Goal: Information Seeking & Learning: Compare options

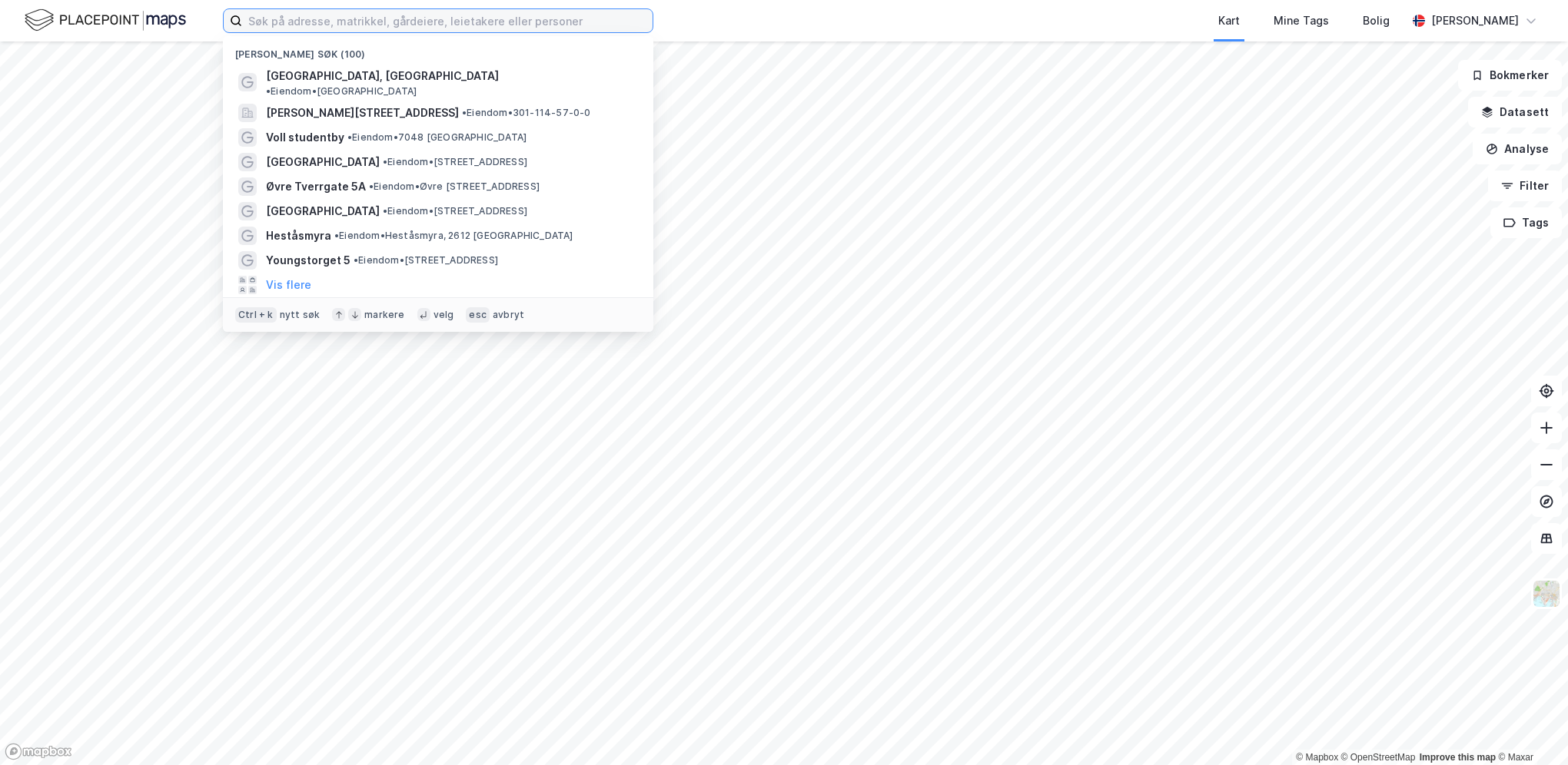
click at [512, 22] on input at bounding box center [448, 21] width 410 height 23
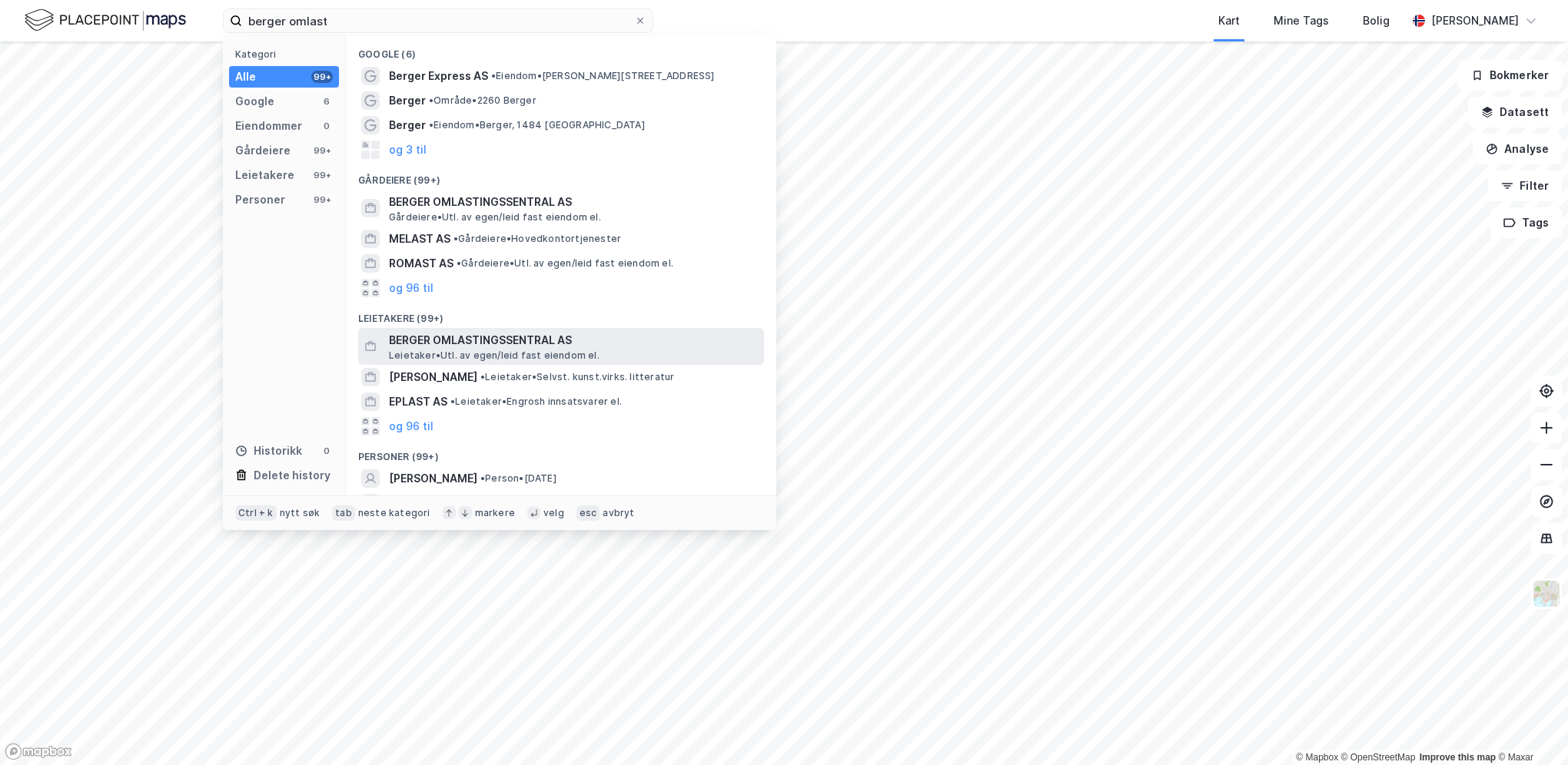
click at [512, 333] on span "BERGER OMLASTINGSSENTRAL AS" at bounding box center [574, 340] width 369 height 18
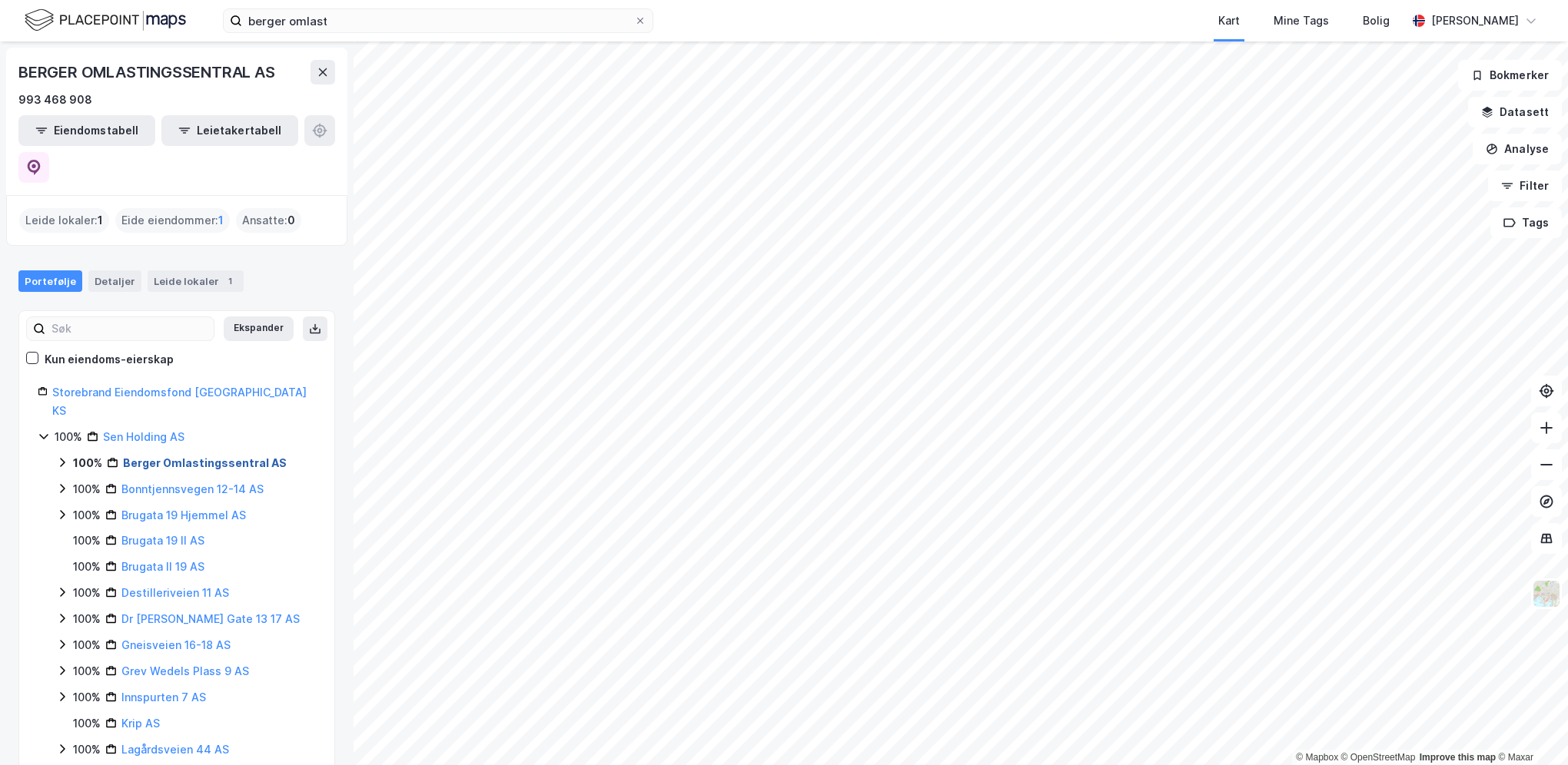
click at [197, 456] on link "Berger Omlastingssentral AS" at bounding box center [205, 463] width 164 height 13
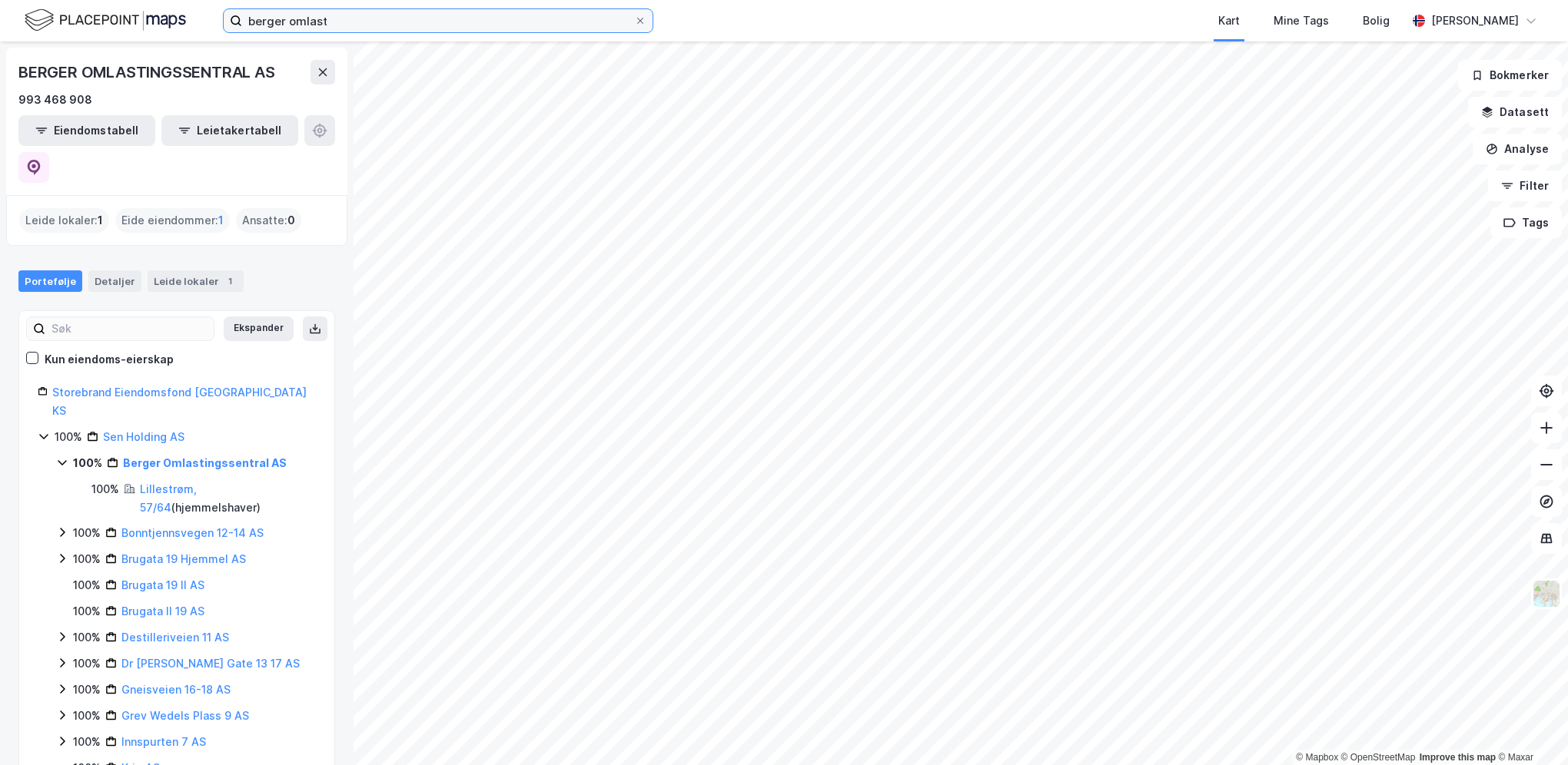
click at [335, 18] on input "berger omlast" at bounding box center [438, 21] width 392 height 23
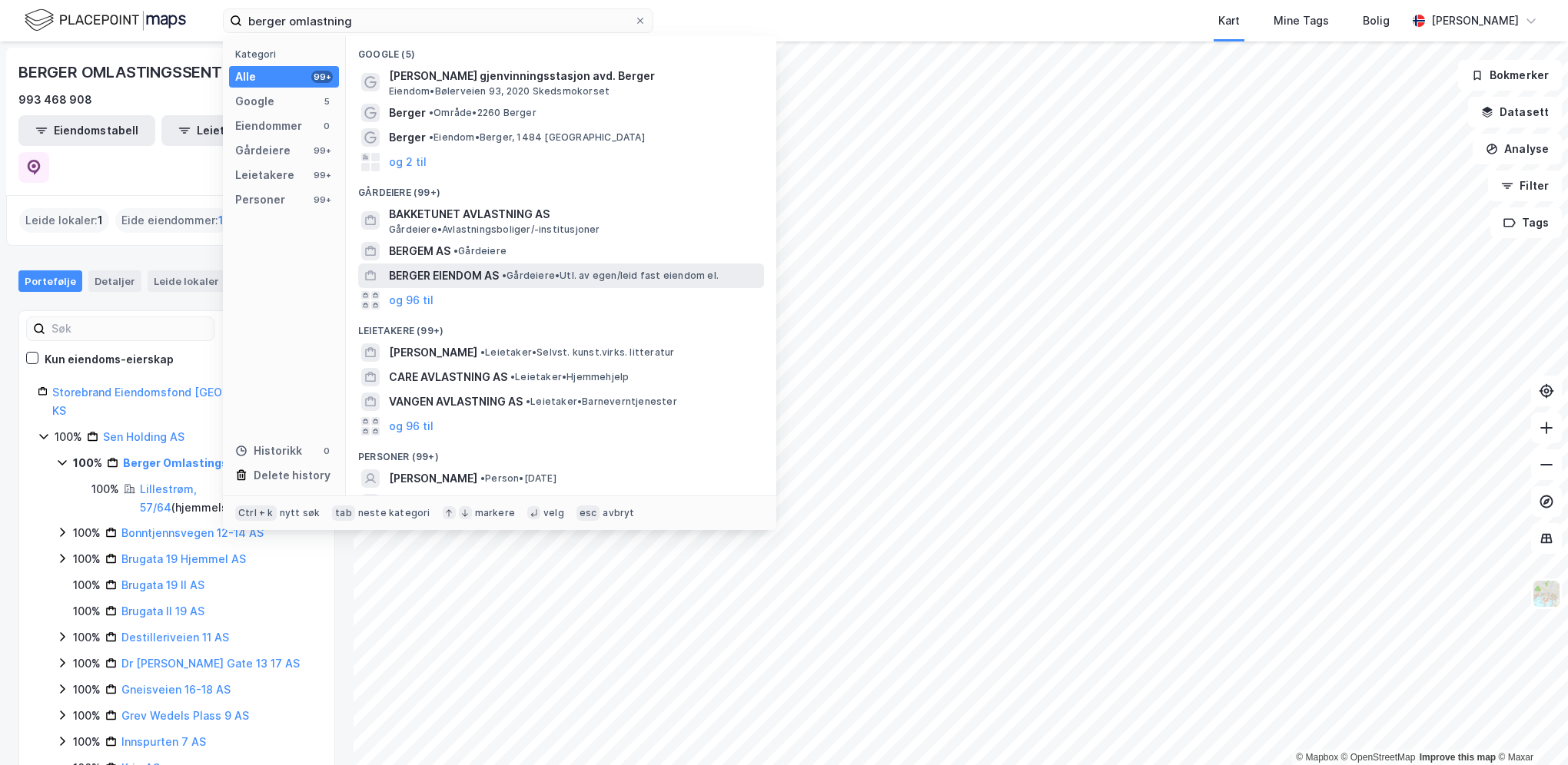
click at [473, 277] on span "BERGER EIENDOM AS" at bounding box center [444, 276] width 110 height 18
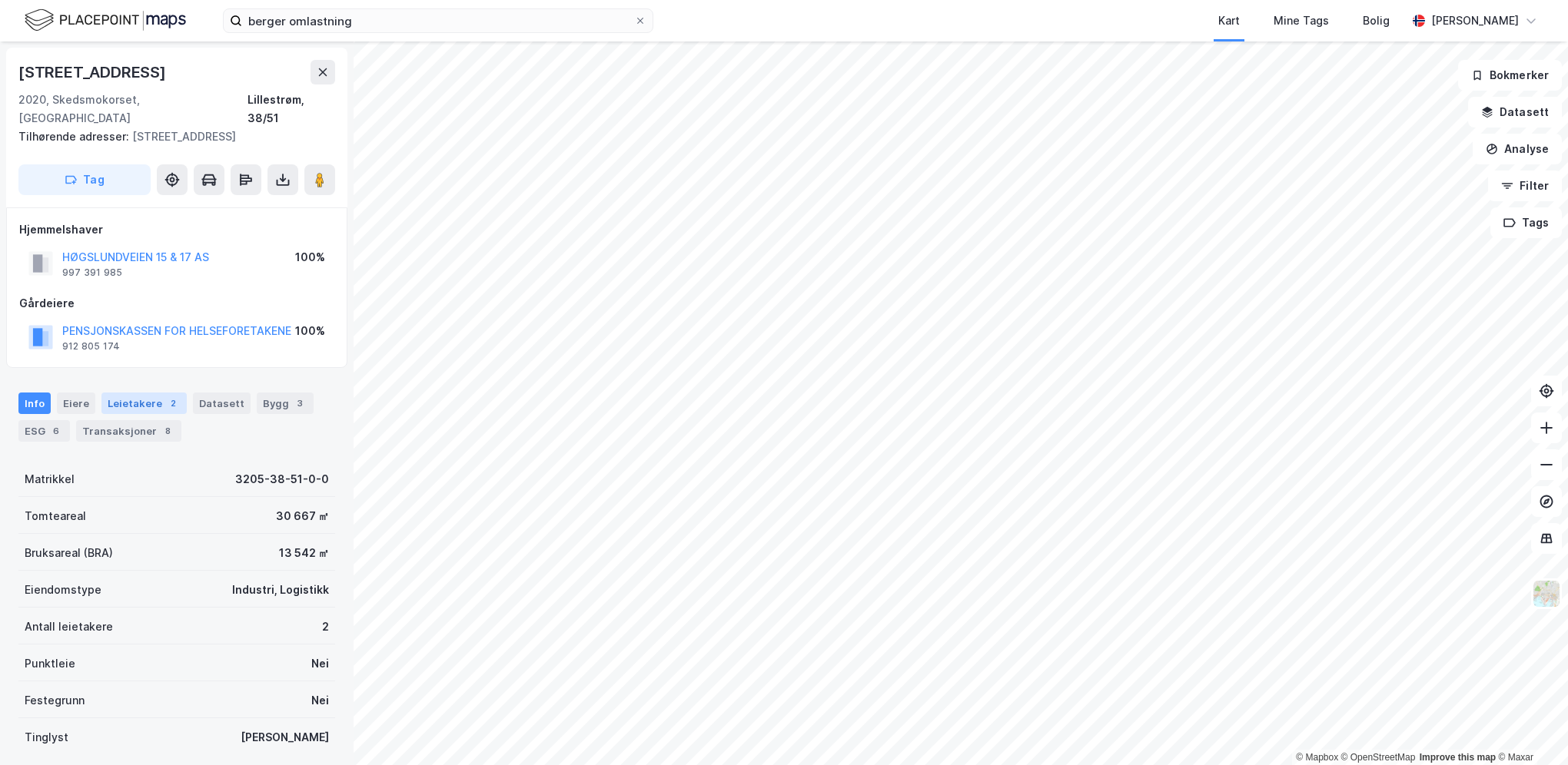
click at [138, 393] on div "Leietakere 2" at bounding box center [143, 403] width 85 height 22
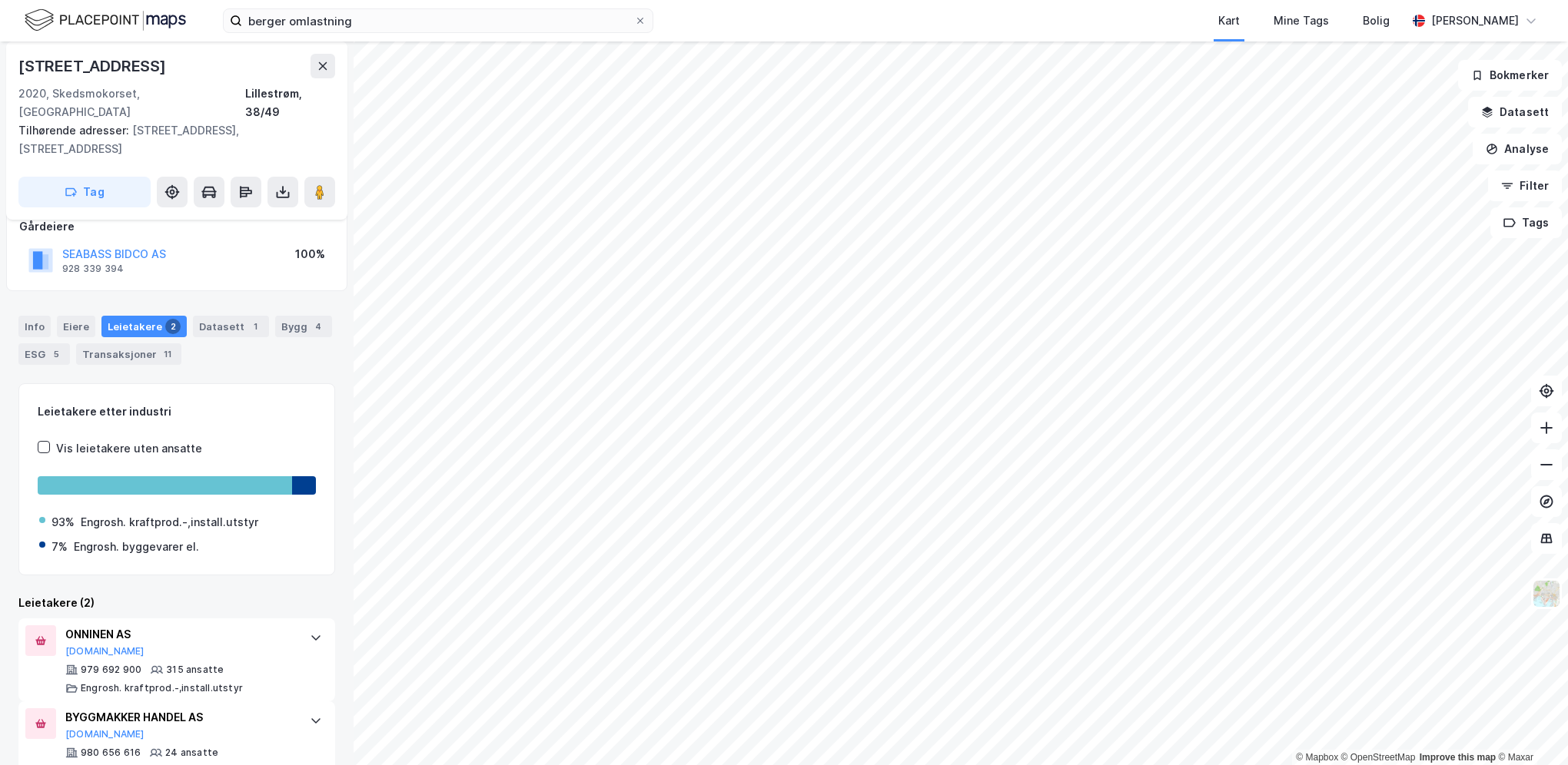
scroll to position [114, 0]
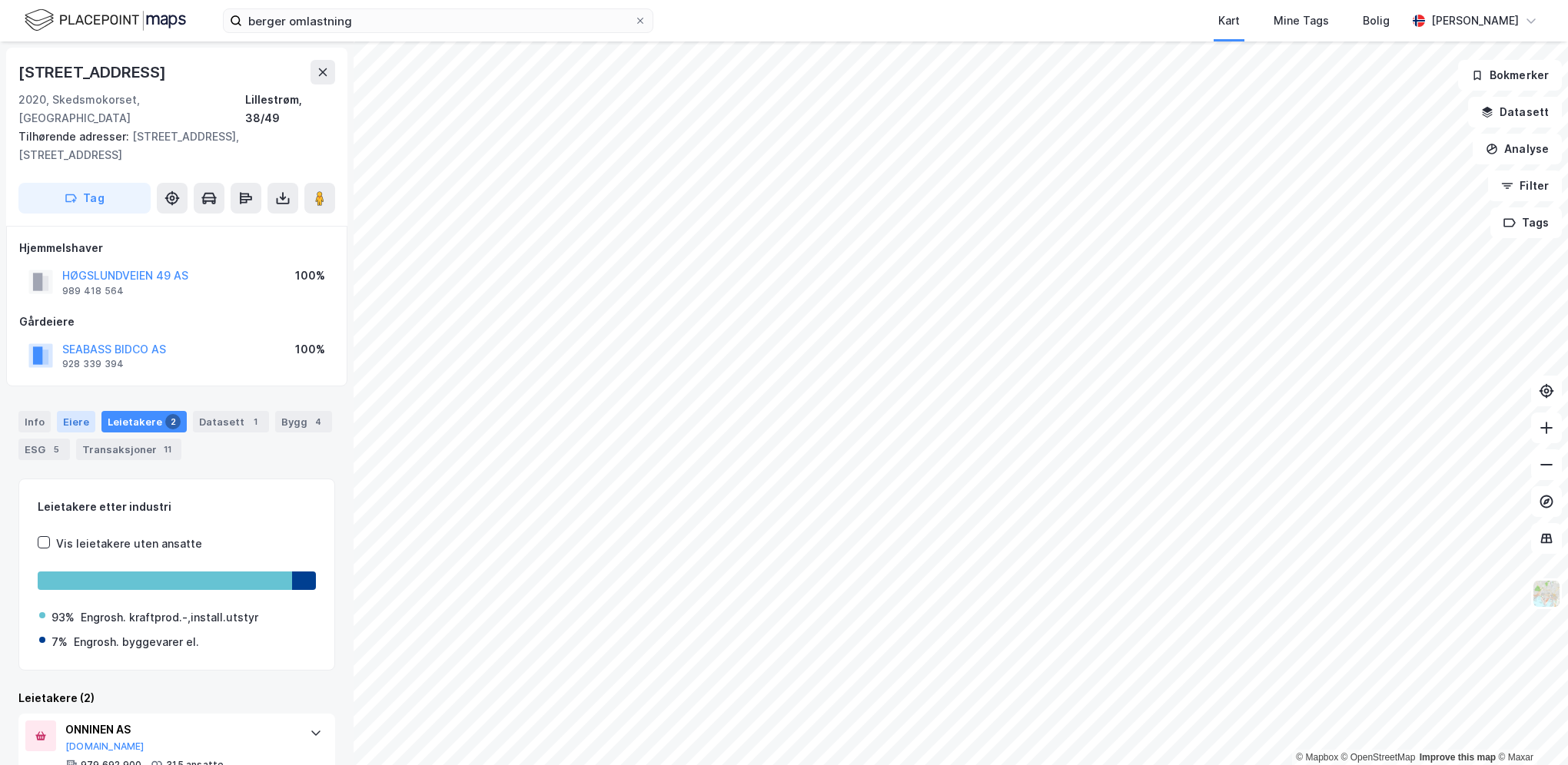
click at [68, 411] on div "Eiere" at bounding box center [76, 422] width 38 height 22
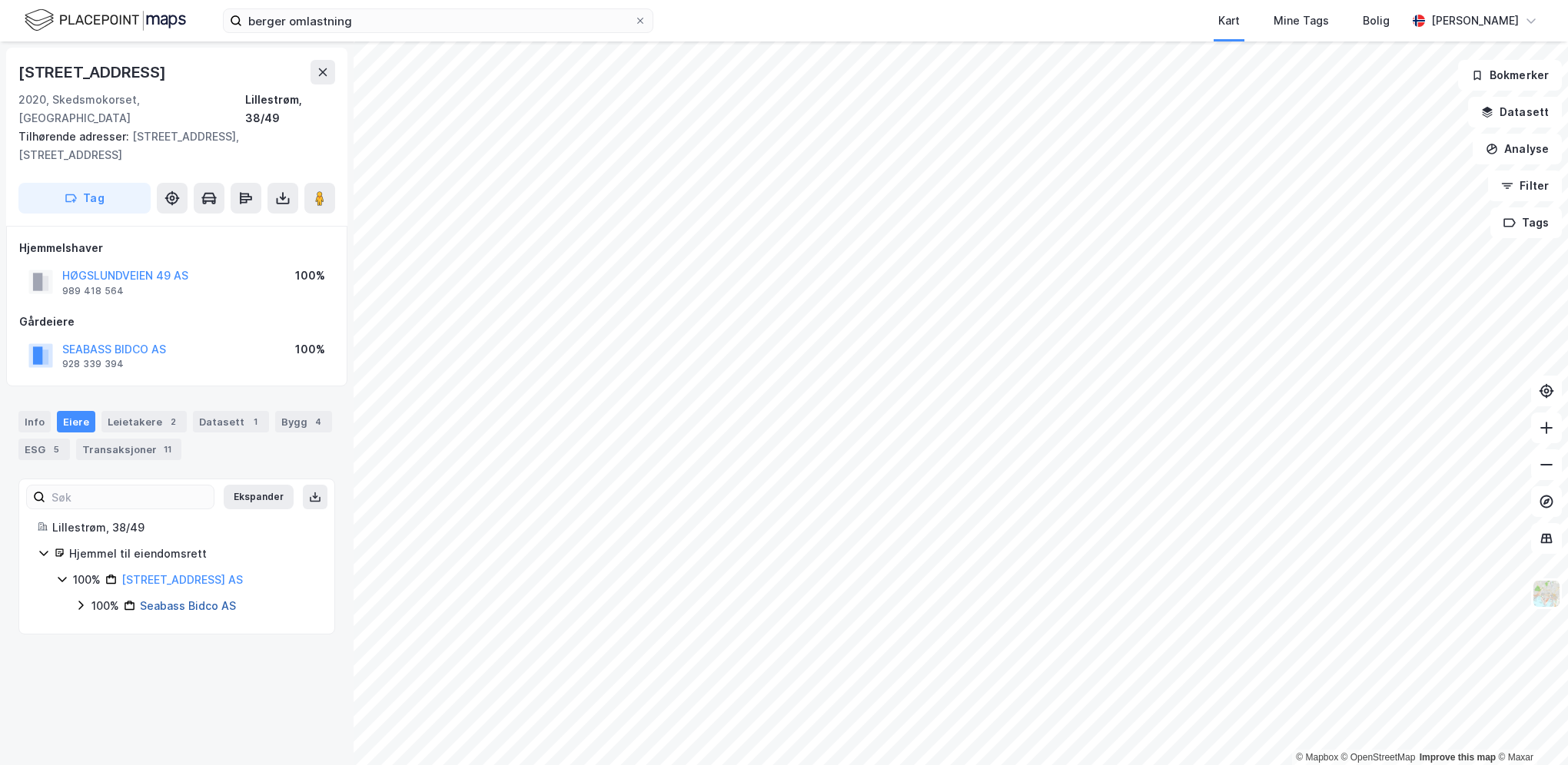
click at [150, 599] on link "Seabass Bidco AS" at bounding box center [188, 606] width 96 height 13
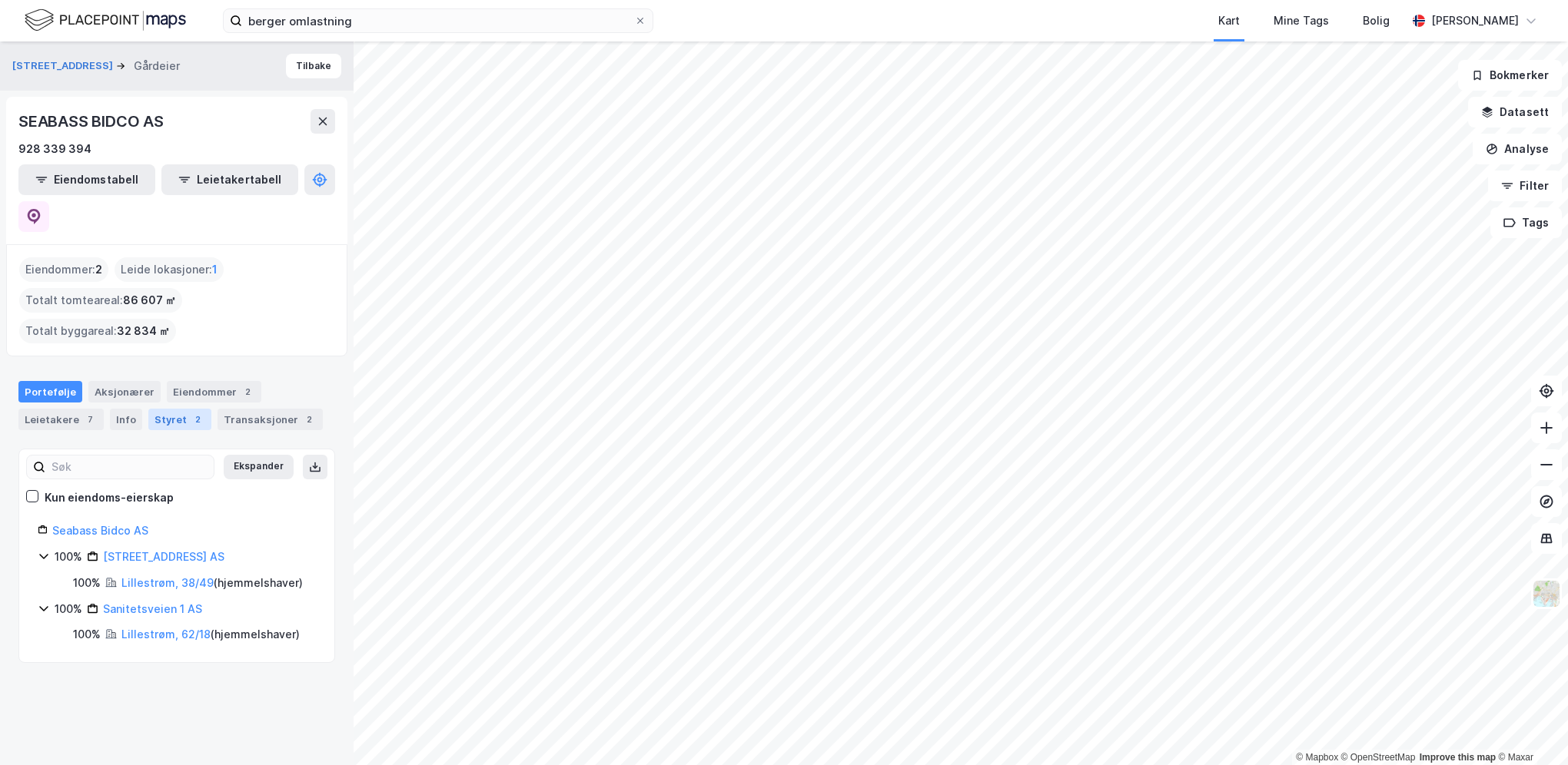
click at [176, 409] on div "Styret 2" at bounding box center [179, 420] width 63 height 22
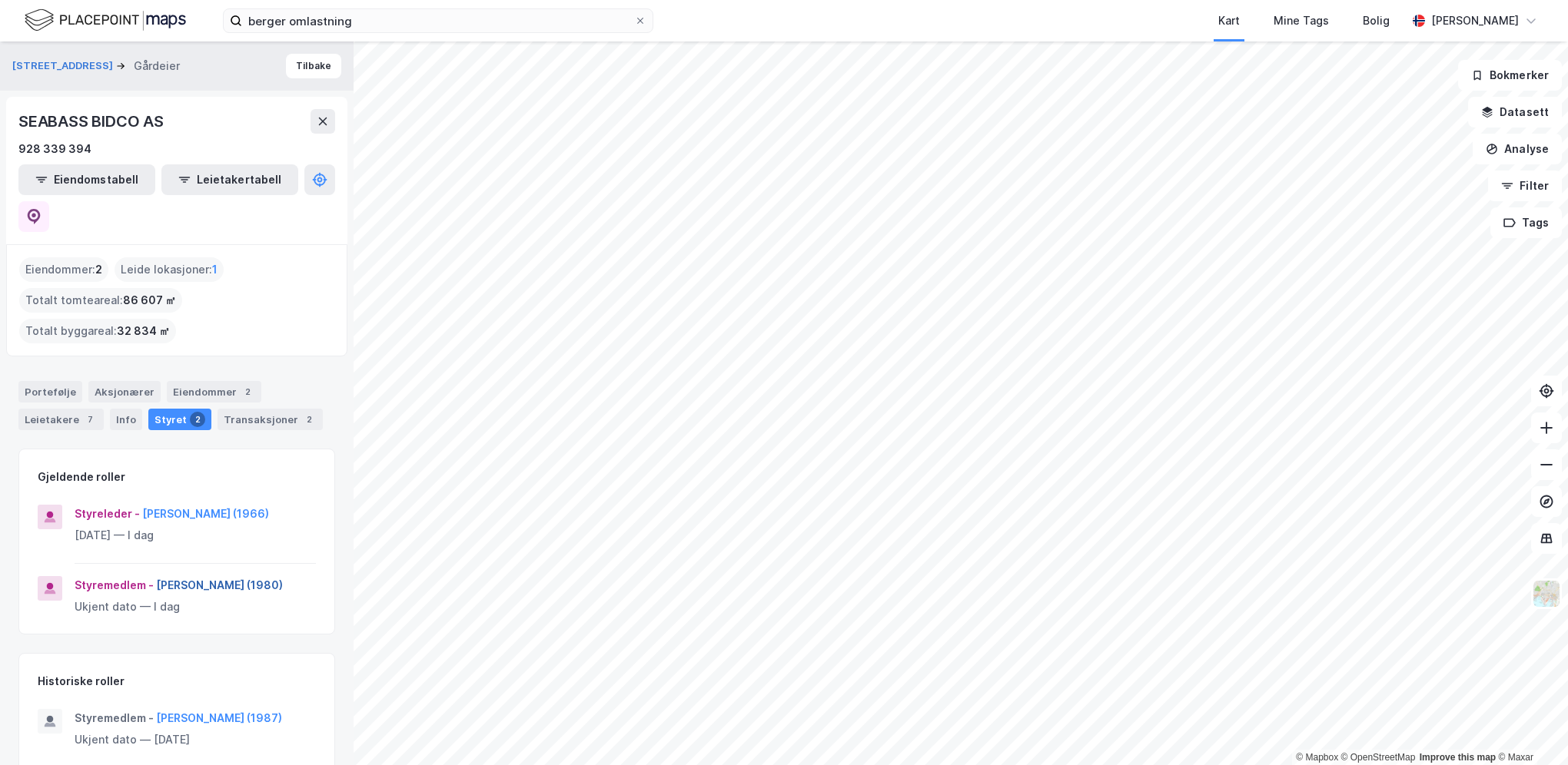
click at [0, 0] on button "[PERSON_NAME] (1980)" at bounding box center [0, 0] width 0 height 0
click at [0, 0] on button "[PERSON_NAME] (1966)" at bounding box center [0, 0] width 0 height 0
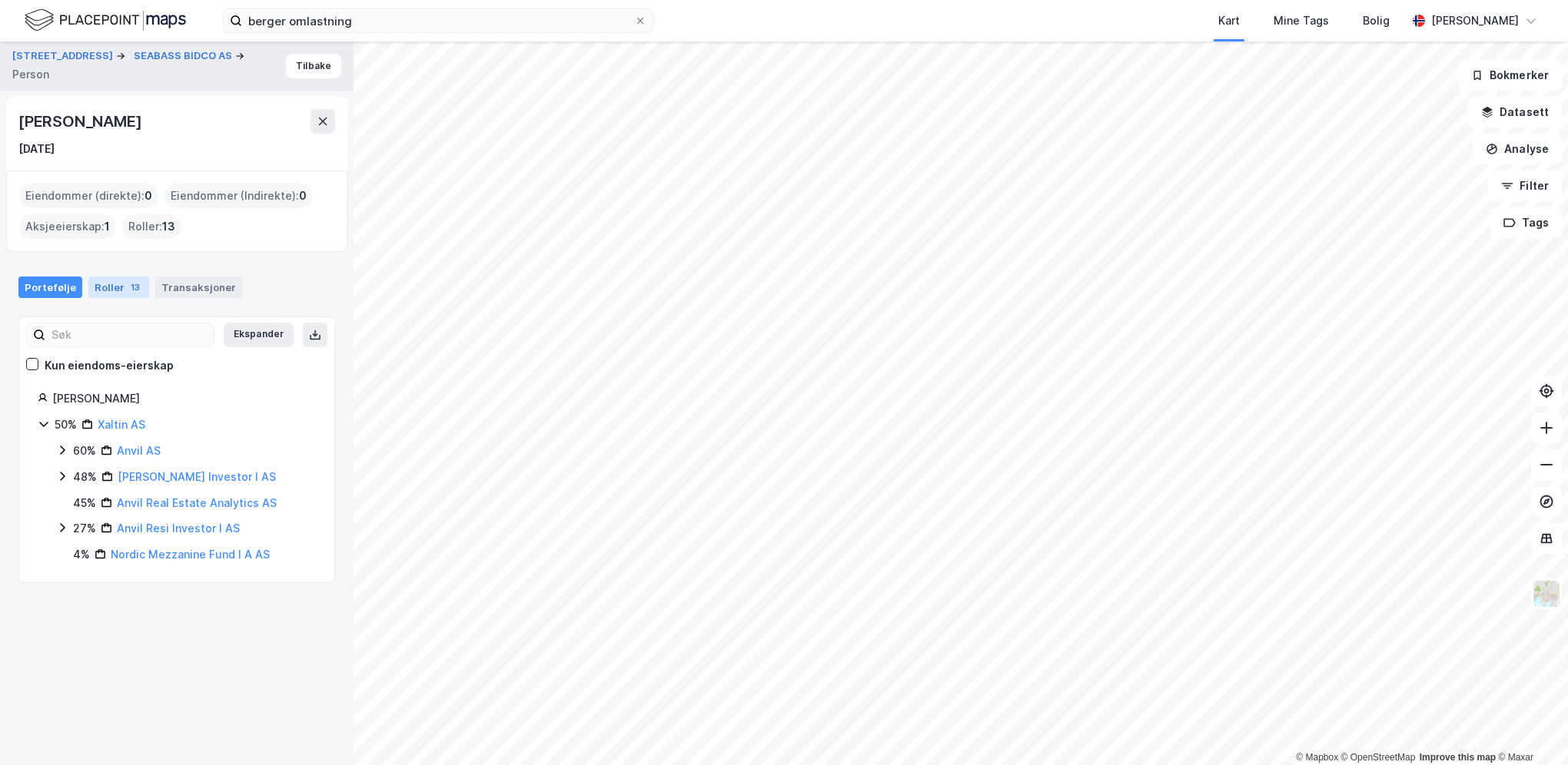
click at [101, 287] on div "Roller 13" at bounding box center [119, 287] width 61 height 22
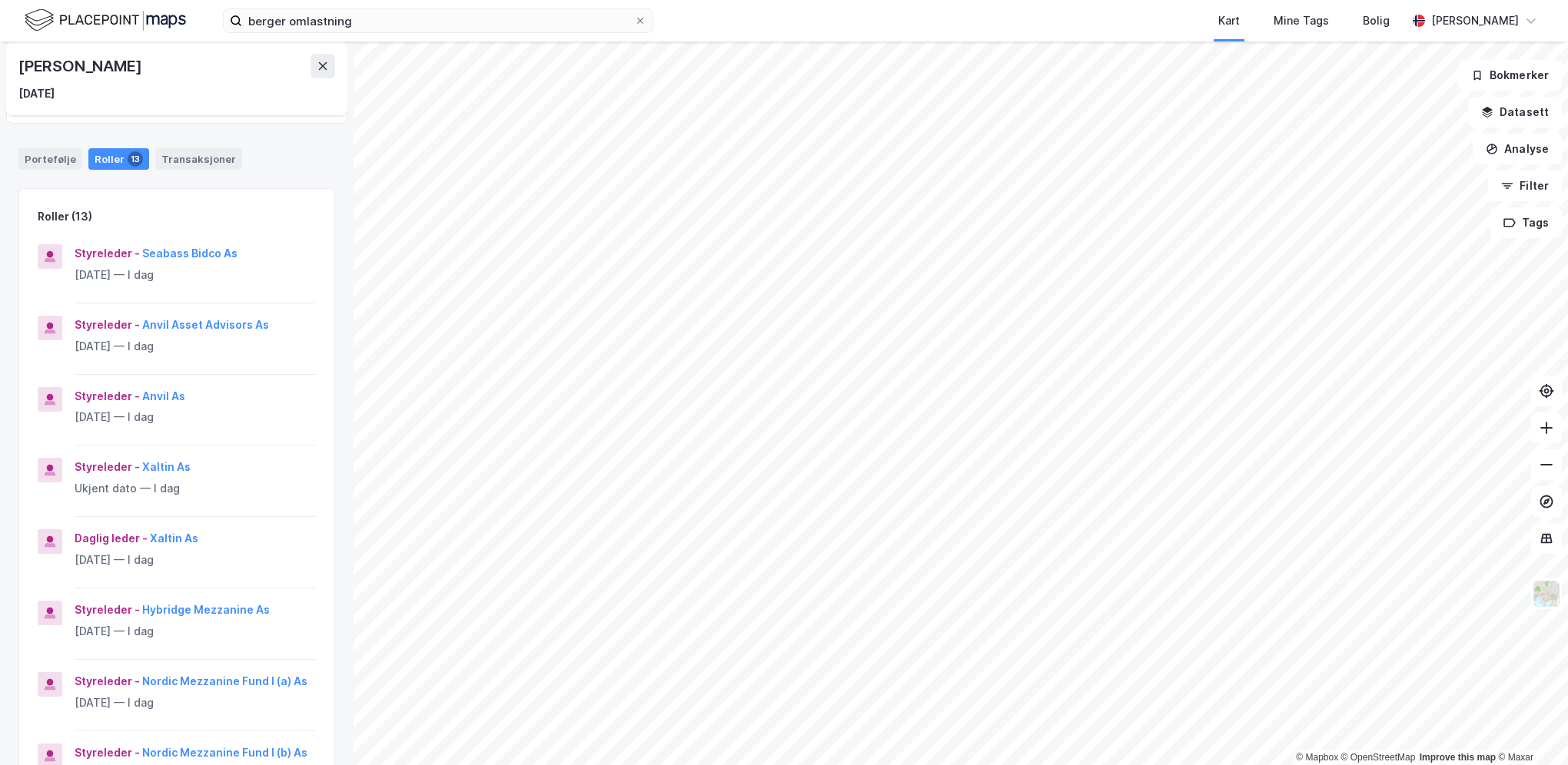
scroll to position [77, 0]
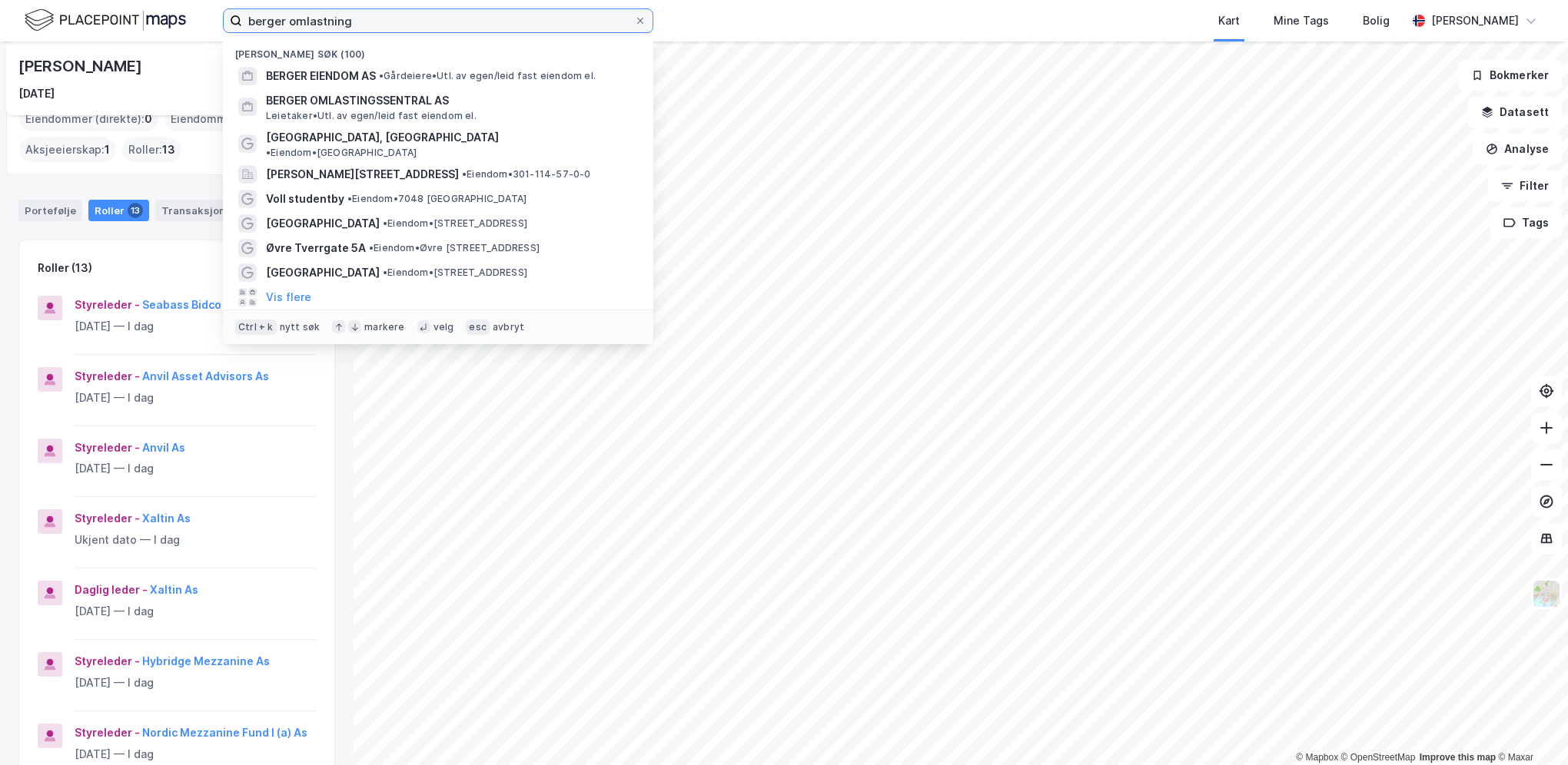
drag, startPoint x: 504, startPoint y: 13, endPoint x: 219, endPoint y: 23, distance: 285.2
click at [219, 23] on div "berger omlastning Nylige søk (100) BERGER EIENDOM AS • Gårdeiere • Utl. av egen…" at bounding box center [784, 20] width 1568 height 41
paste input "[STREET_ADDRESS]"
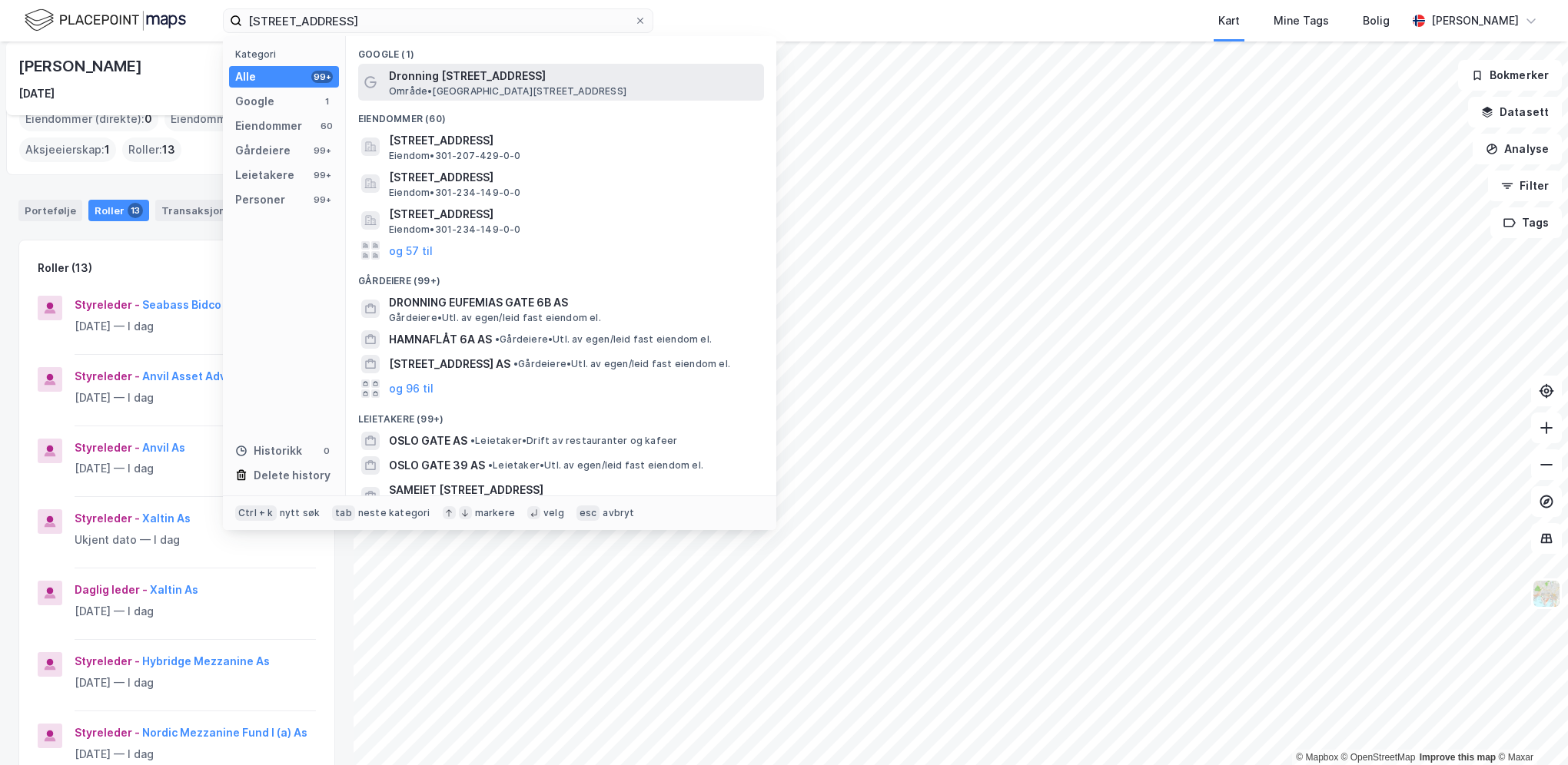
click at [459, 89] on span "Område • [STREET_ADDRESS]" at bounding box center [508, 91] width 238 height 12
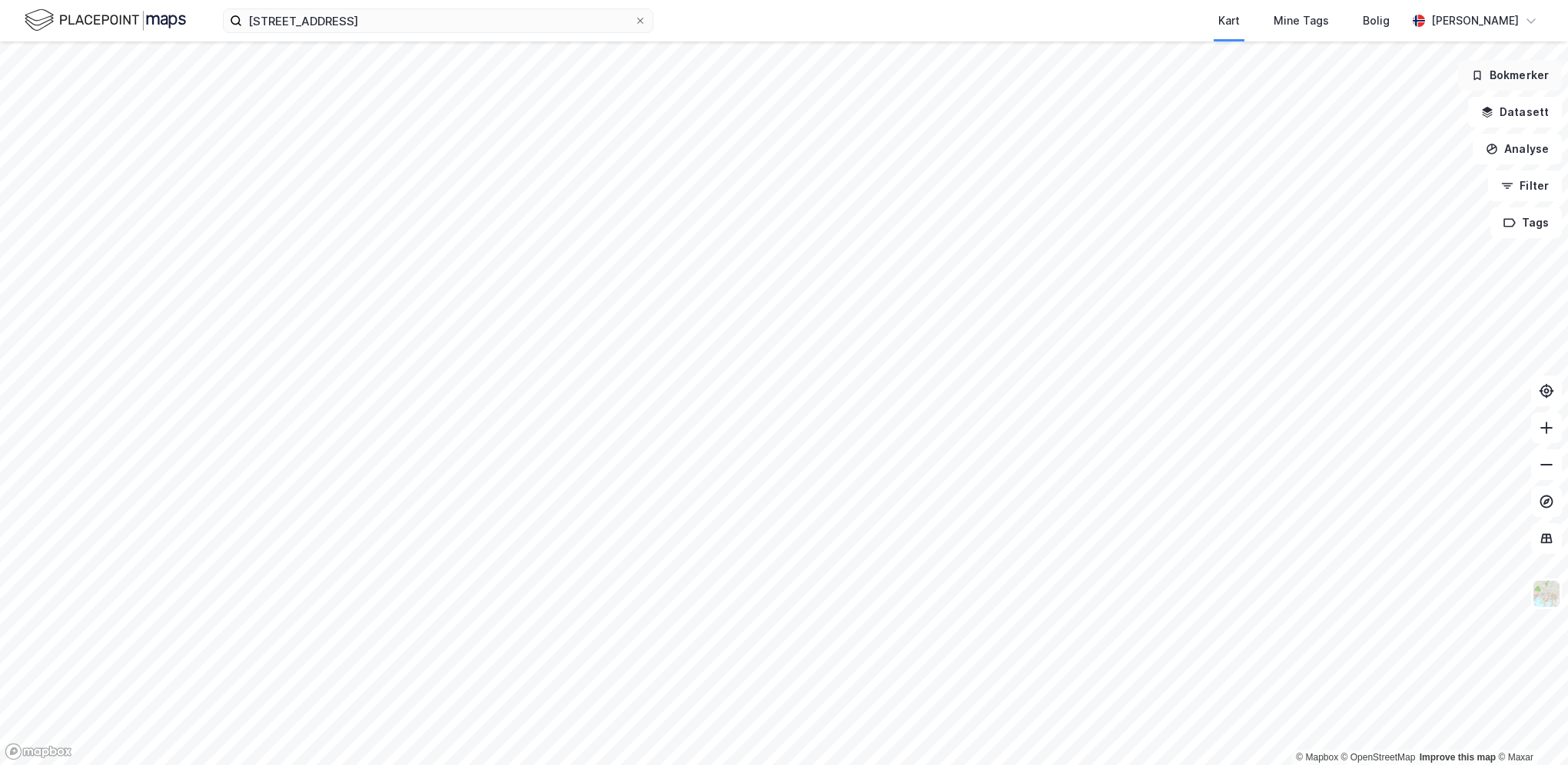
click at [1516, 77] on button "Bokmerker" at bounding box center [1510, 75] width 104 height 31
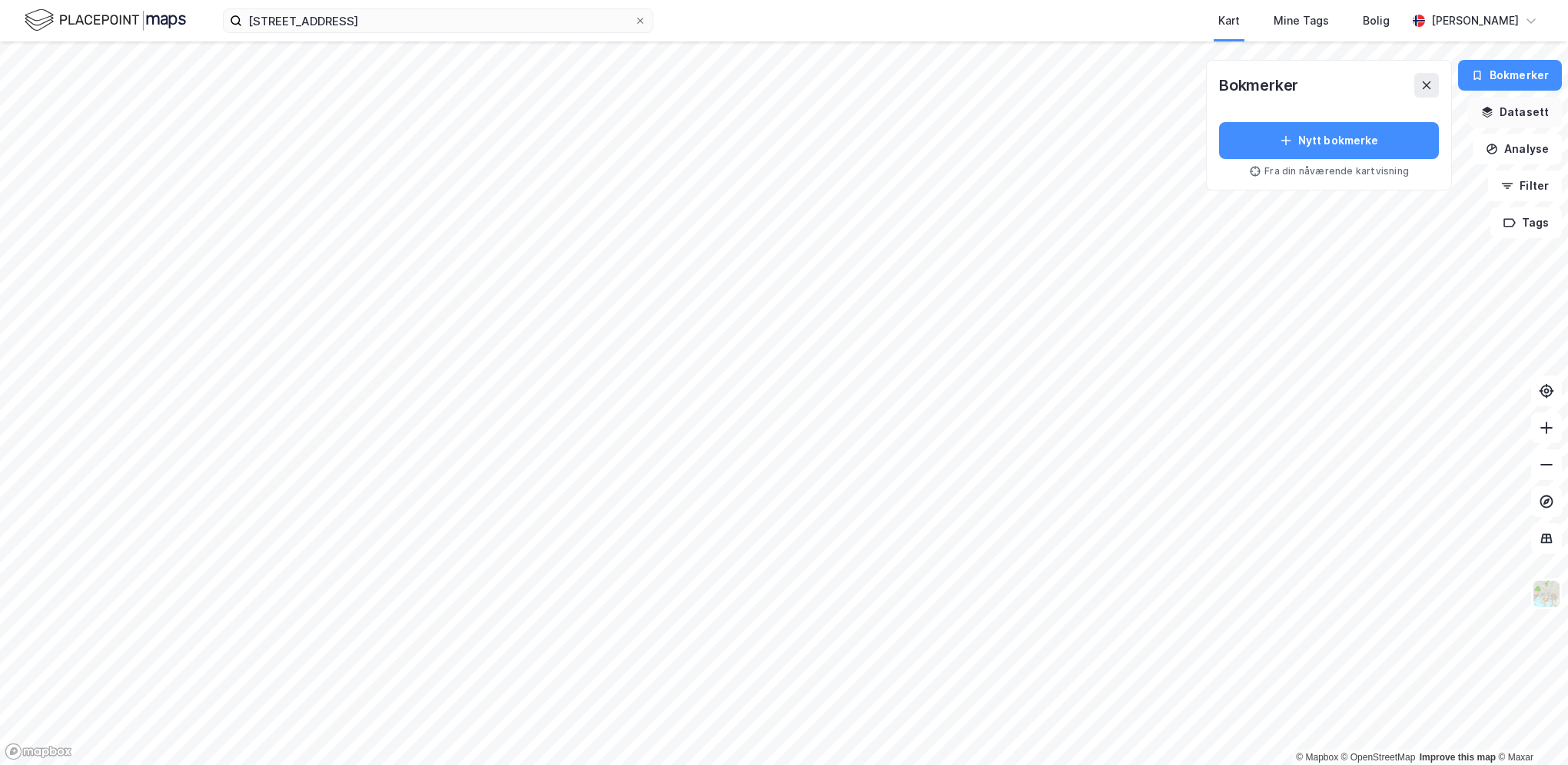
click at [1522, 111] on button "Datasett" at bounding box center [1516, 112] width 94 height 31
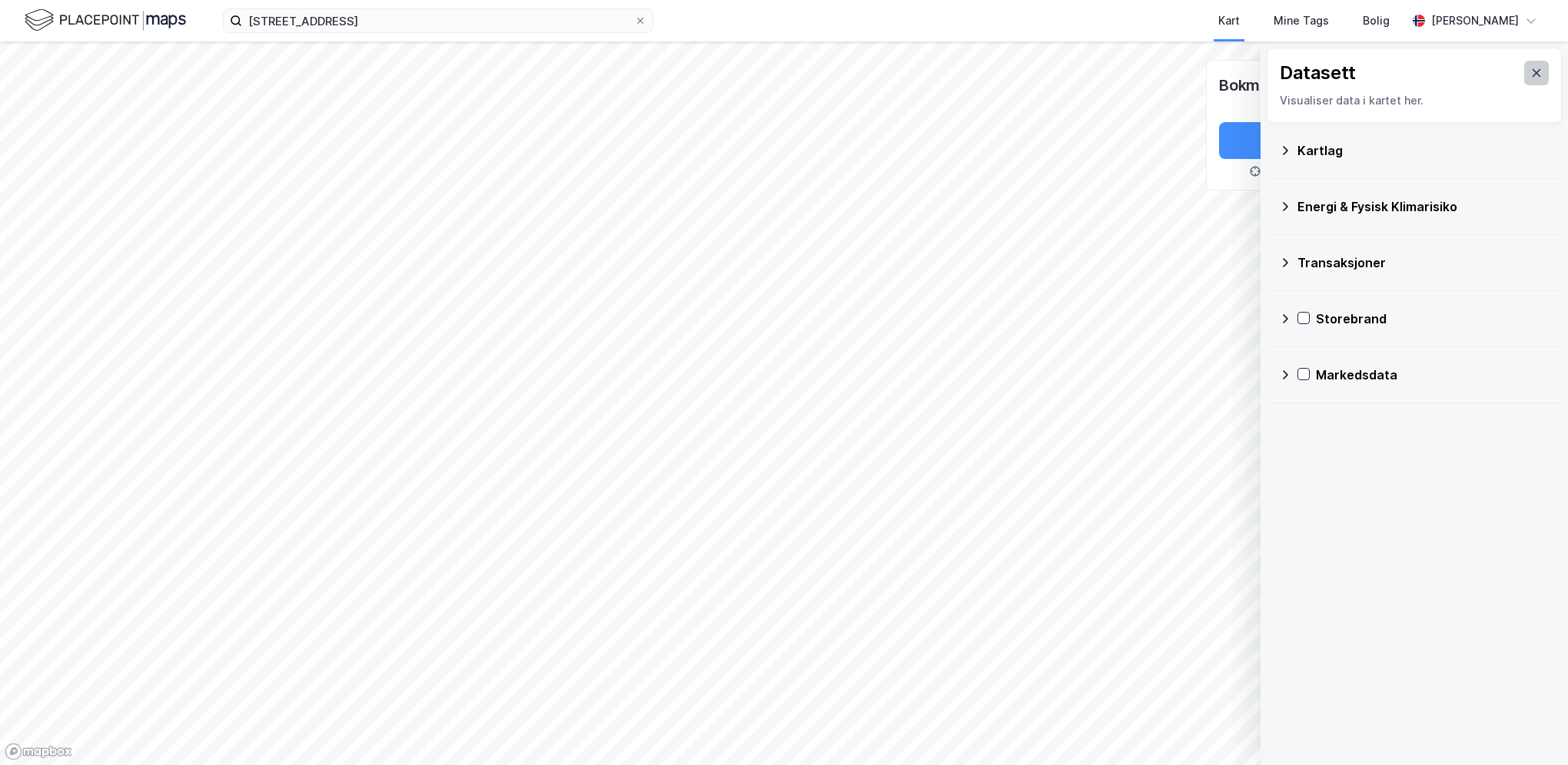
click at [1533, 72] on icon at bounding box center [1537, 72] width 9 height 8
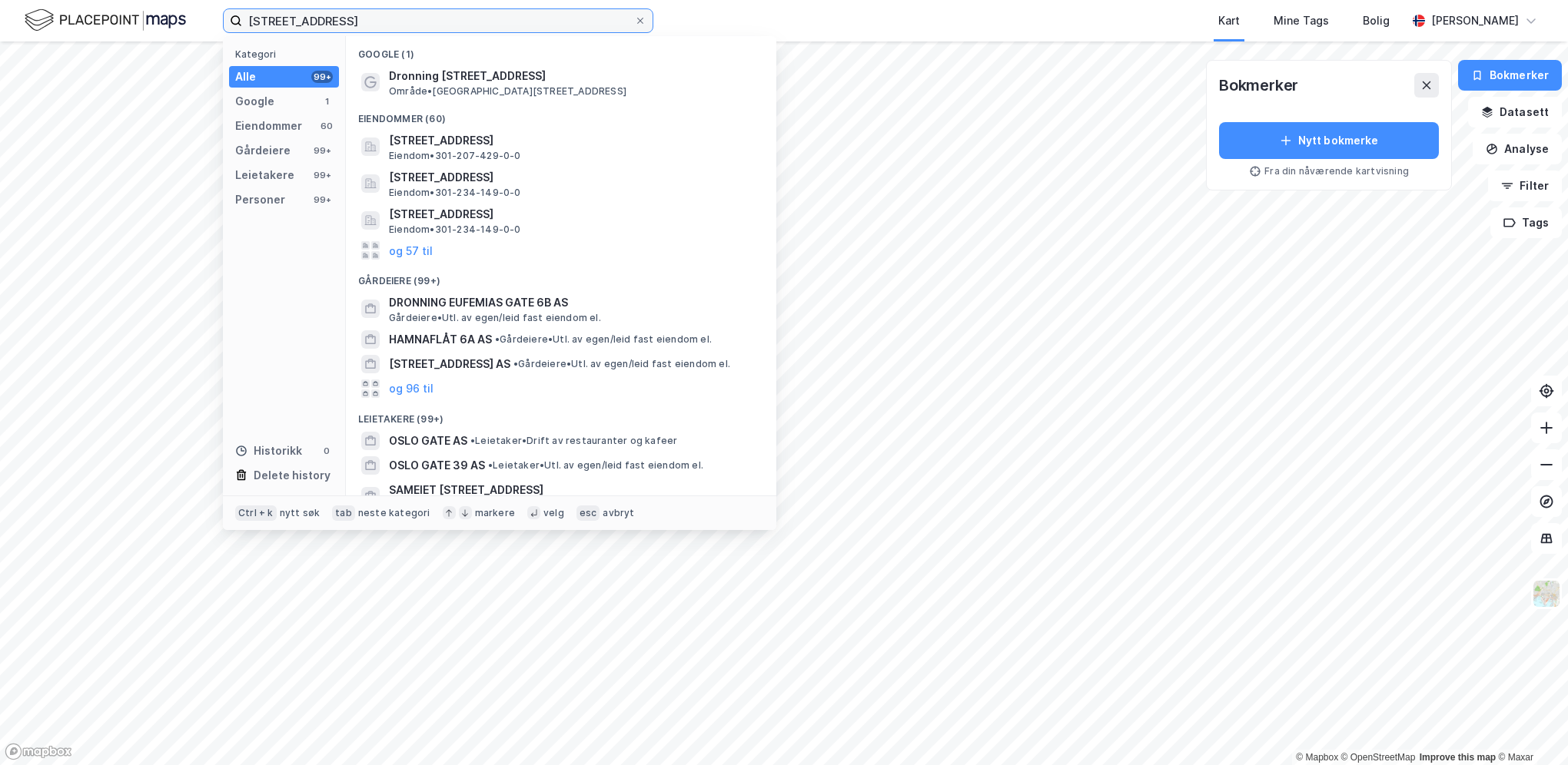
click at [541, 19] on input "[STREET_ADDRESS]" at bounding box center [438, 21] width 392 height 23
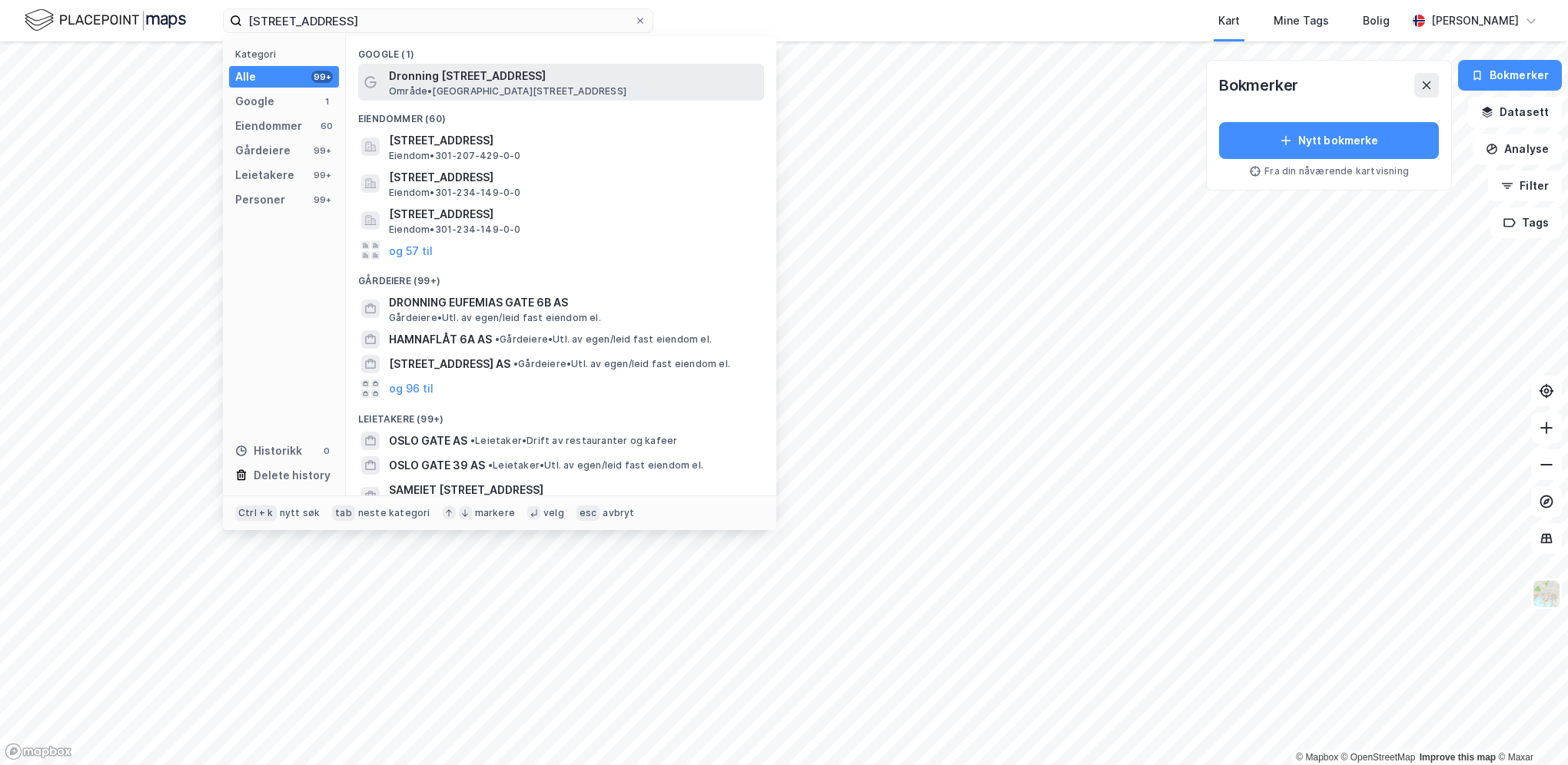
click at [430, 79] on span "Dronning [STREET_ADDRESS]" at bounding box center [574, 75] width 369 height 18
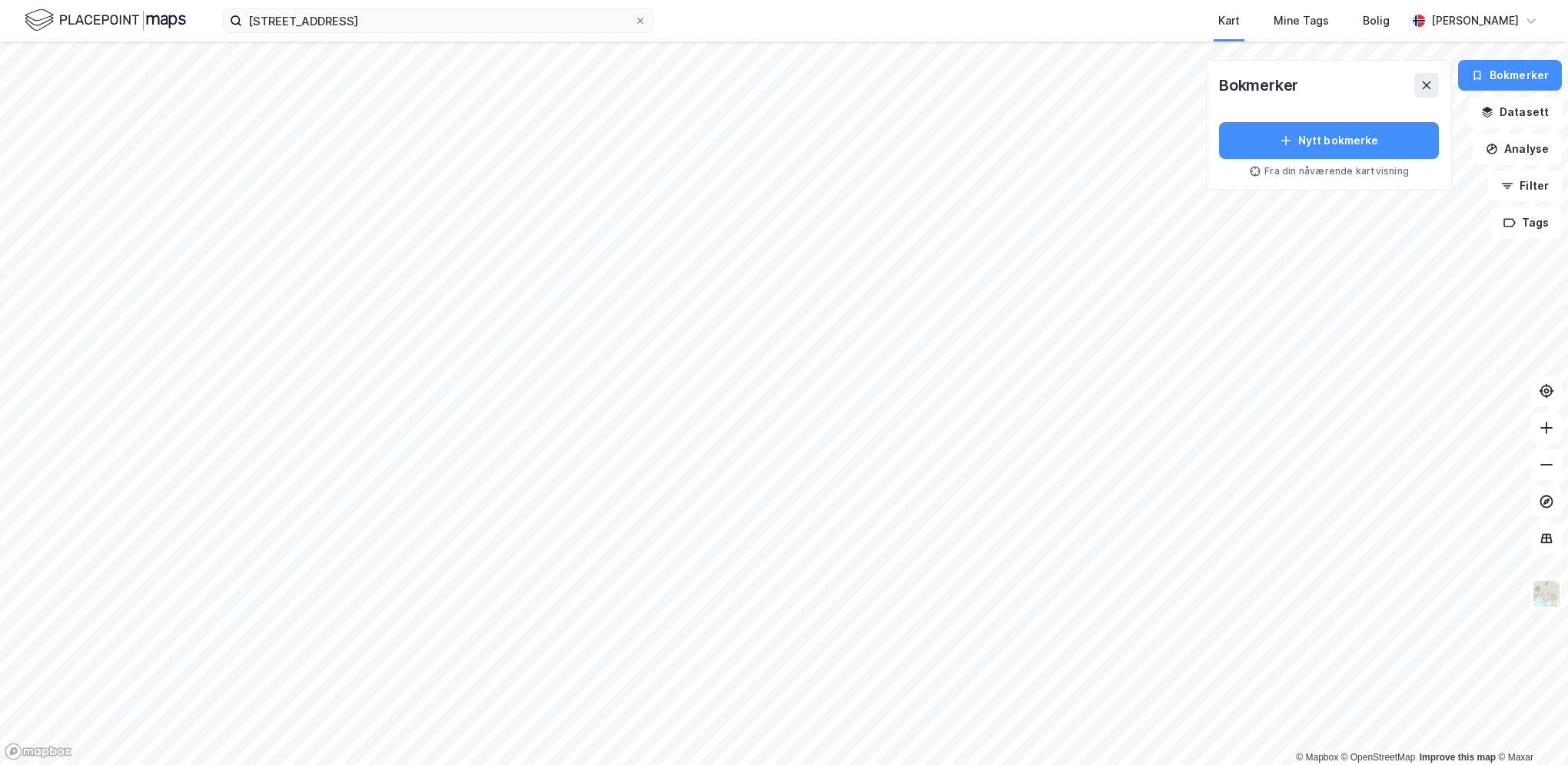
click at [639, 0] on html "[STREET_ADDRESS][GEOGRAPHIC_DATA] Mine Tags Bolig [PERSON_NAME] © Mapbox © Open…" at bounding box center [784, 382] width 1568 height 765
click at [129, 18] on img at bounding box center [105, 20] width 161 height 27
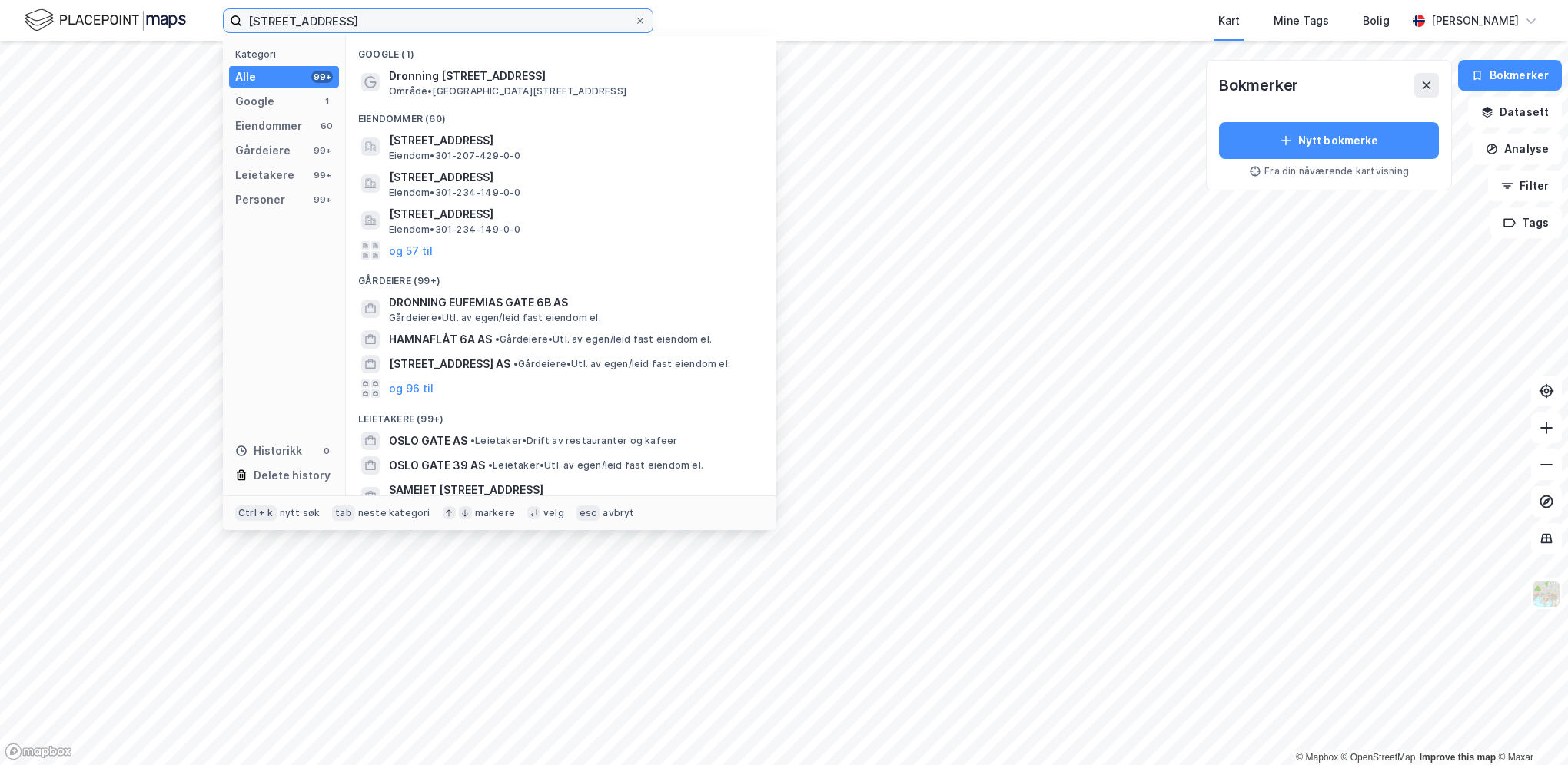
click at [479, 12] on input "[STREET_ADDRESS]" at bounding box center [438, 21] width 392 height 23
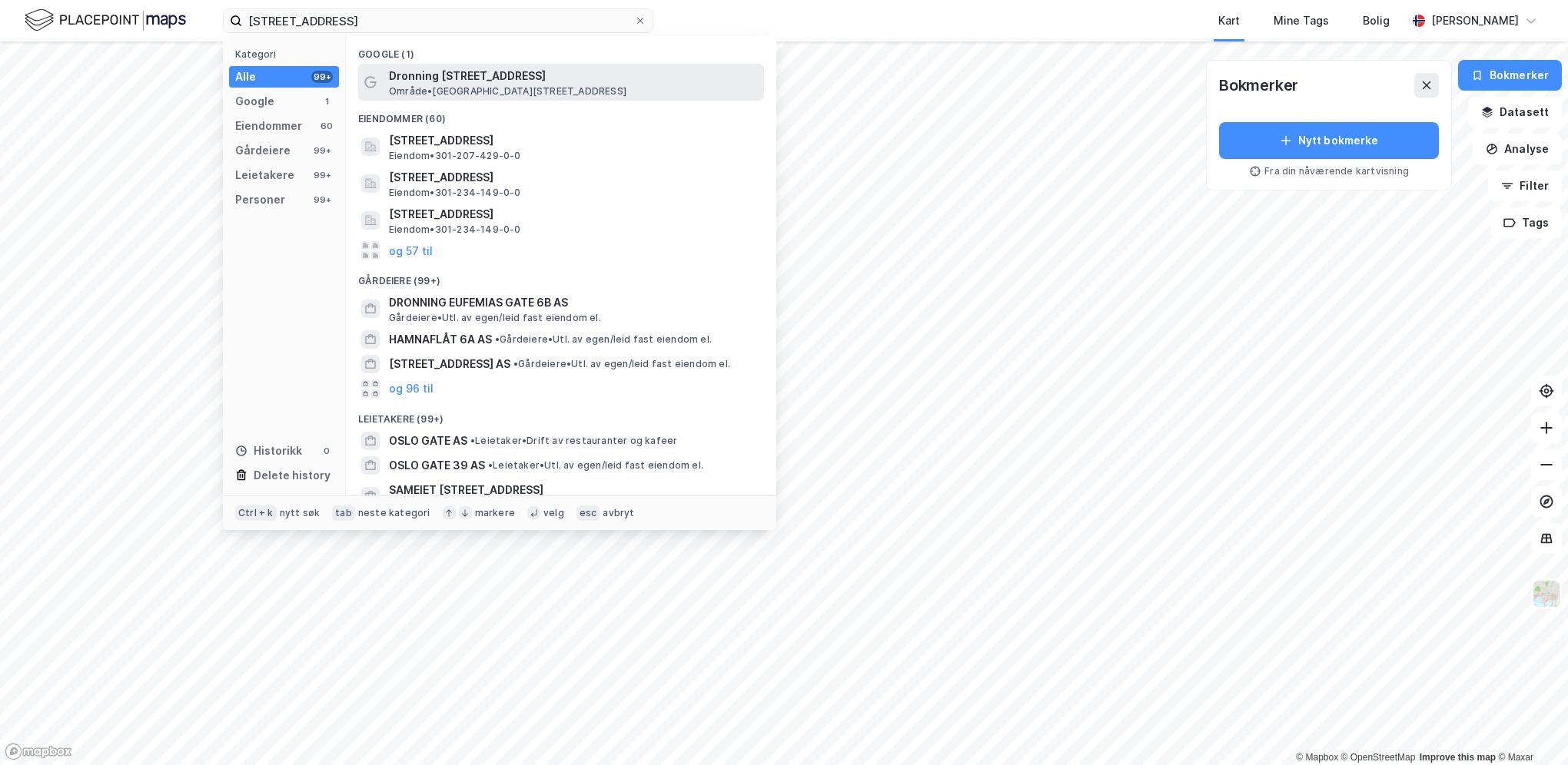
click at [472, 82] on span "Dronning [STREET_ADDRESS]" at bounding box center [574, 75] width 369 height 18
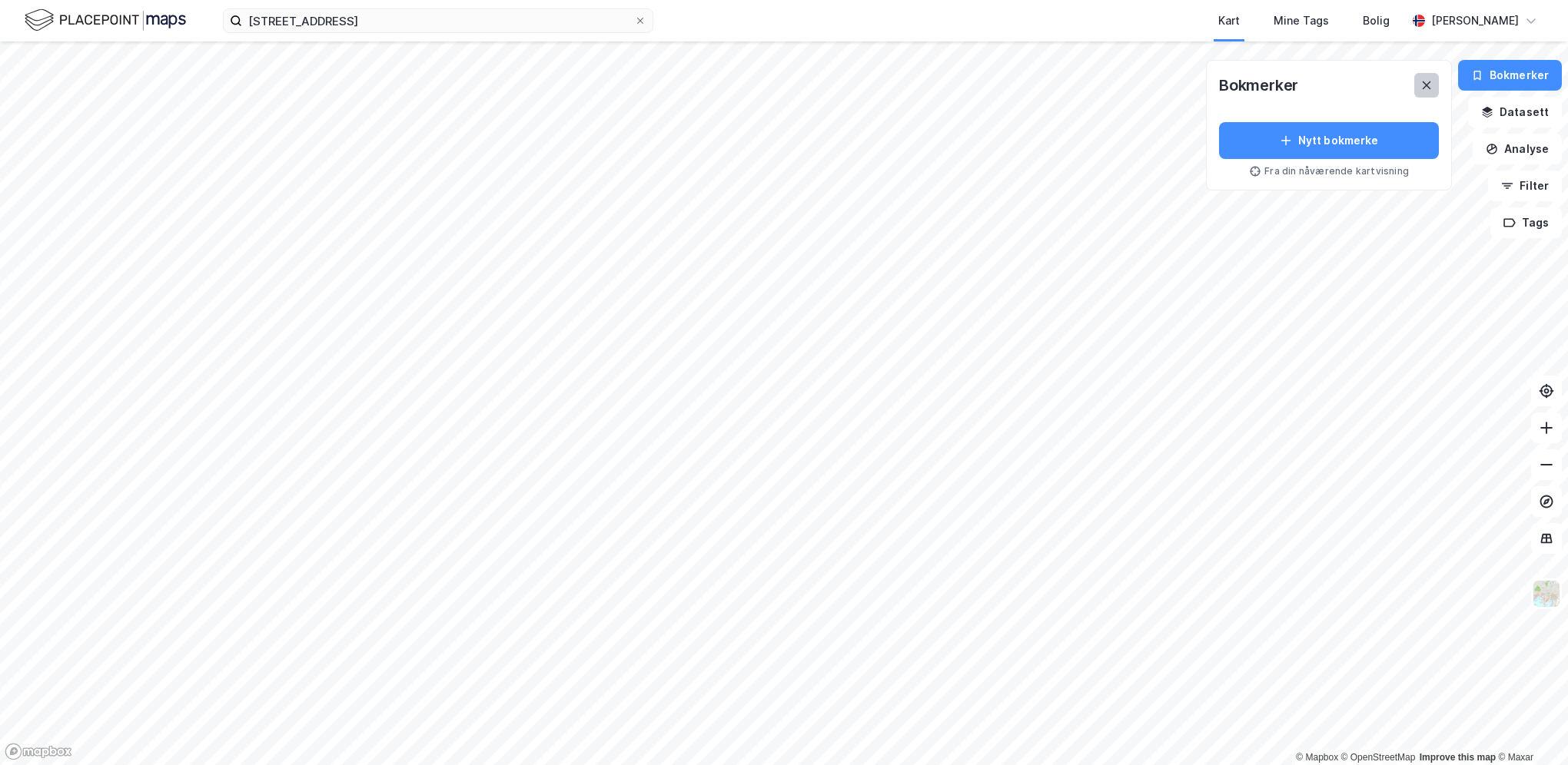
click at [1430, 83] on icon at bounding box center [1427, 85] width 9 height 8
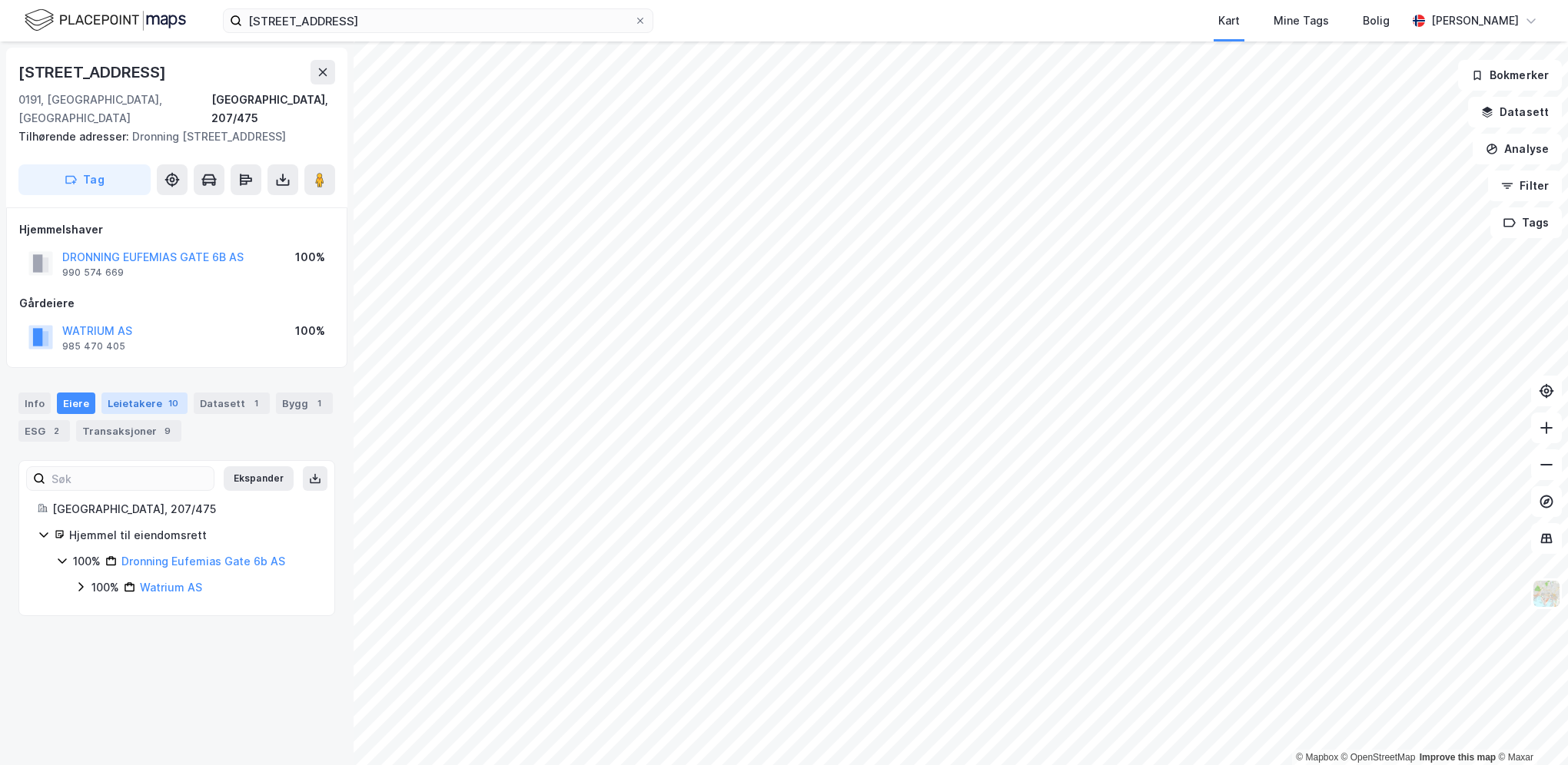
click at [136, 399] on div "Leietakere 10" at bounding box center [144, 403] width 86 height 22
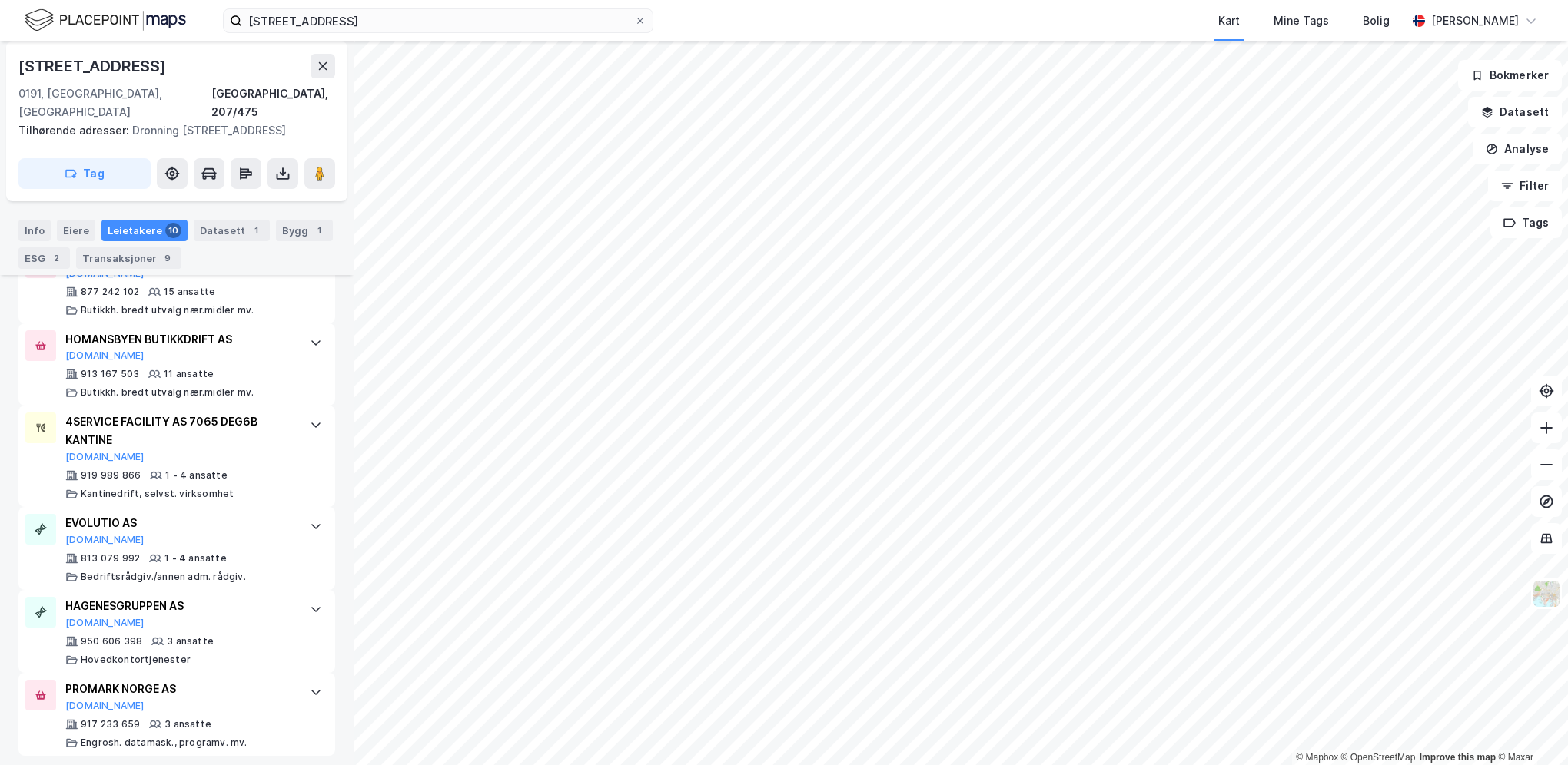
scroll to position [873, 0]
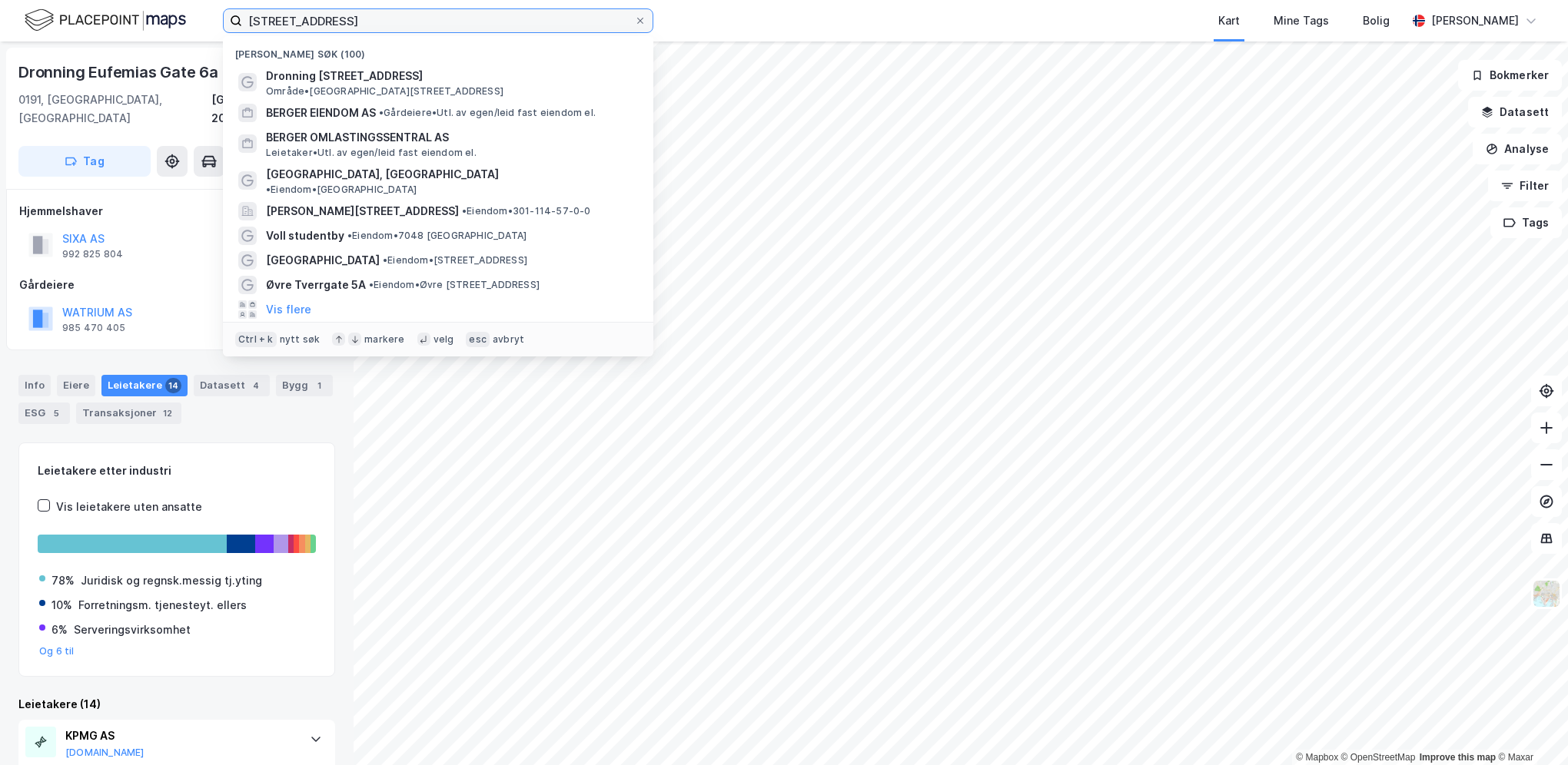
drag, startPoint x: 445, startPoint y: 19, endPoint x: 216, endPoint y: 36, distance: 229.6
click at [216, 36] on div "[GEOGRAPHIC_DATA][STREET_ADDRESS] (100) Dronning Eufemias gate 6A Område • [STR…" at bounding box center [784, 20] width 1568 height 41
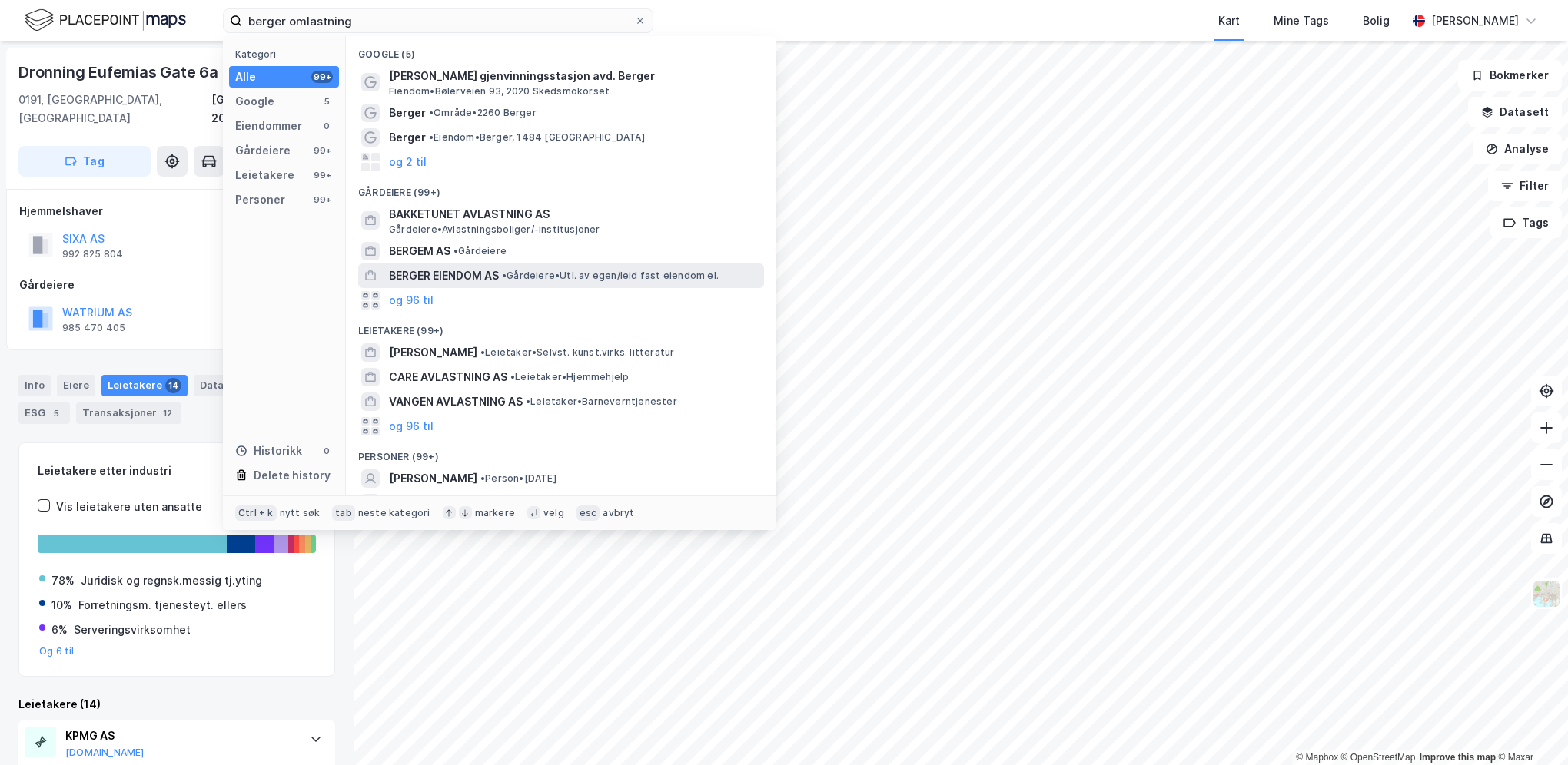
click at [442, 267] on span "BERGER EIENDOM AS" at bounding box center [444, 276] width 110 height 18
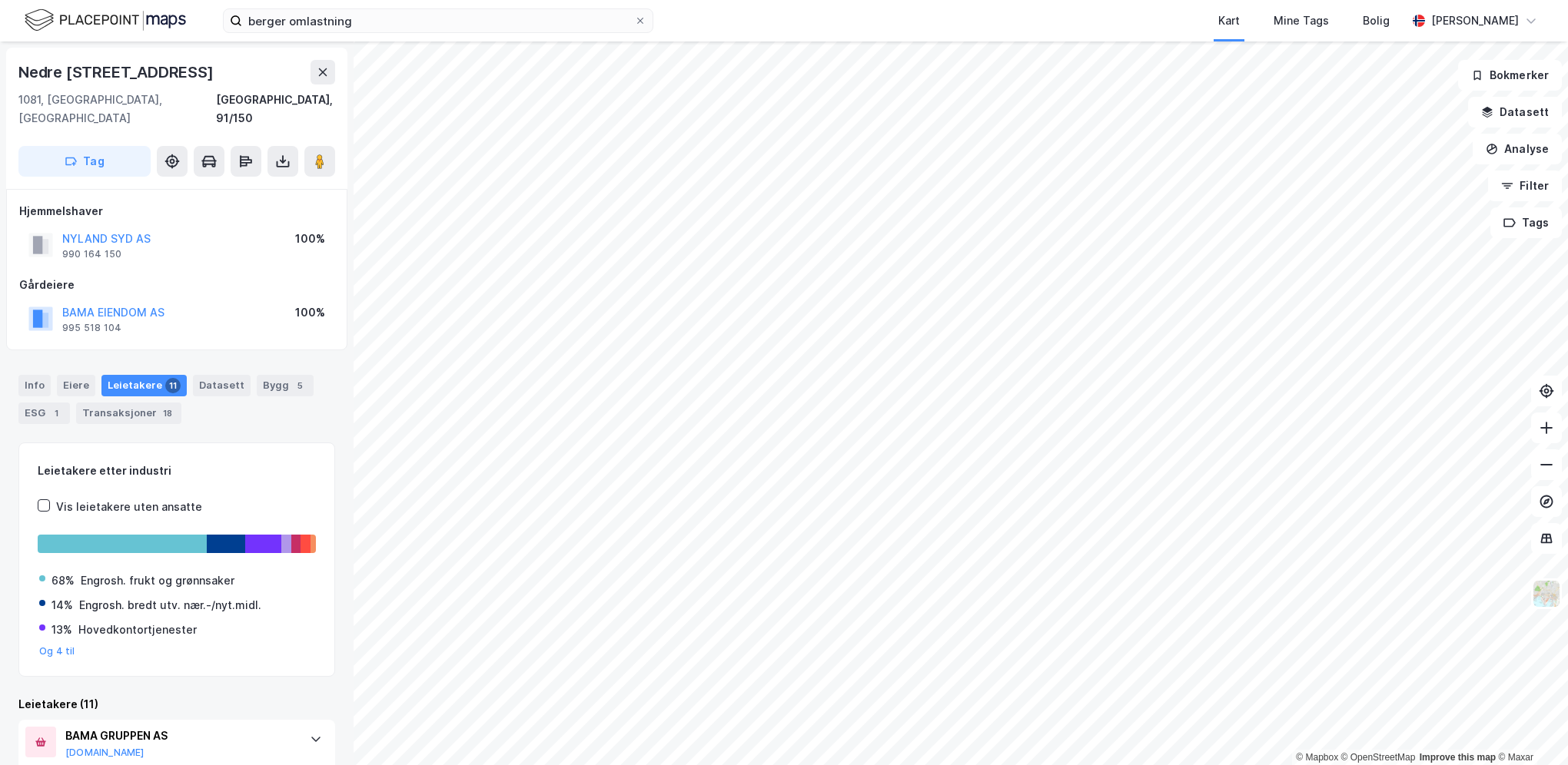
click at [935, 765] on html "berger omlastning Kart Mine Tags Bolig [PERSON_NAME] © Mapbox © OpenStreetMap I…" at bounding box center [784, 382] width 1568 height 765
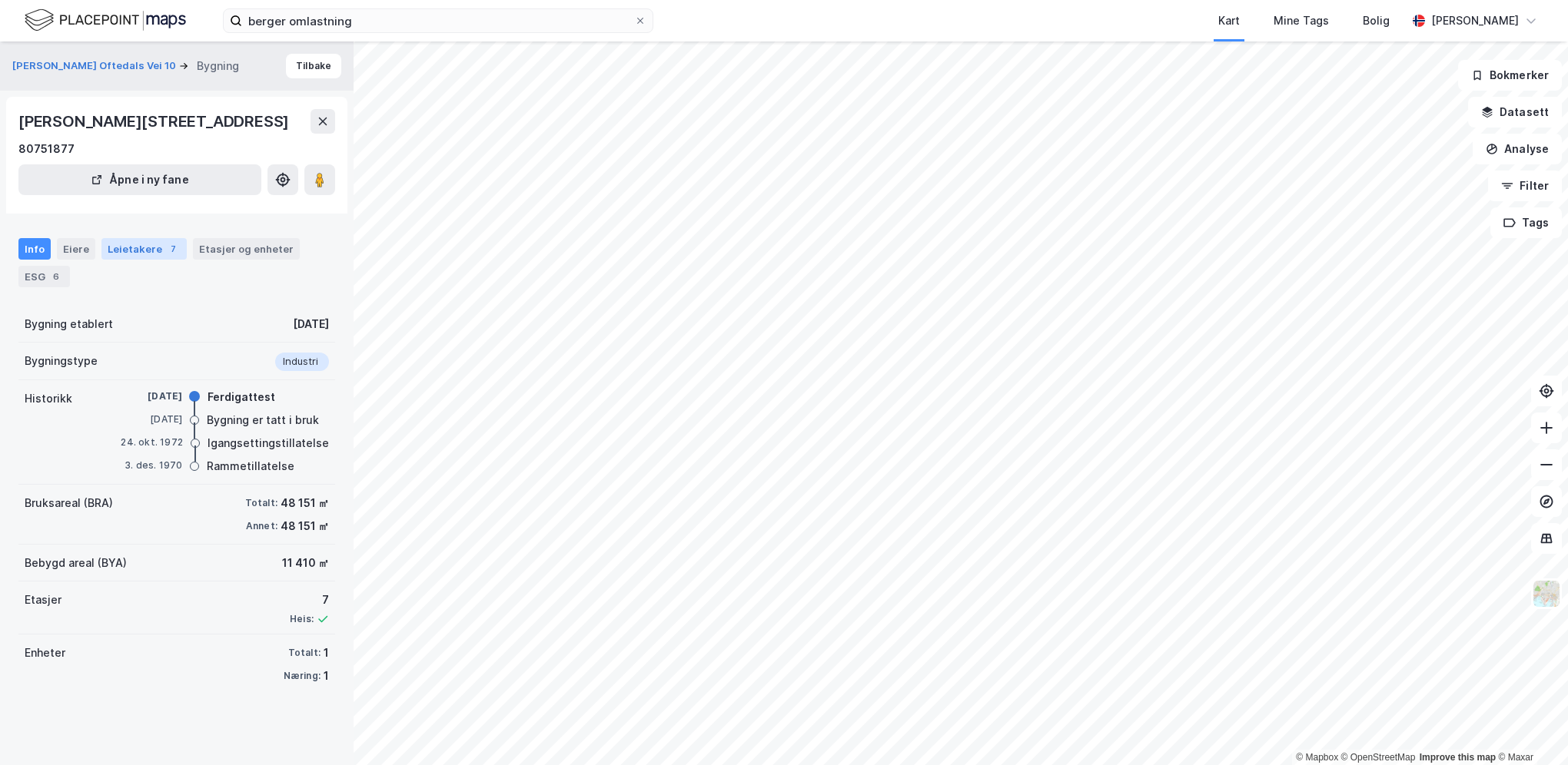
click at [148, 249] on div "Leietakere 7" at bounding box center [143, 249] width 85 height 22
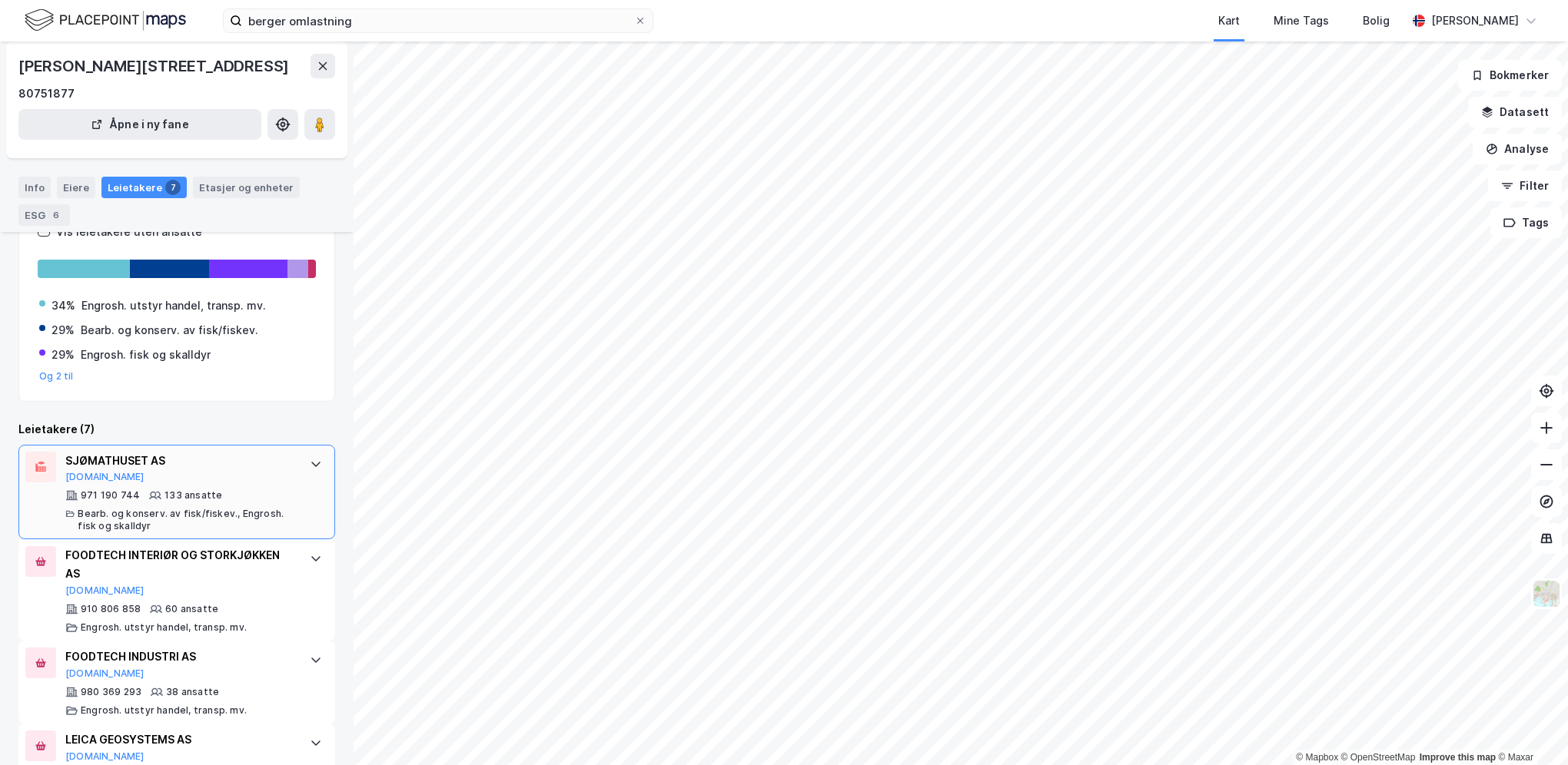
scroll to position [138, 0]
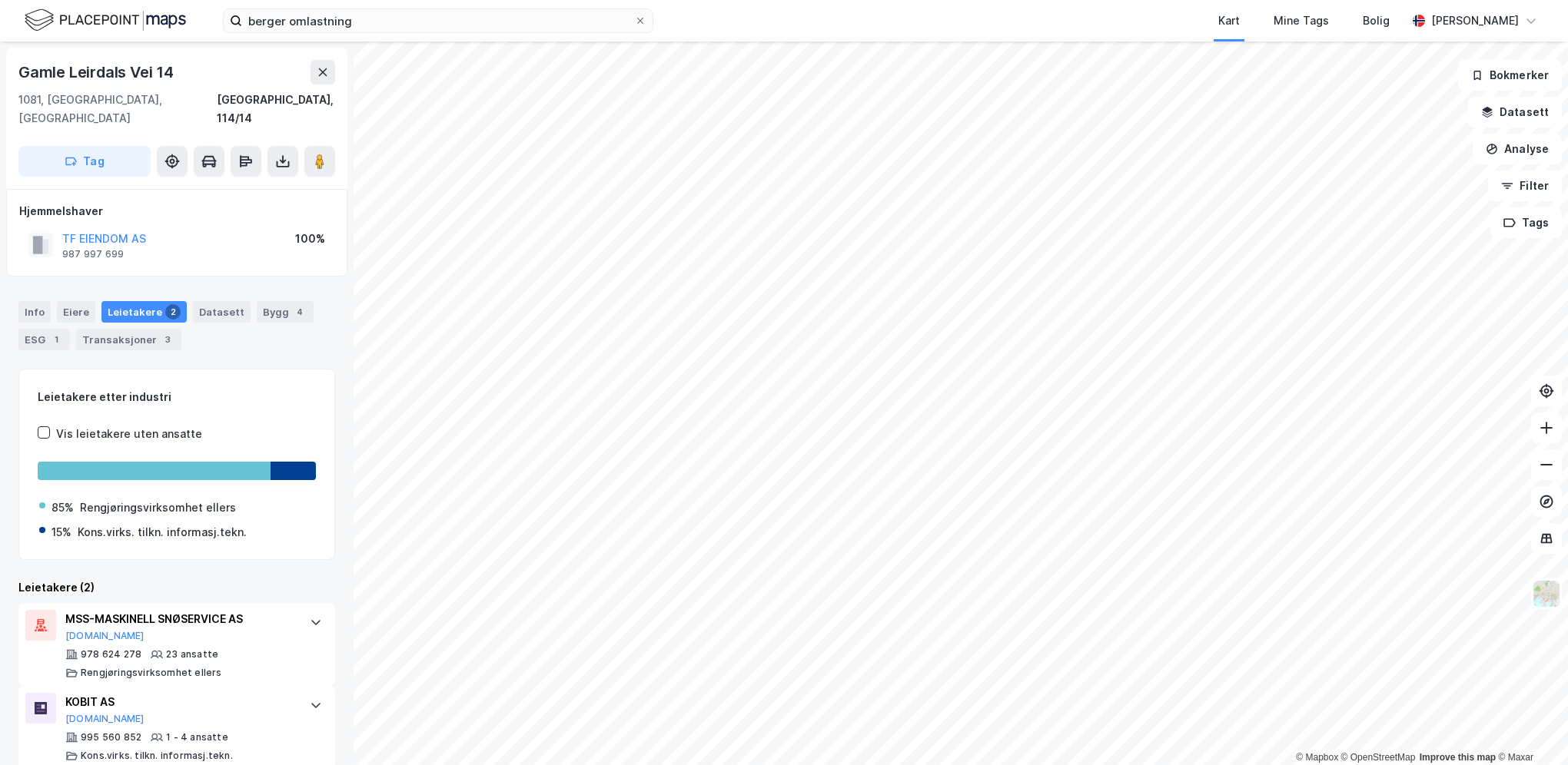
scroll to position [46, 0]
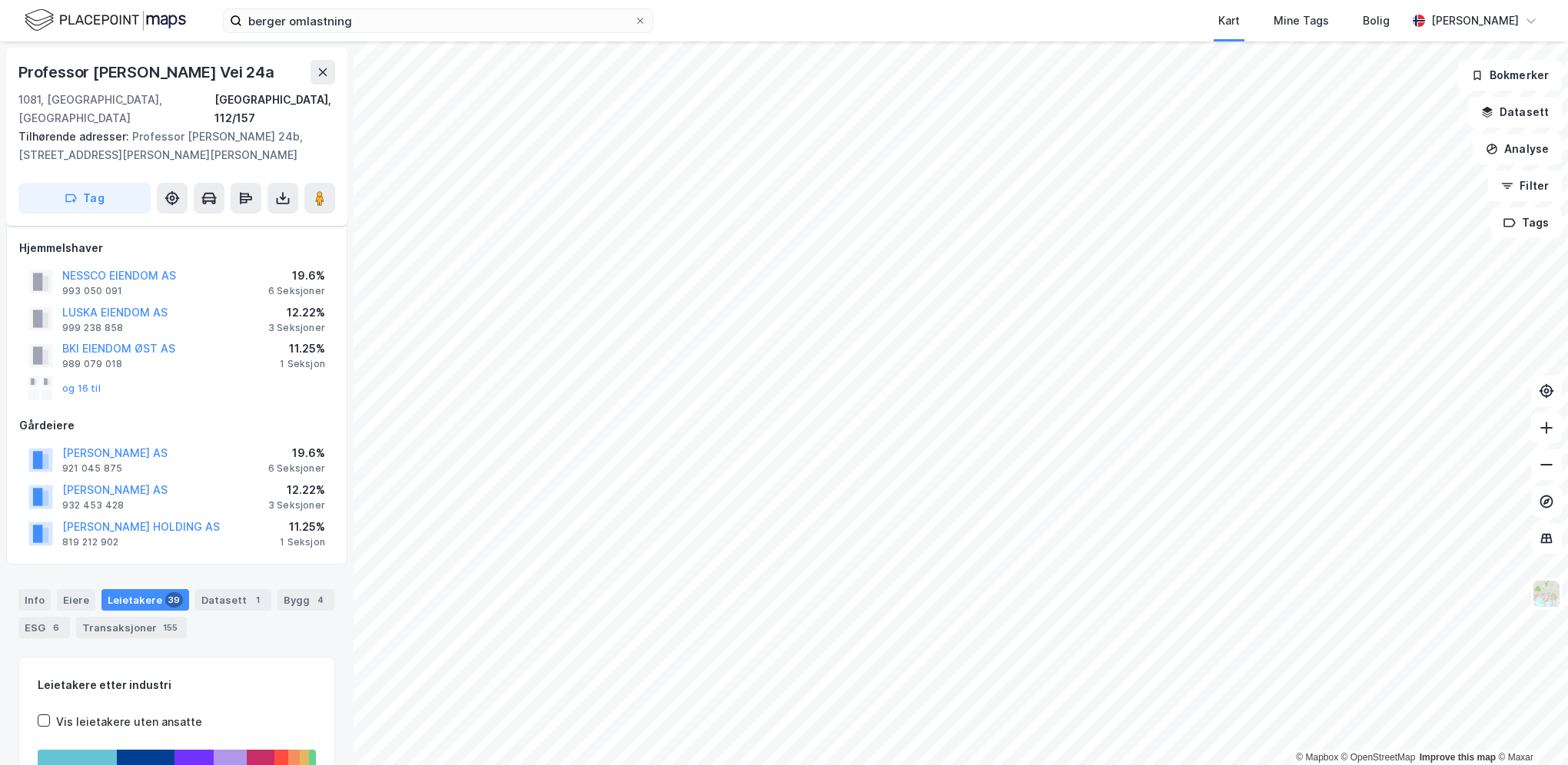
scroll to position [46, 0]
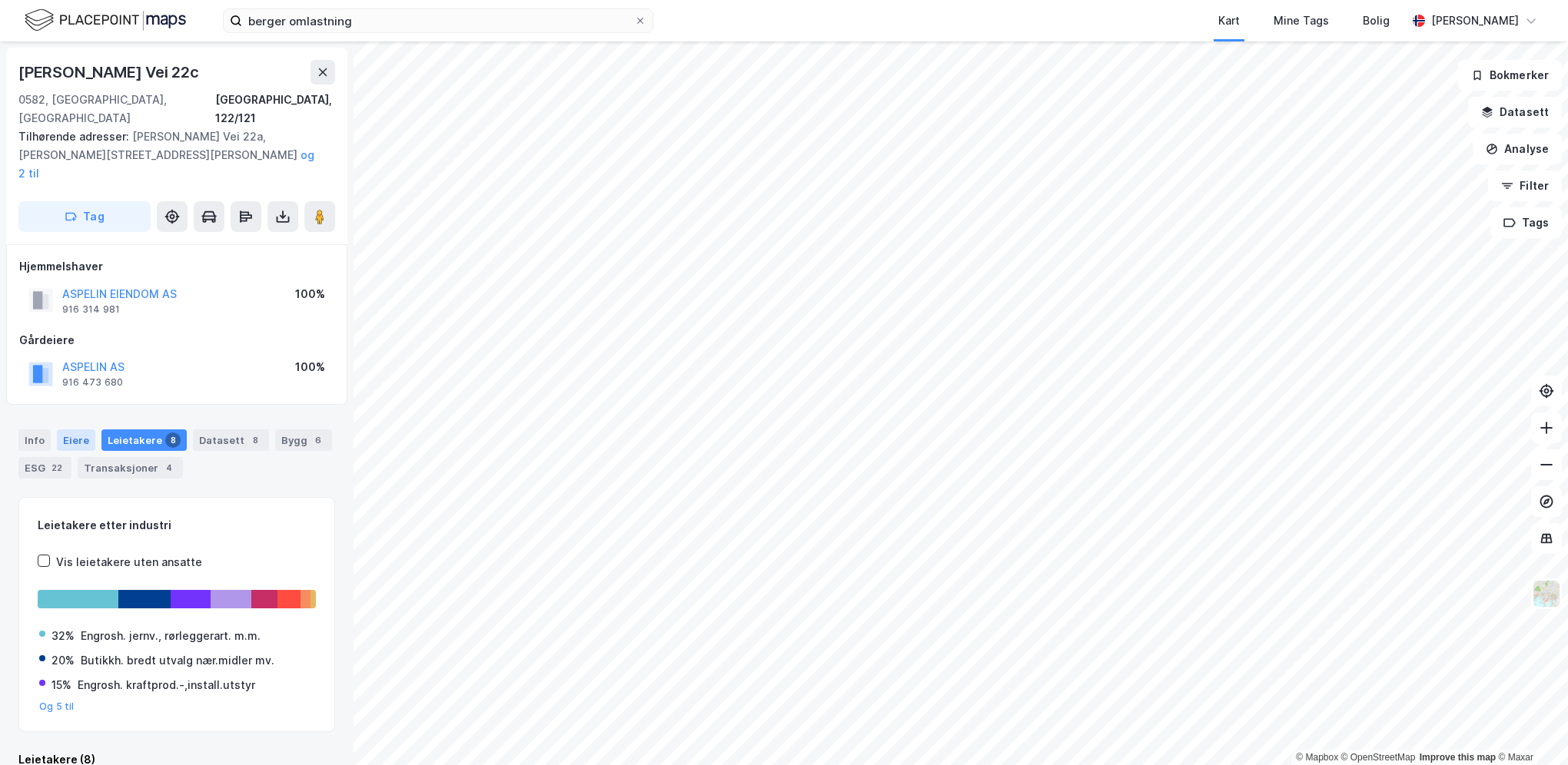
click at [77, 429] on div "Eiere" at bounding box center [76, 440] width 38 height 22
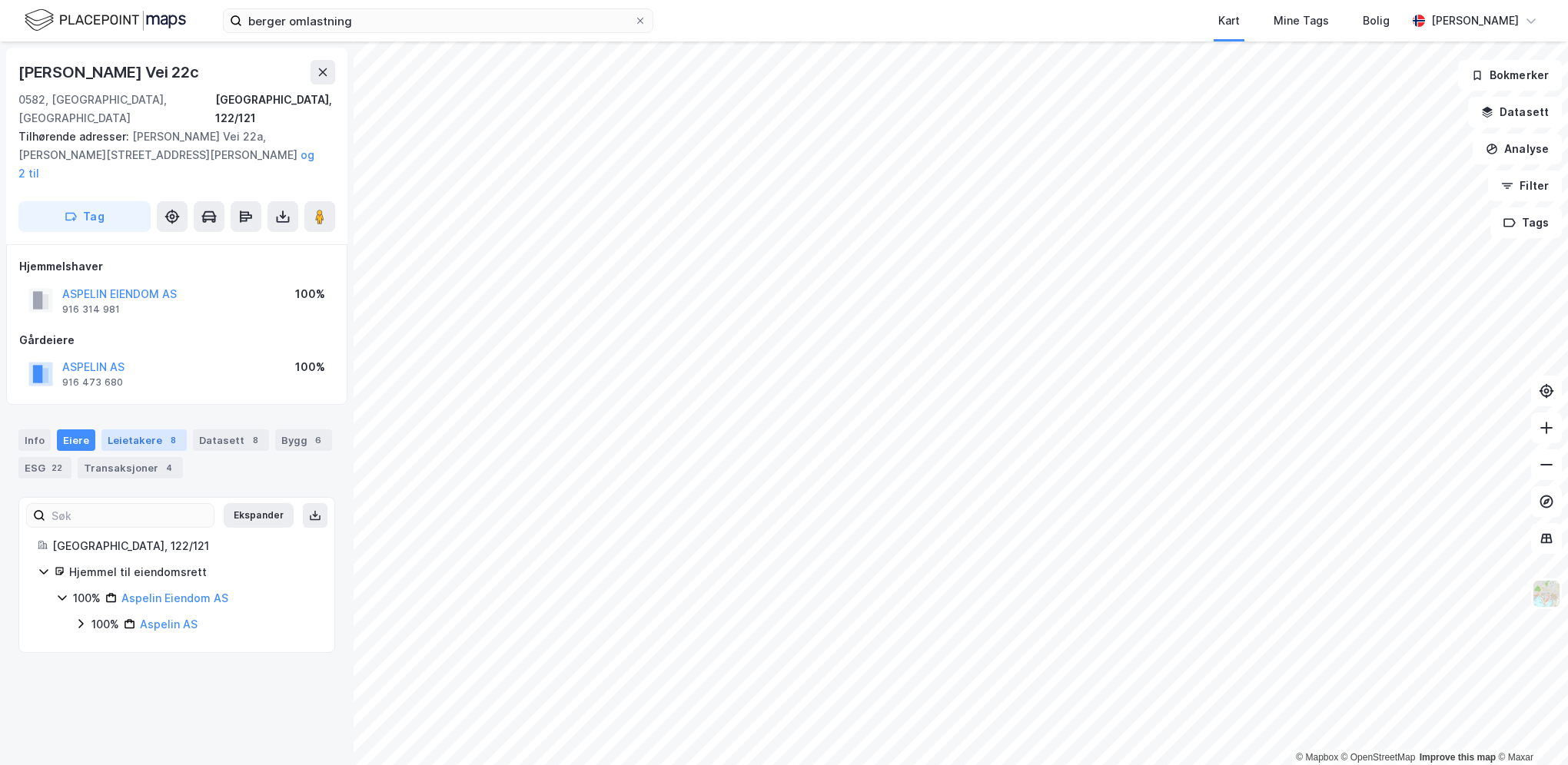
click at [141, 429] on div "Leietakere 8" at bounding box center [143, 440] width 85 height 22
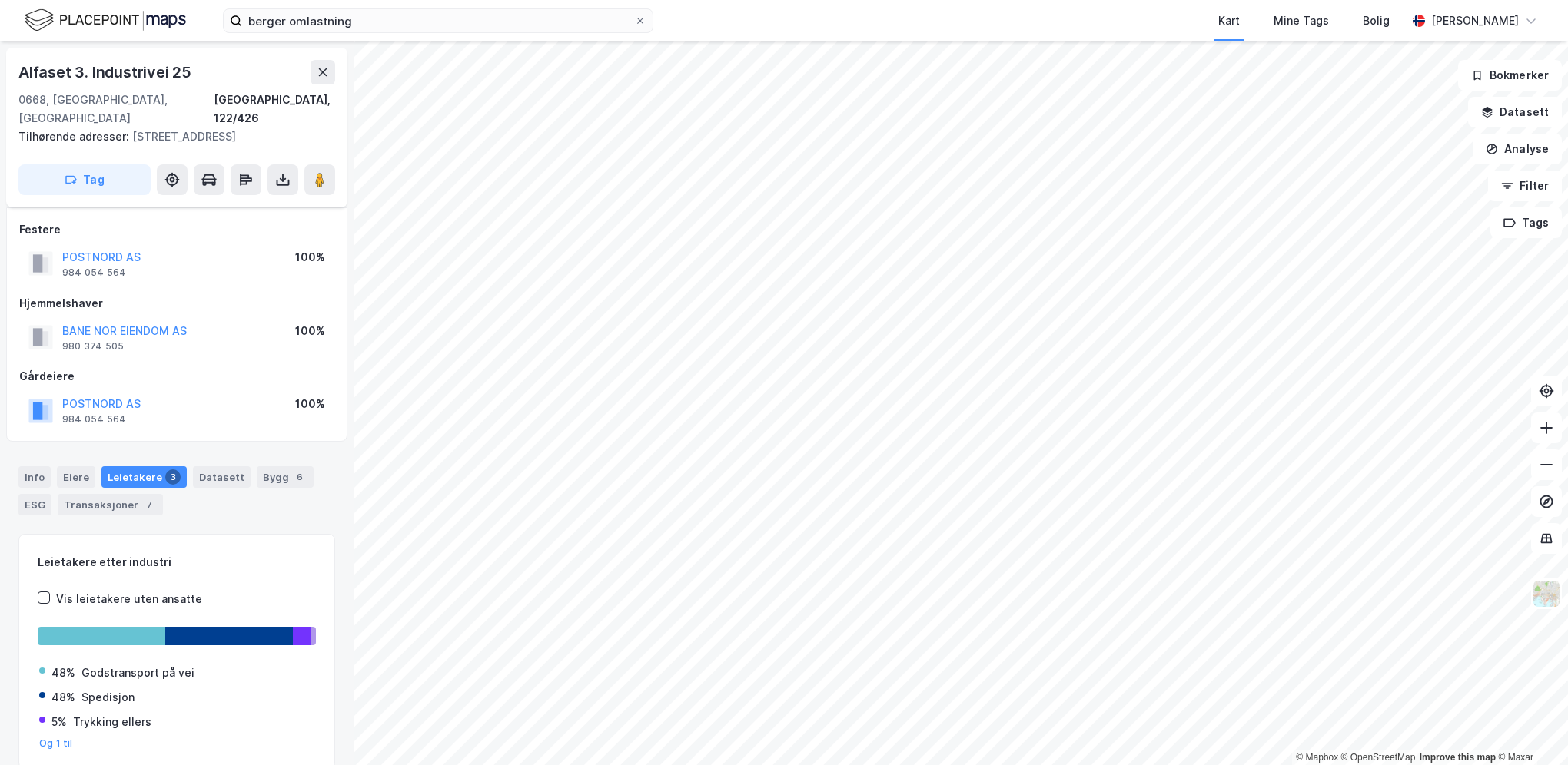
scroll to position [46, 0]
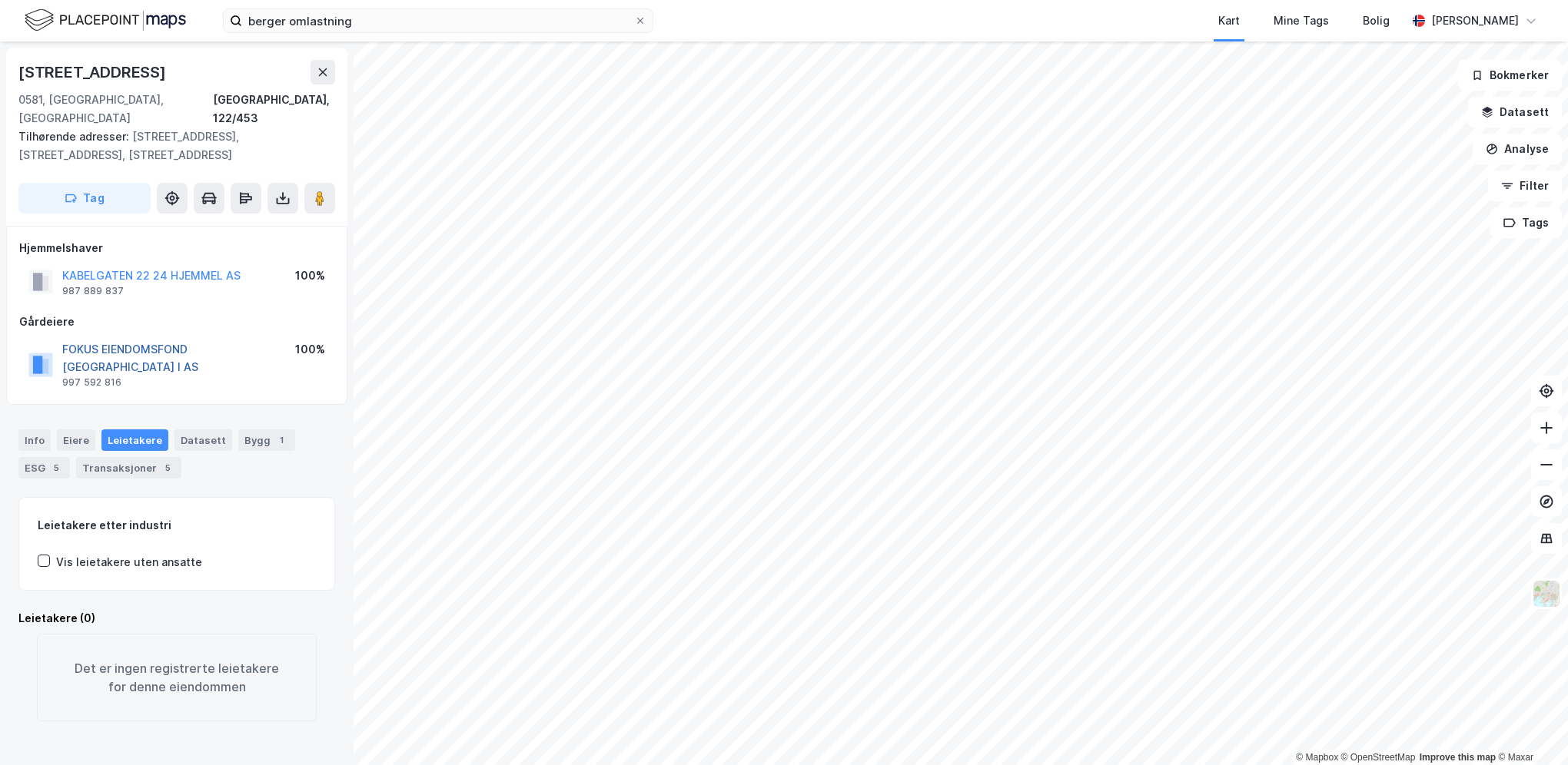
click at [0, 0] on button "FOKUS EIENDOMSFOND [GEOGRAPHIC_DATA] I AS" at bounding box center [0, 0] width 0 height 0
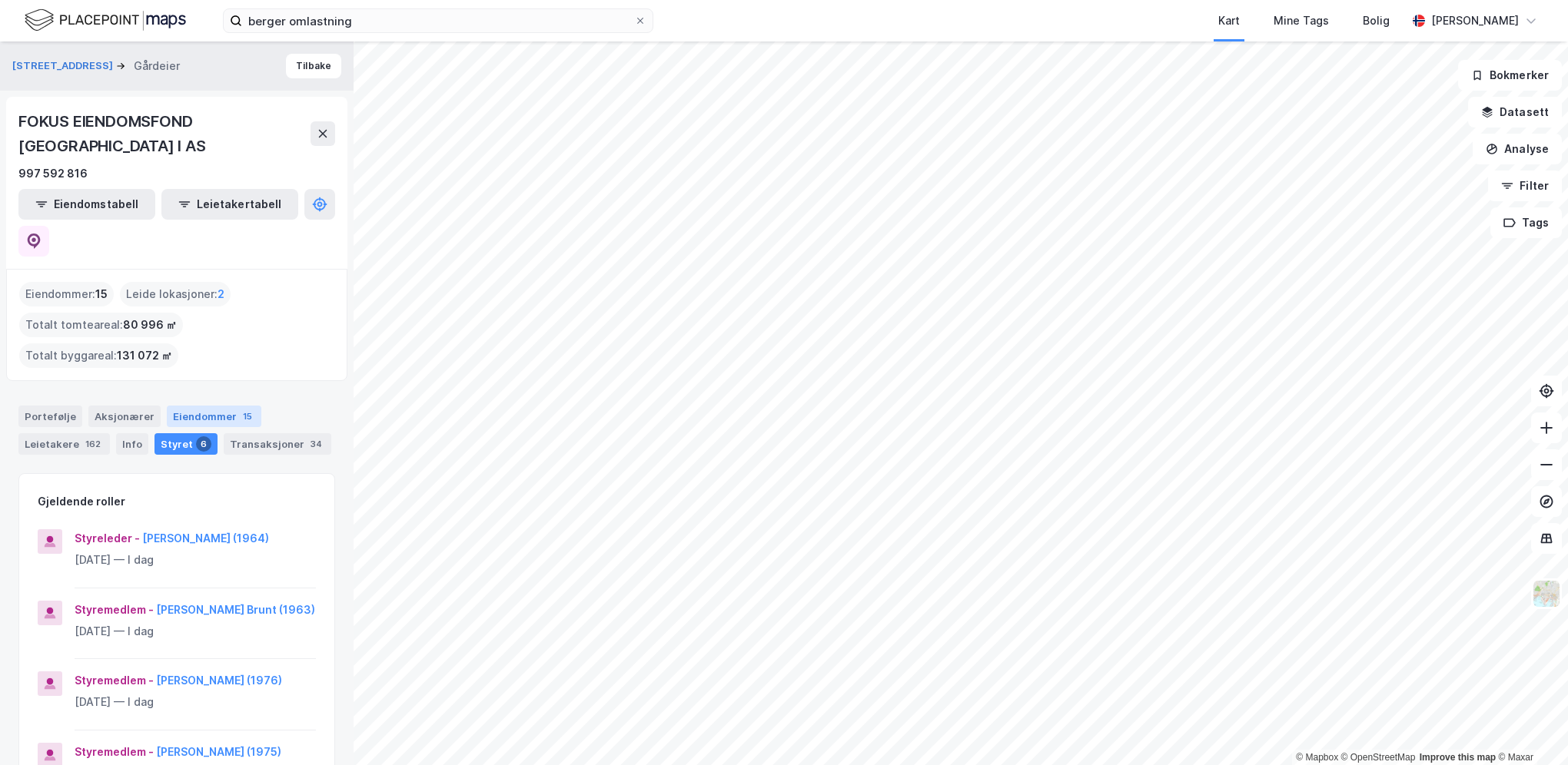
click at [199, 405] on div "Eiendommer 15" at bounding box center [214, 416] width 94 height 22
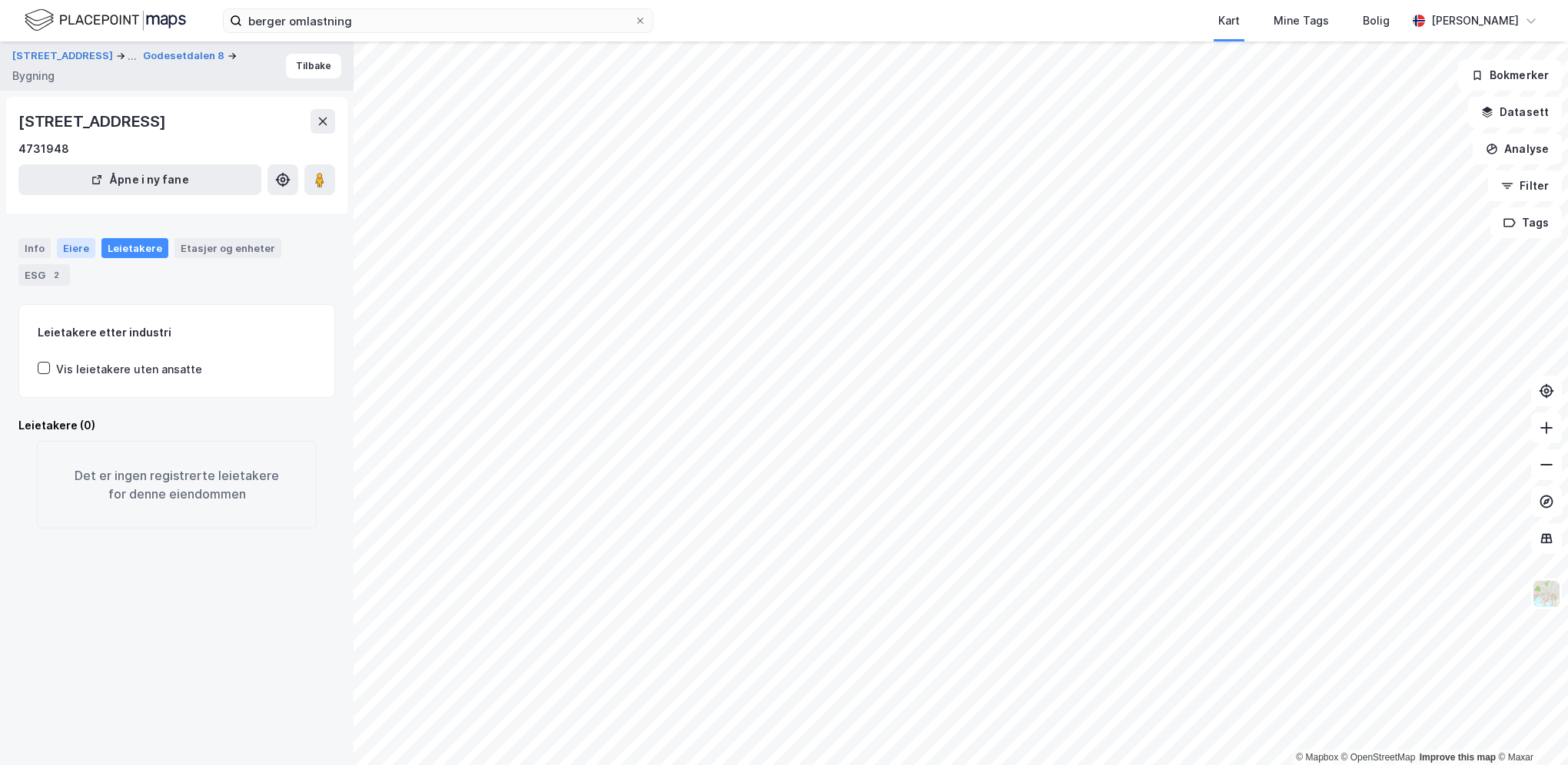
click at [74, 248] on div "Eiere" at bounding box center [76, 248] width 38 height 20
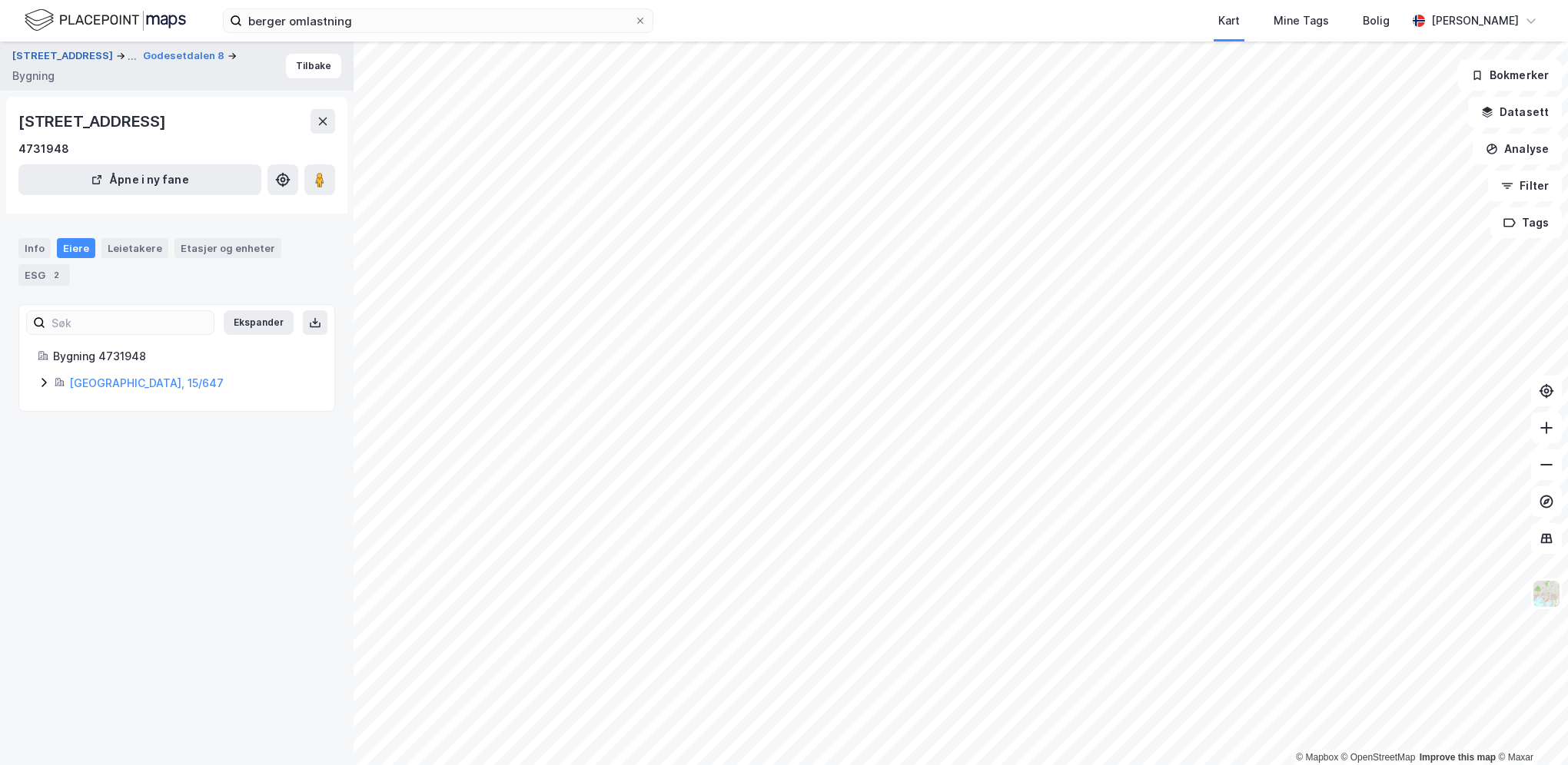
click at [46, 65] on button "[STREET_ADDRESS]" at bounding box center [64, 55] width 104 height 18
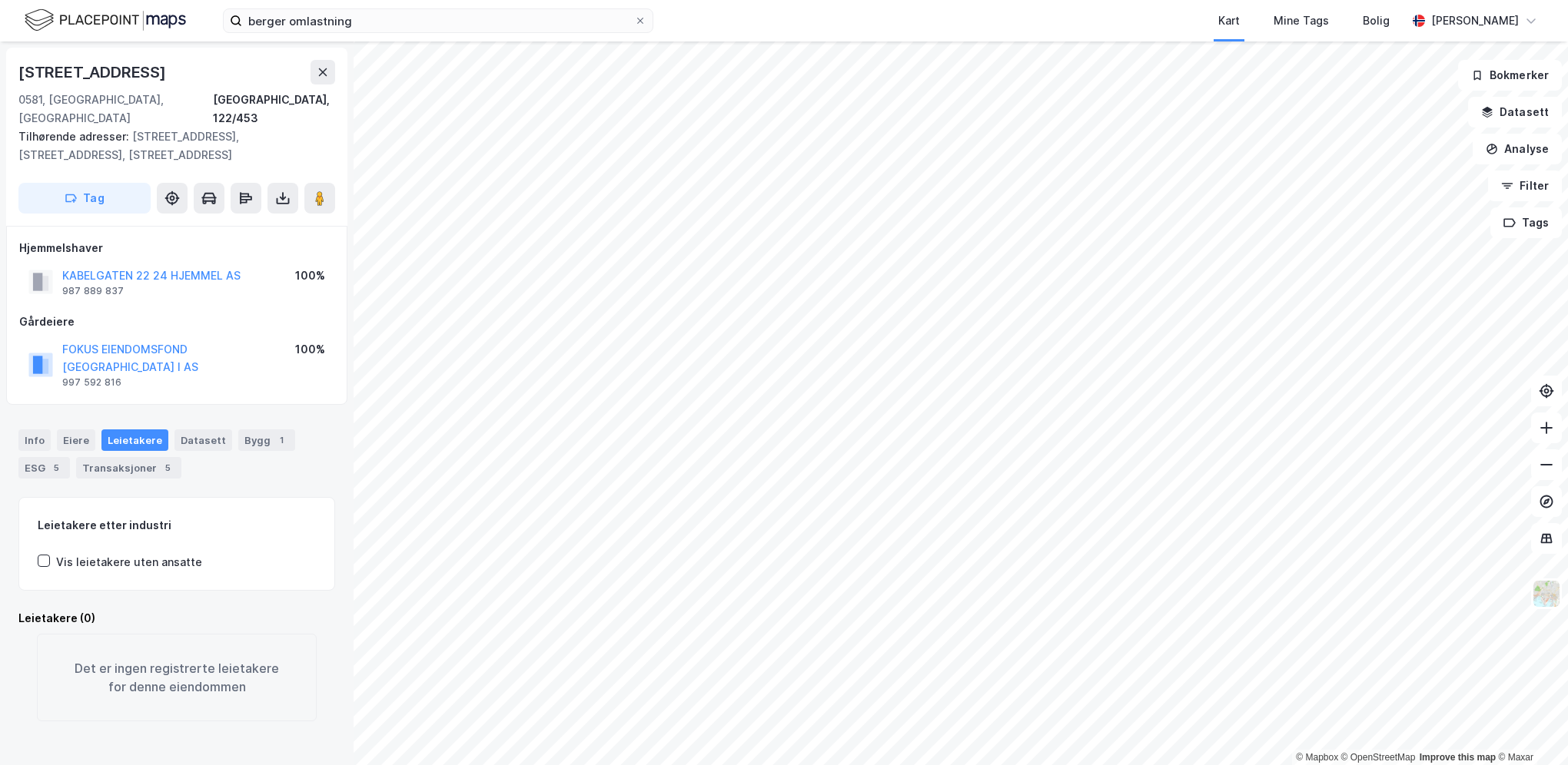
click at [126, 429] on div "Leietakere" at bounding box center [135, 440] width 67 height 22
click at [73, 429] on div "Eiere" at bounding box center [76, 440] width 38 height 22
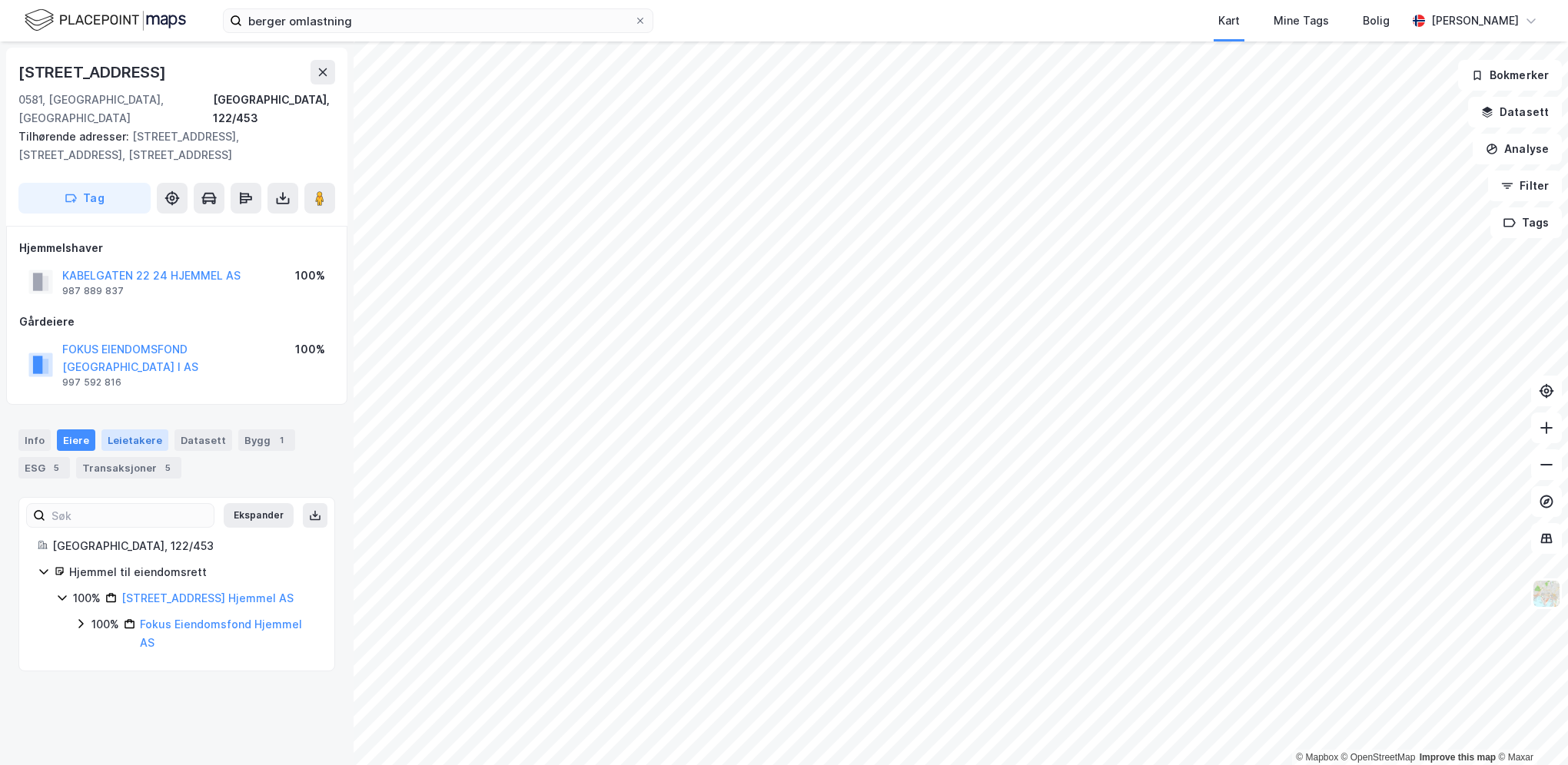
click at [122, 429] on div "Leietakere" at bounding box center [135, 440] width 67 height 22
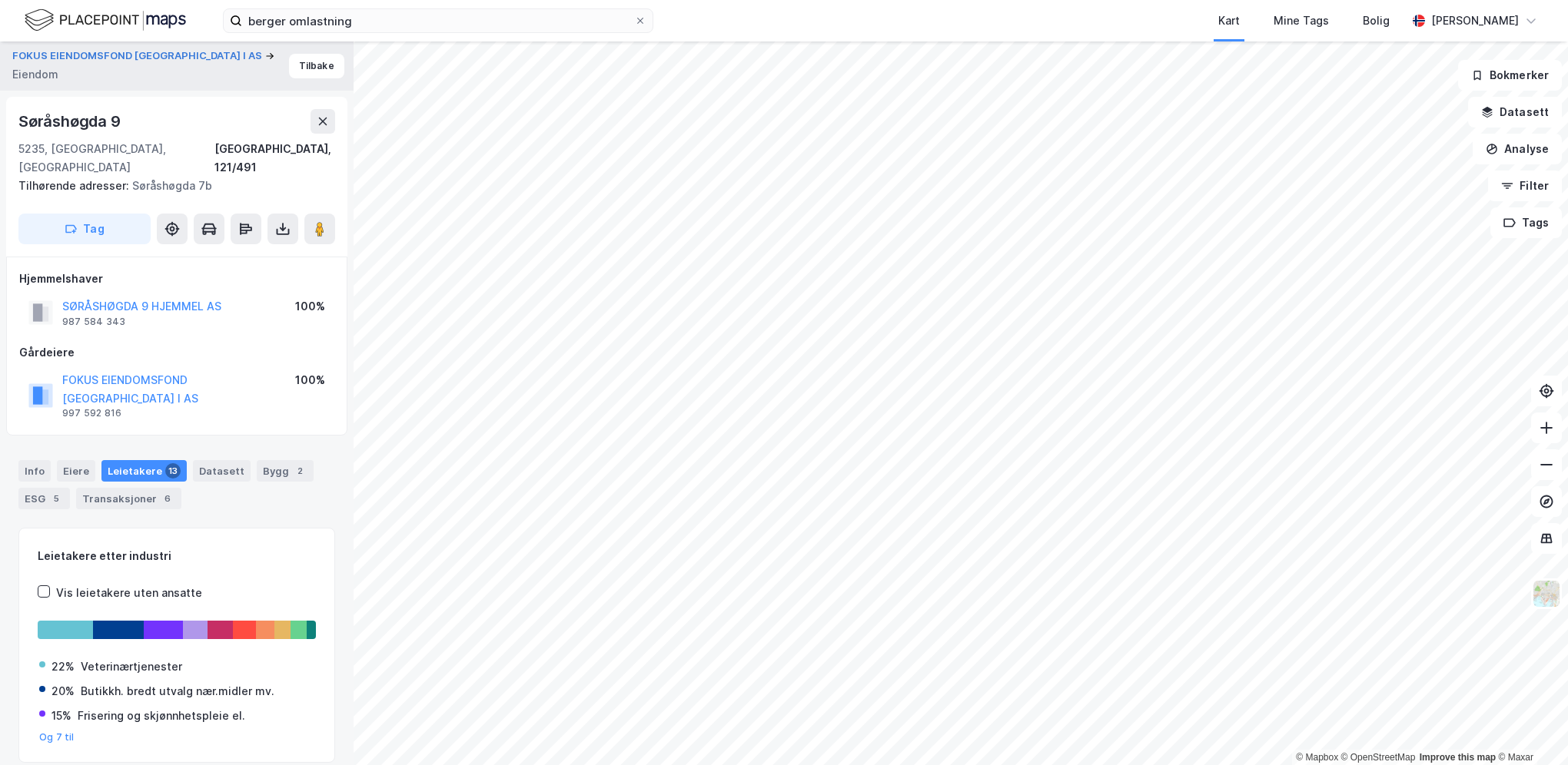
scroll to position [22, 0]
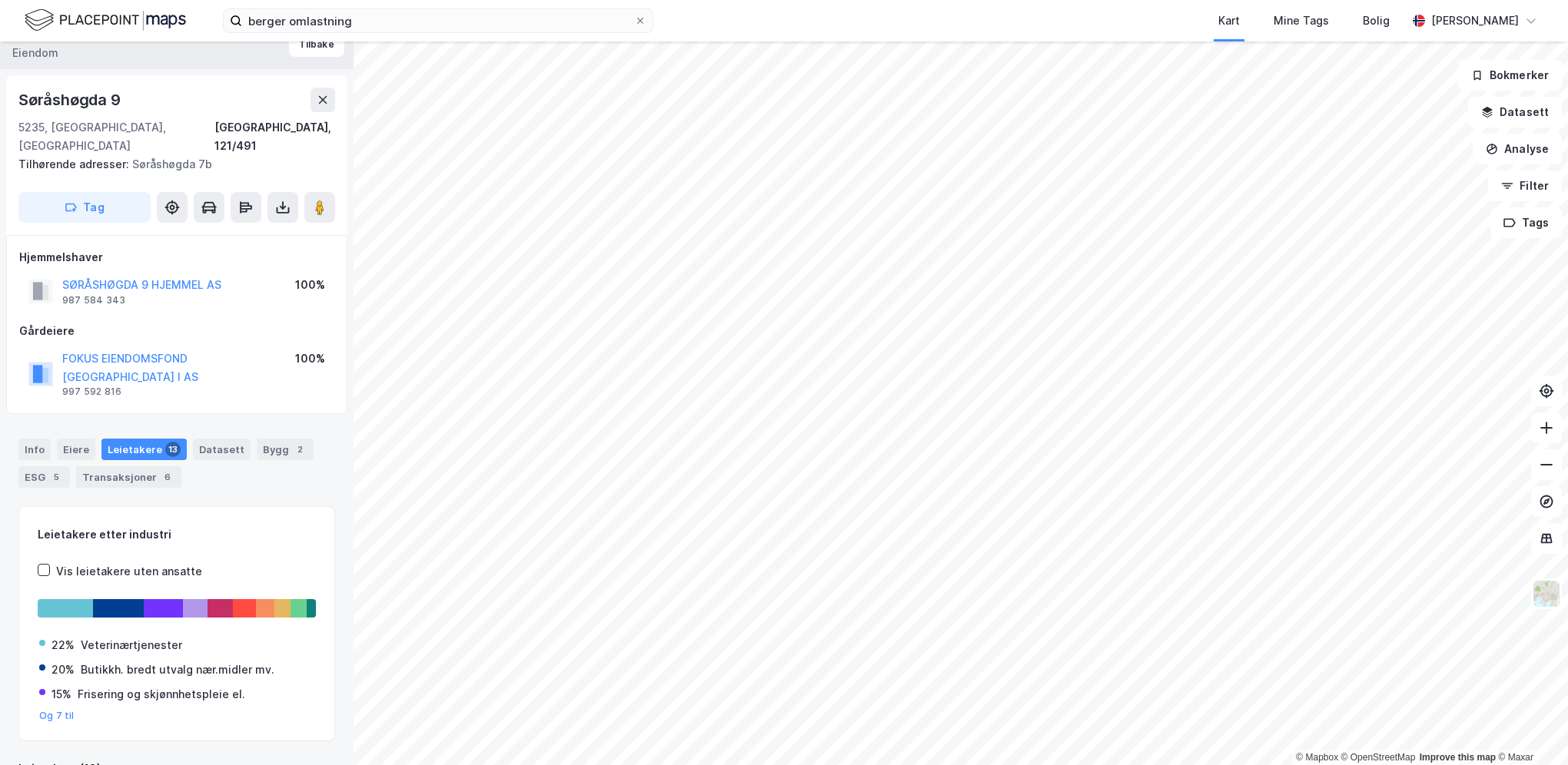
click at [129, 439] on div "Leietakere 13" at bounding box center [143, 449] width 85 height 22
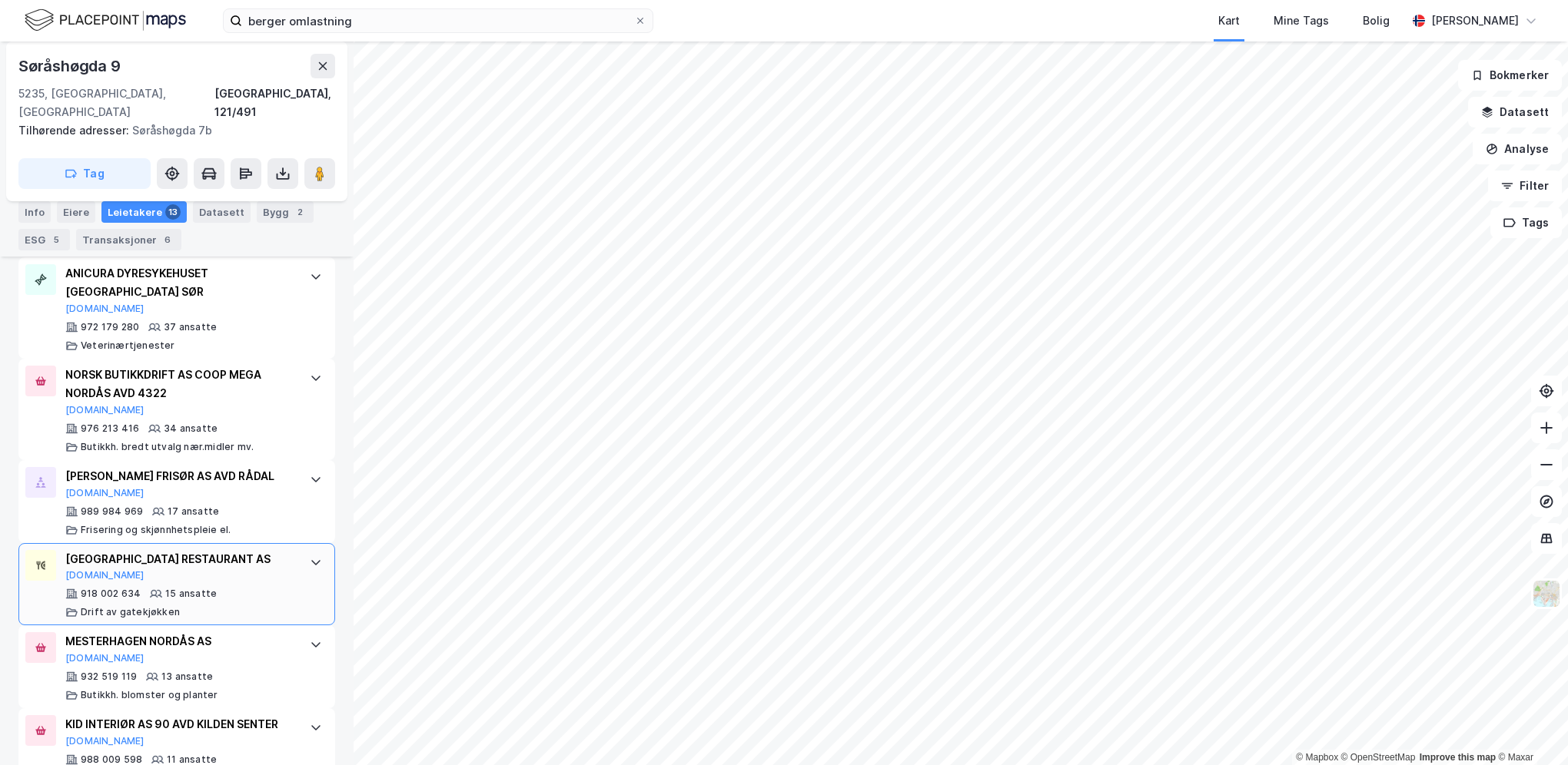
scroll to position [350, 0]
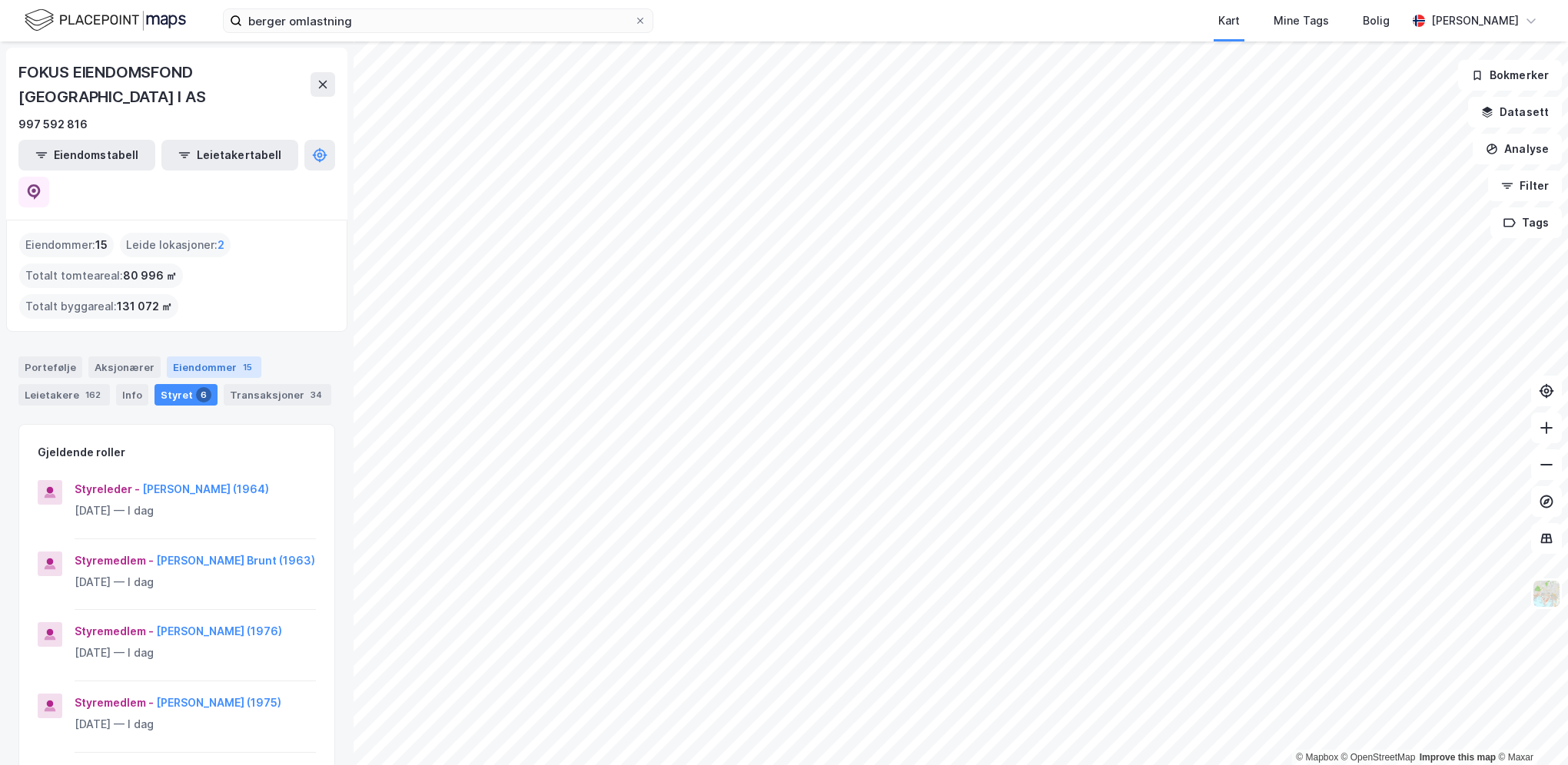
click at [210, 357] on div "Eiendommer 15" at bounding box center [214, 367] width 94 height 22
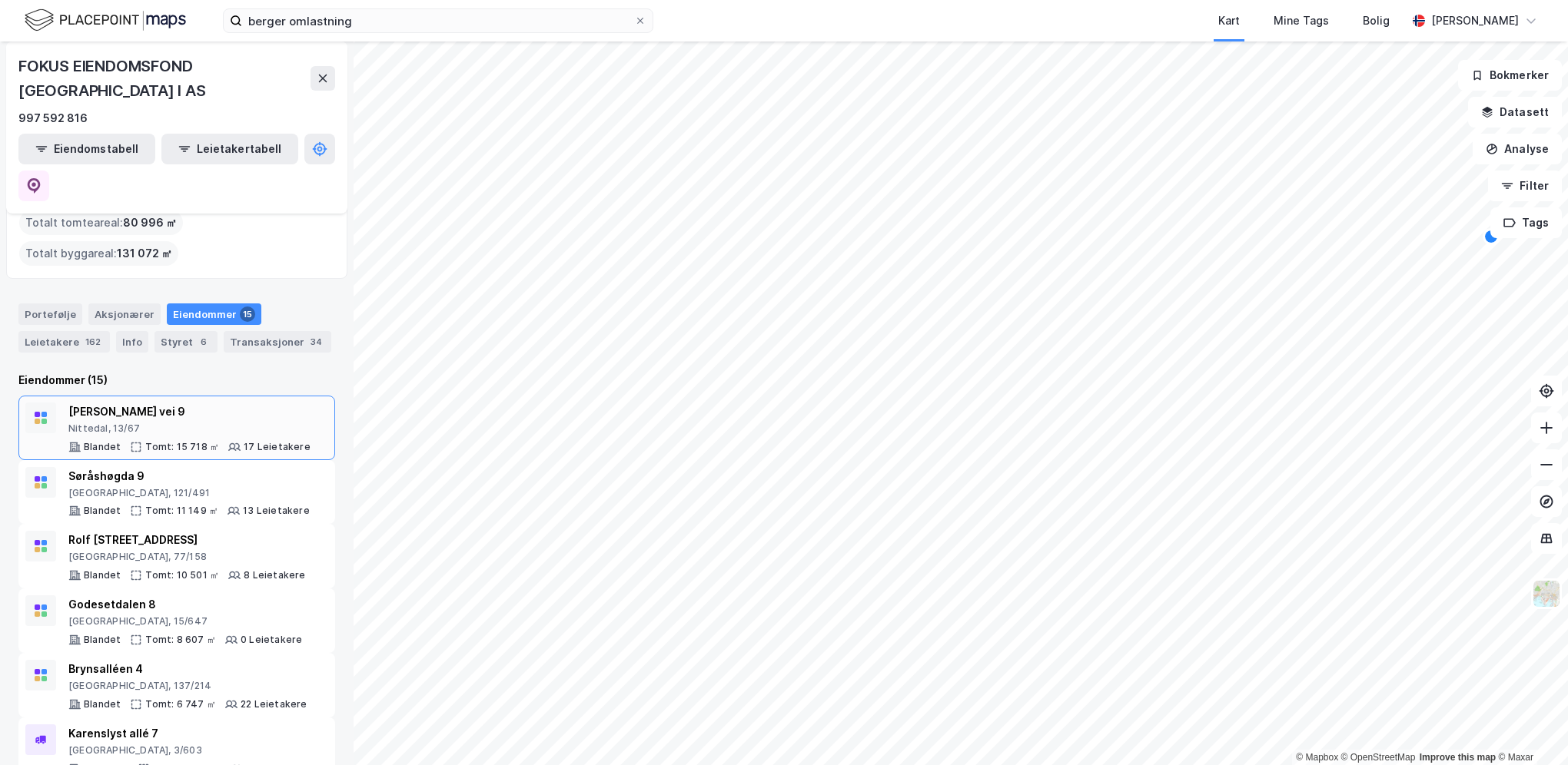
scroll to position [77, 0]
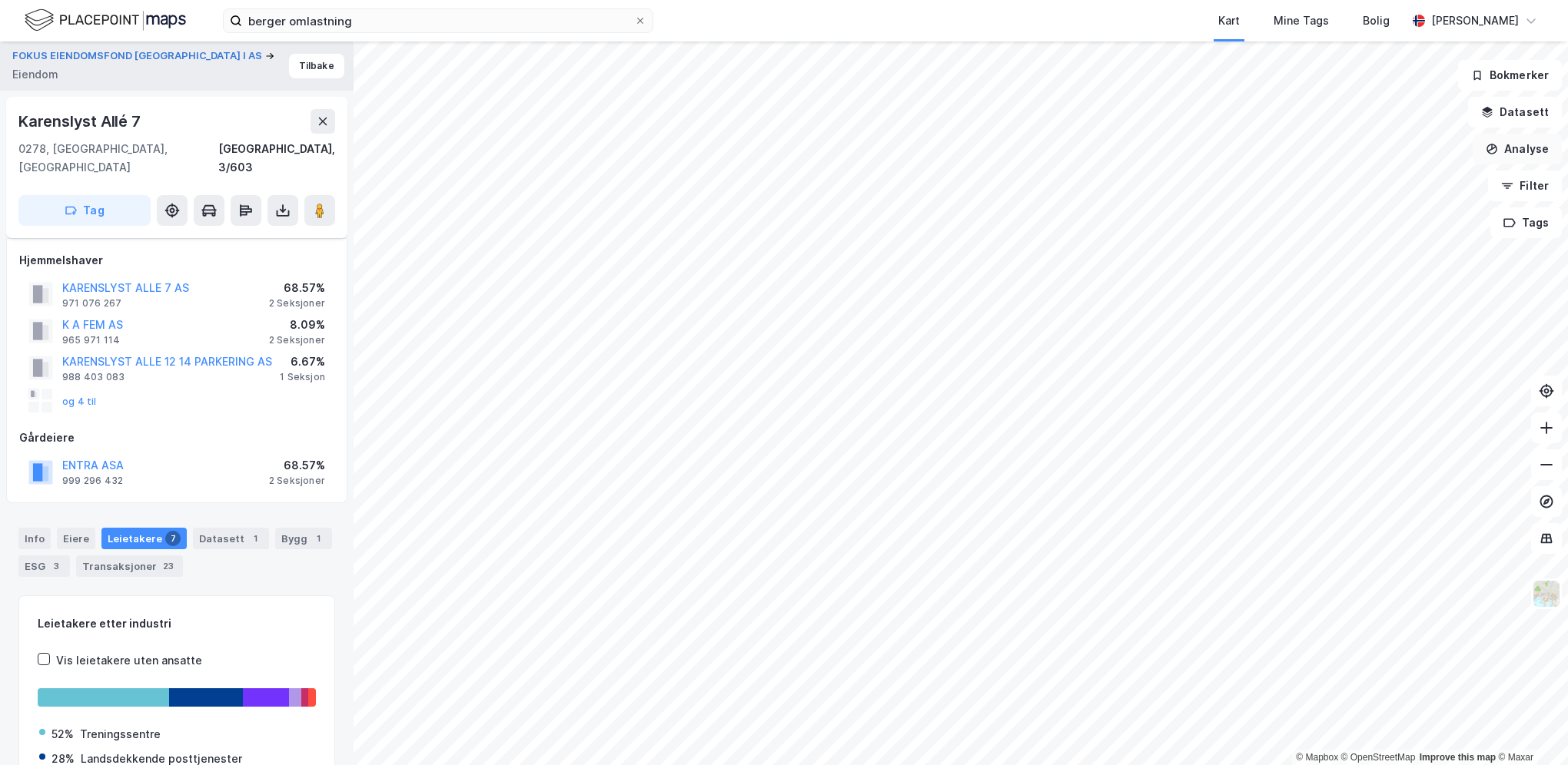
scroll to position [108, 0]
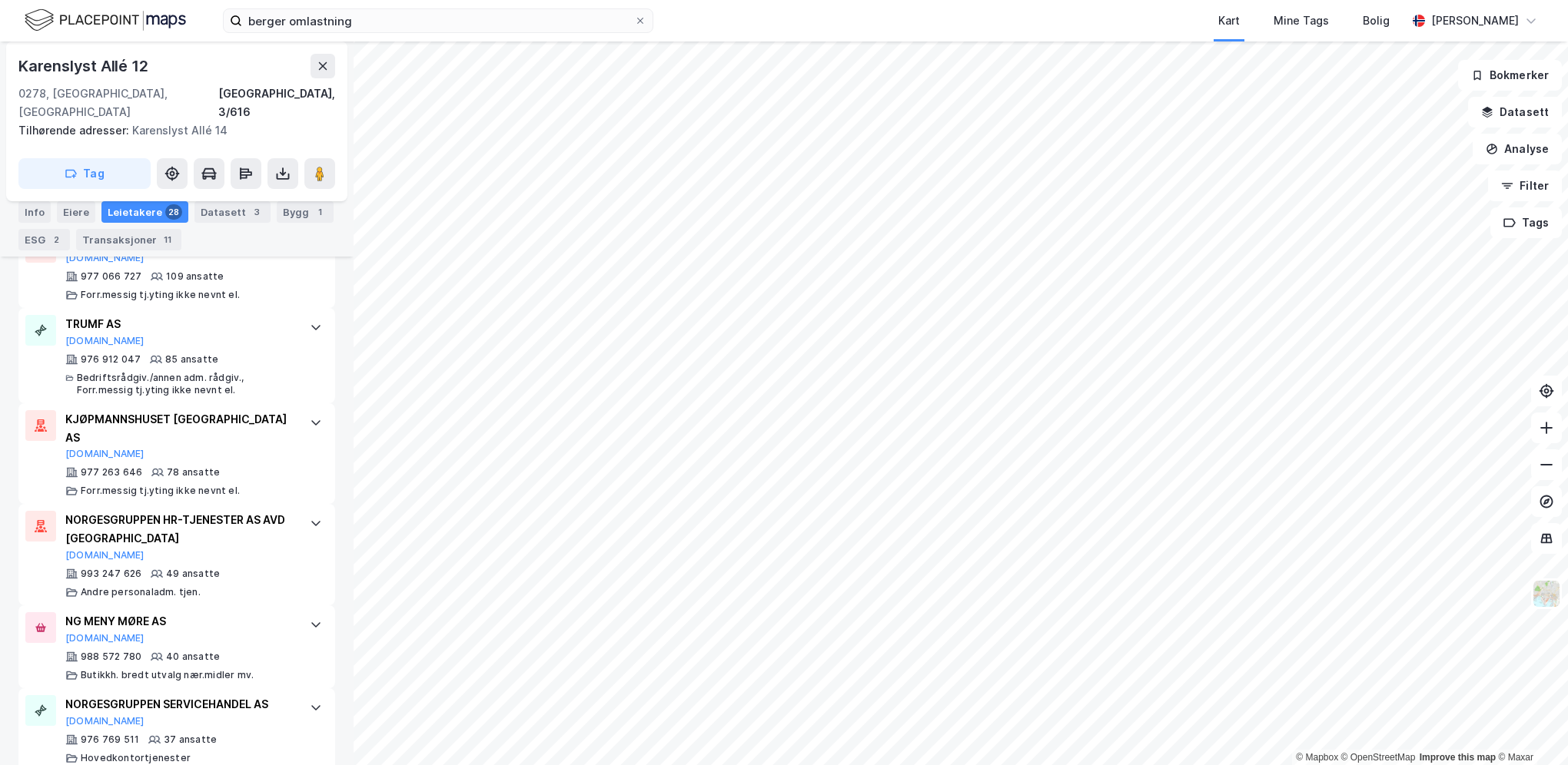
scroll to position [154, 0]
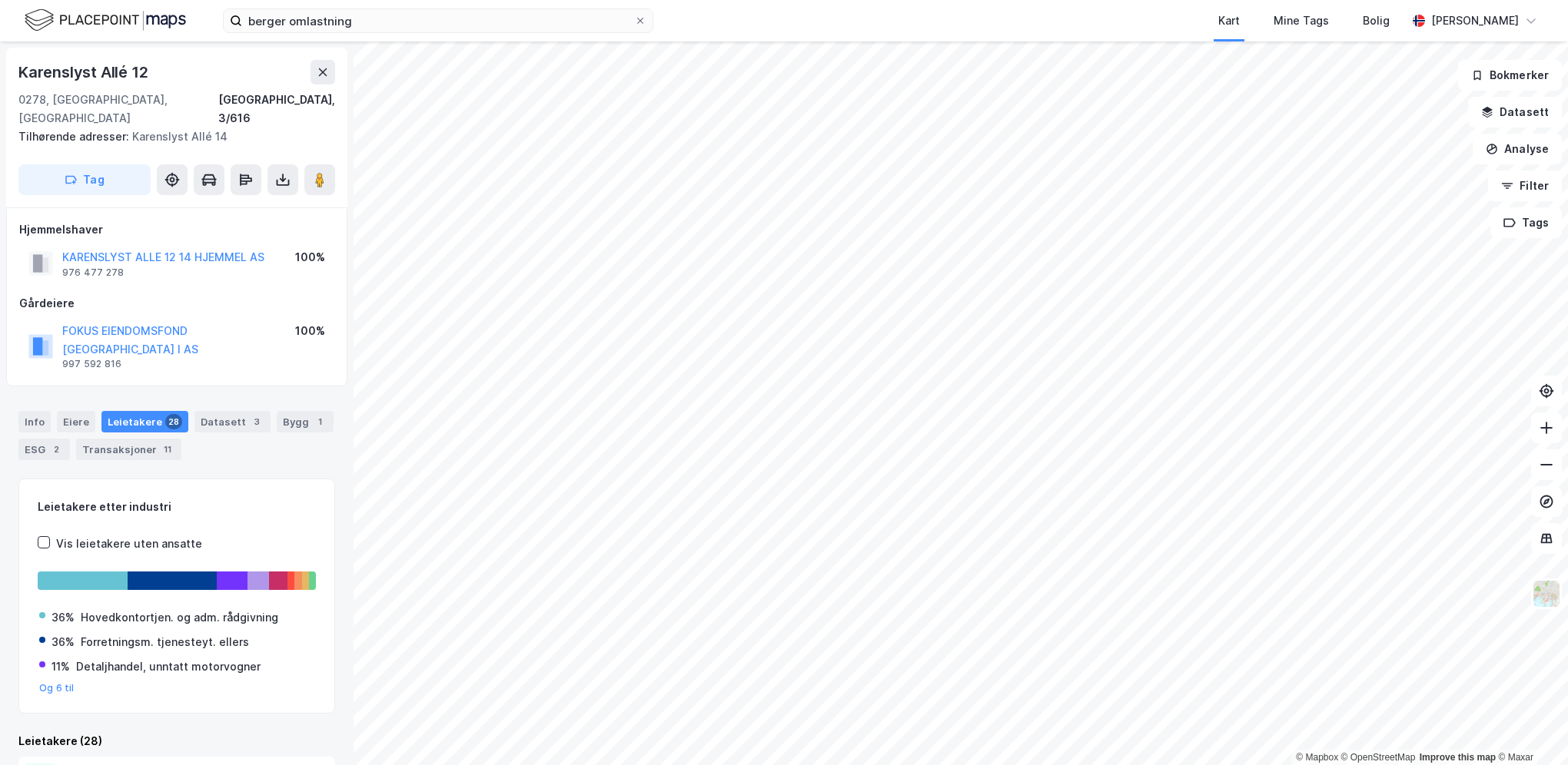
click at [44, 77] on div "Karenslyst Allé 12" at bounding box center [84, 72] width 133 height 25
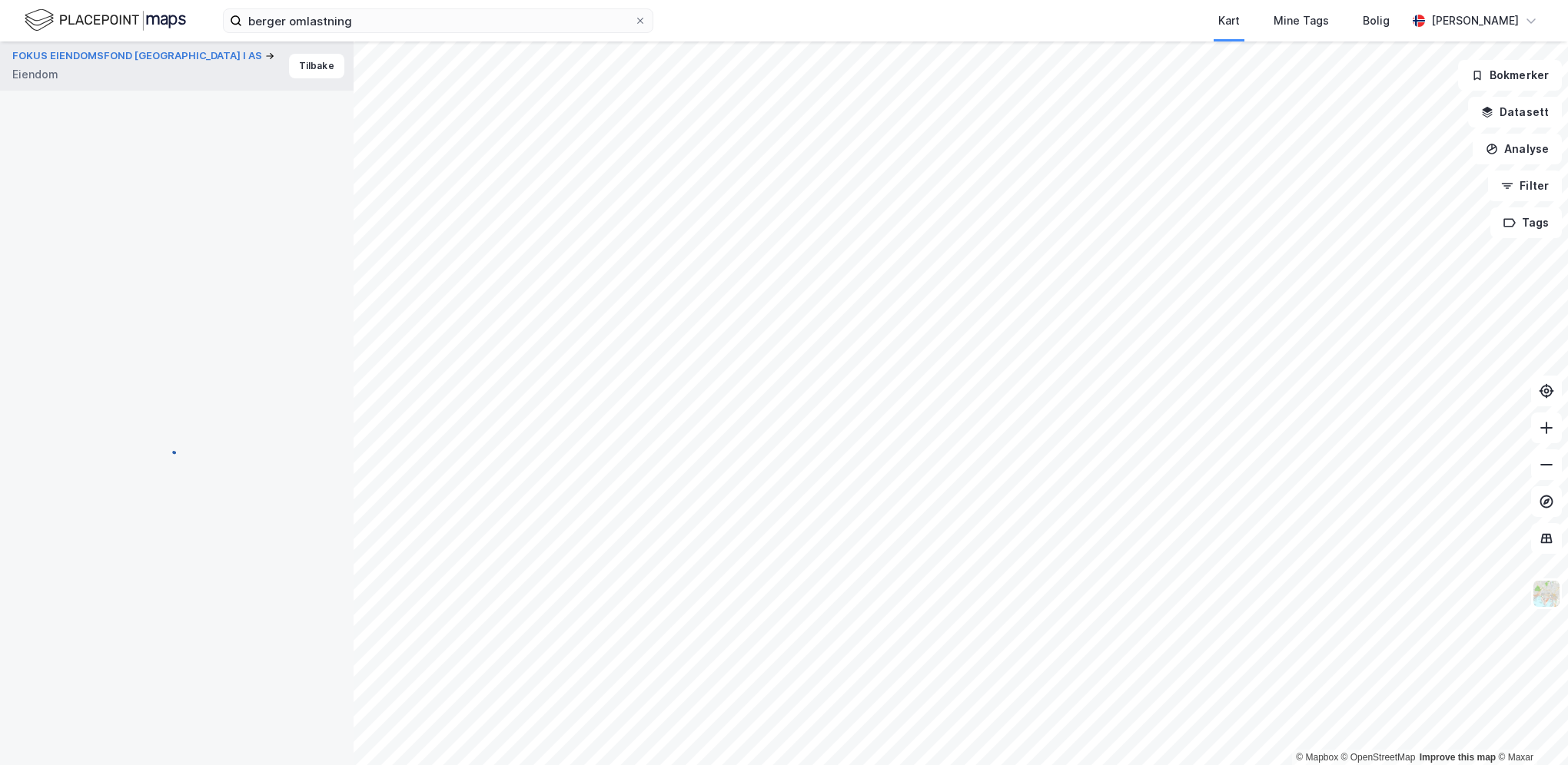
scroll to position [3, 0]
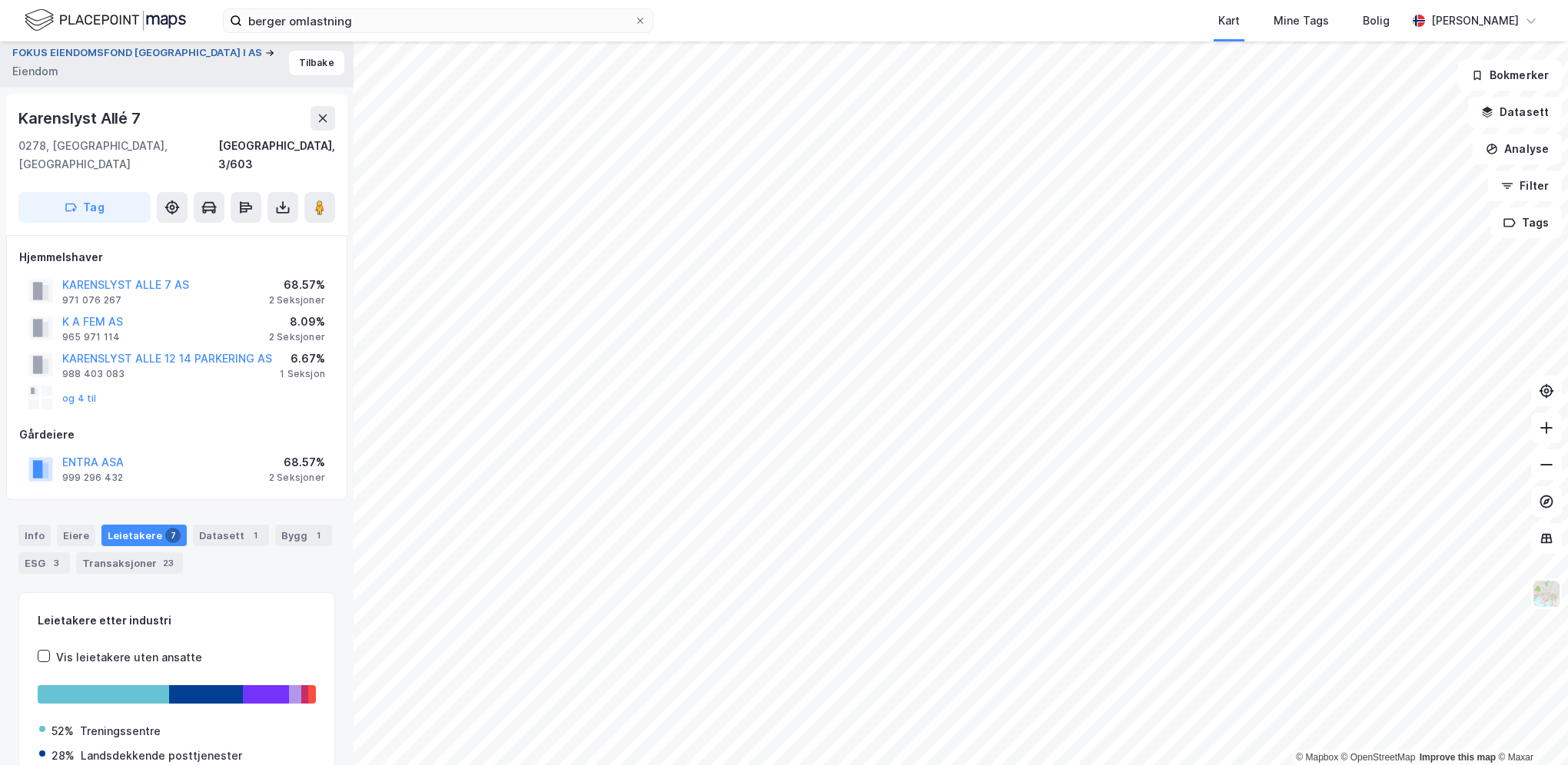
click at [49, 61] on button "FOKUS EIENDOMSFOND [GEOGRAPHIC_DATA] I AS" at bounding box center [138, 53] width 253 height 15
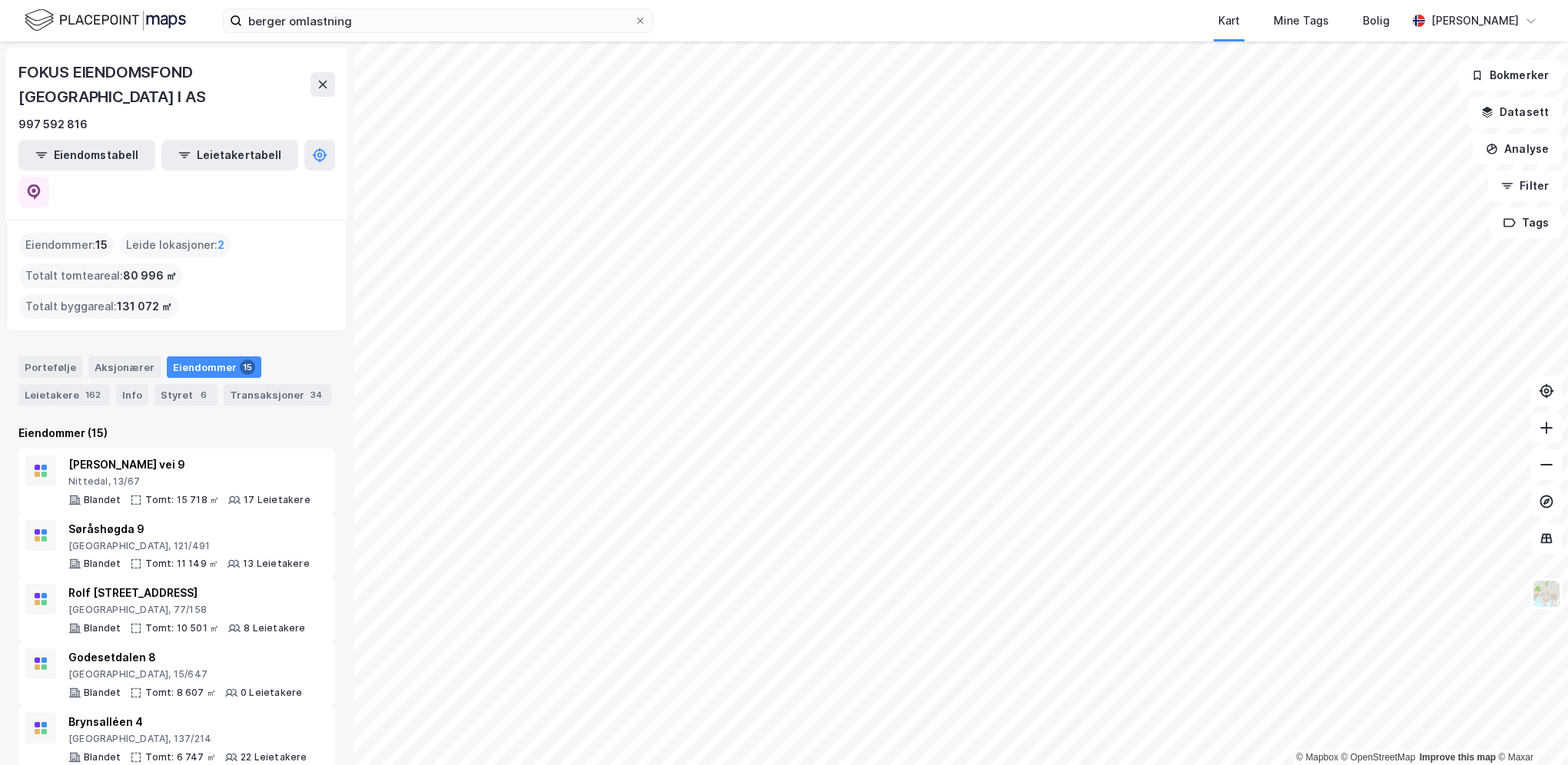
click at [218, 357] on div "Eiendommer 15" at bounding box center [214, 367] width 94 height 22
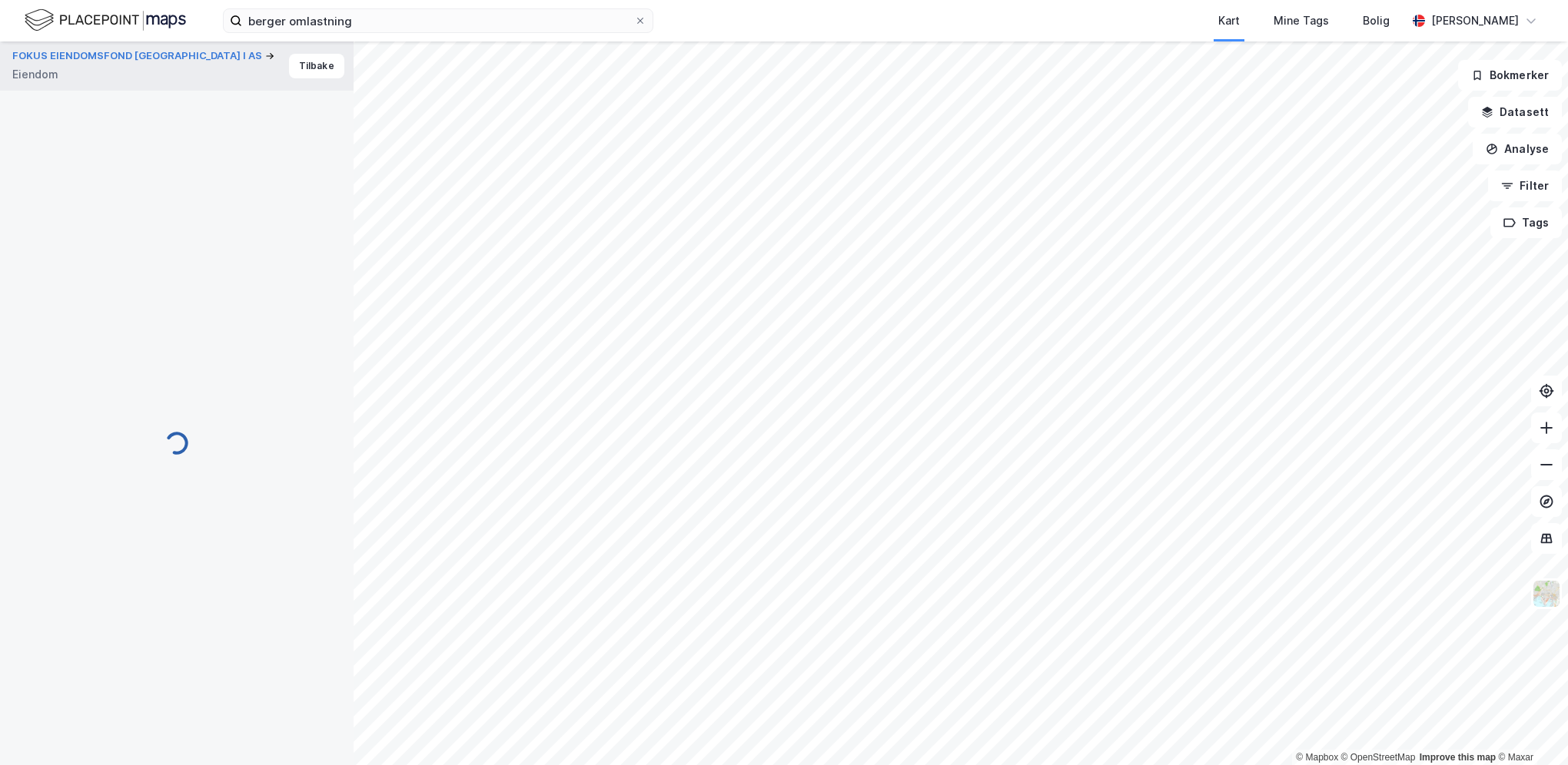
scroll to position [3, 0]
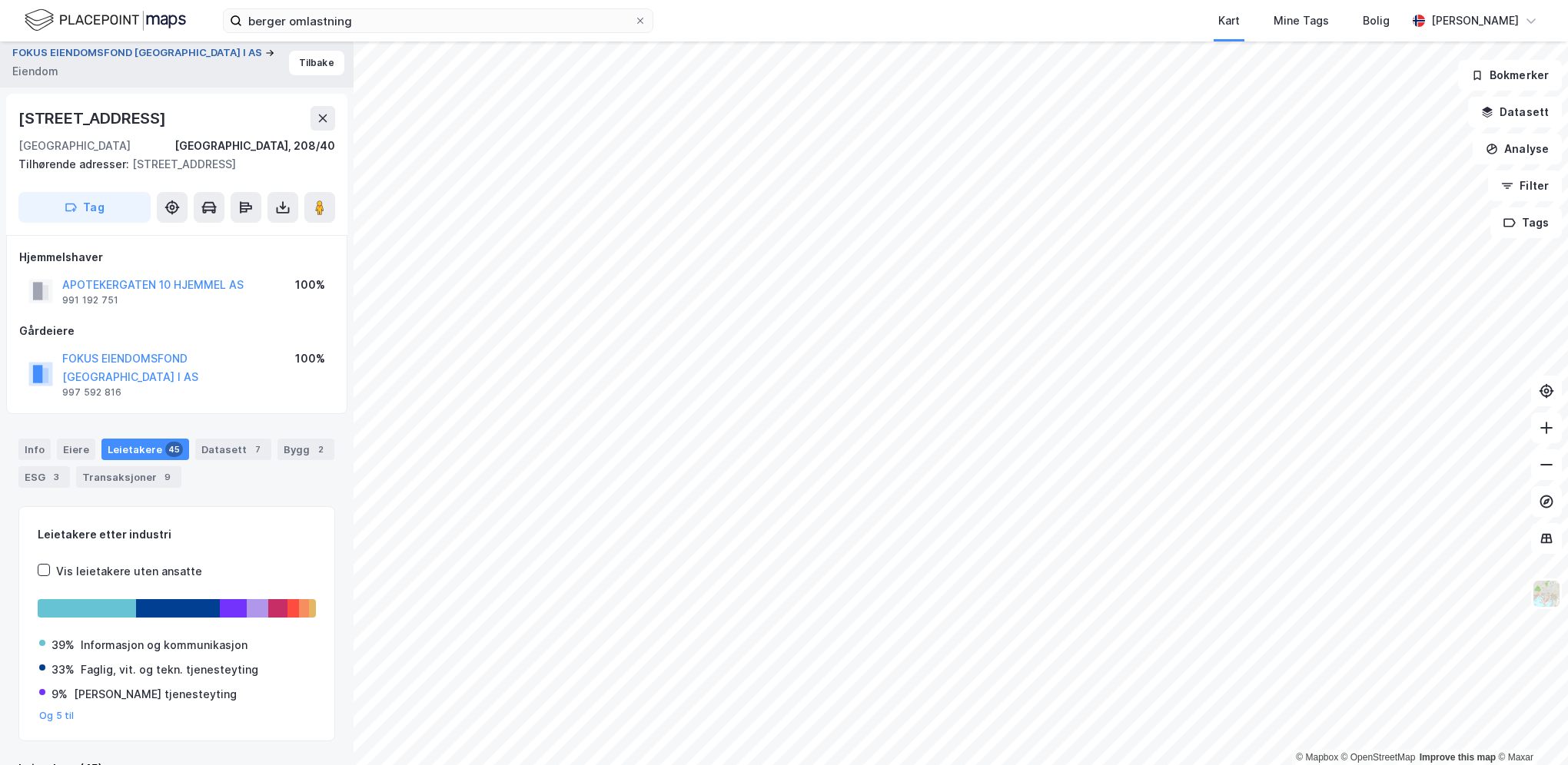
click at [73, 60] on button "FOKUS EIENDOMSFOND [GEOGRAPHIC_DATA] I AS" at bounding box center [138, 53] width 253 height 15
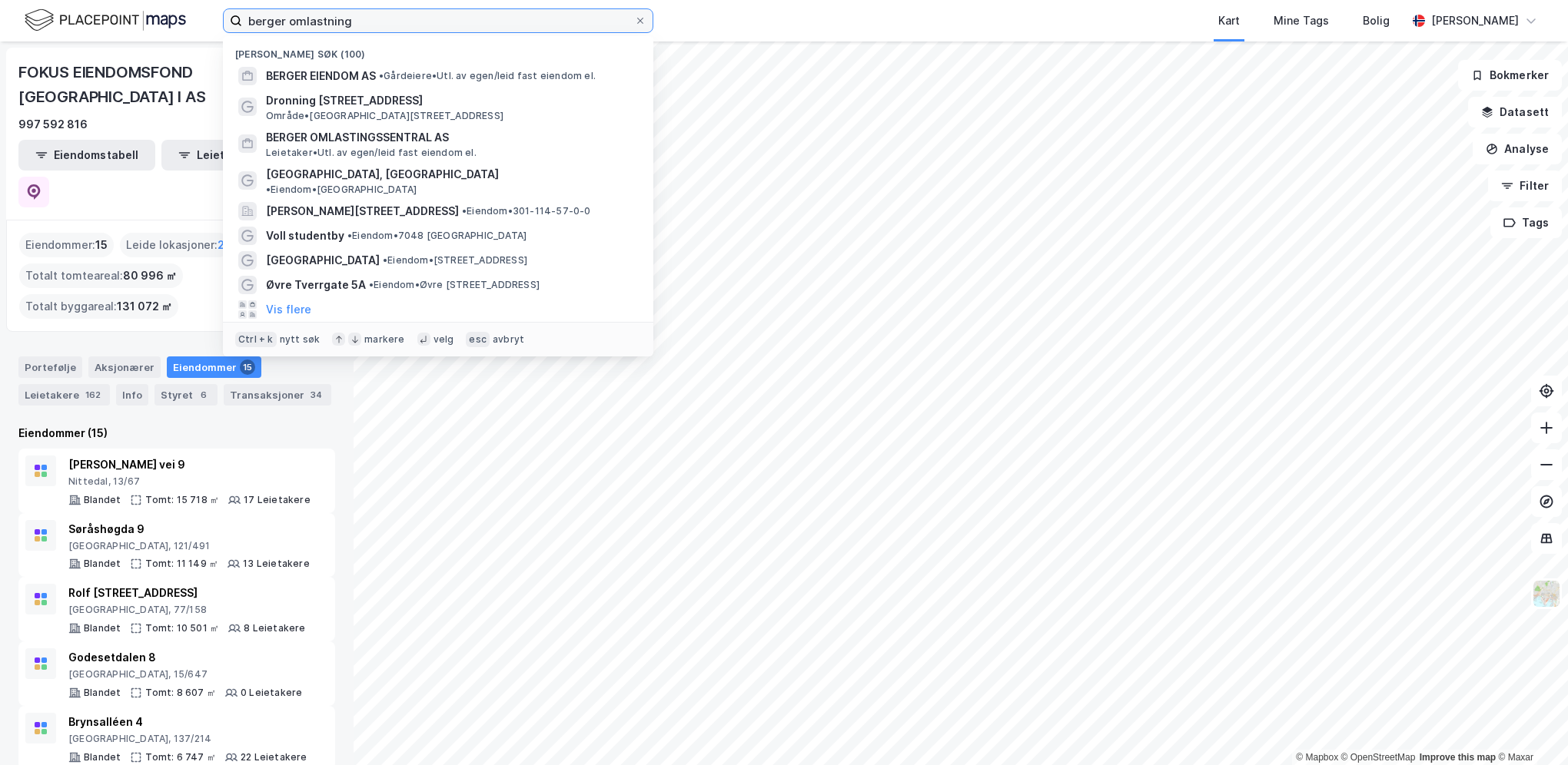
drag, startPoint x: 393, startPoint y: 22, endPoint x: 199, endPoint y: 7, distance: 194.6
click at [199, 7] on div "berger omlastning Nylige søk (100) BERGER EIENDOM AS • Gårdeiere • Utl. av egen…" at bounding box center [784, 20] width 1568 height 41
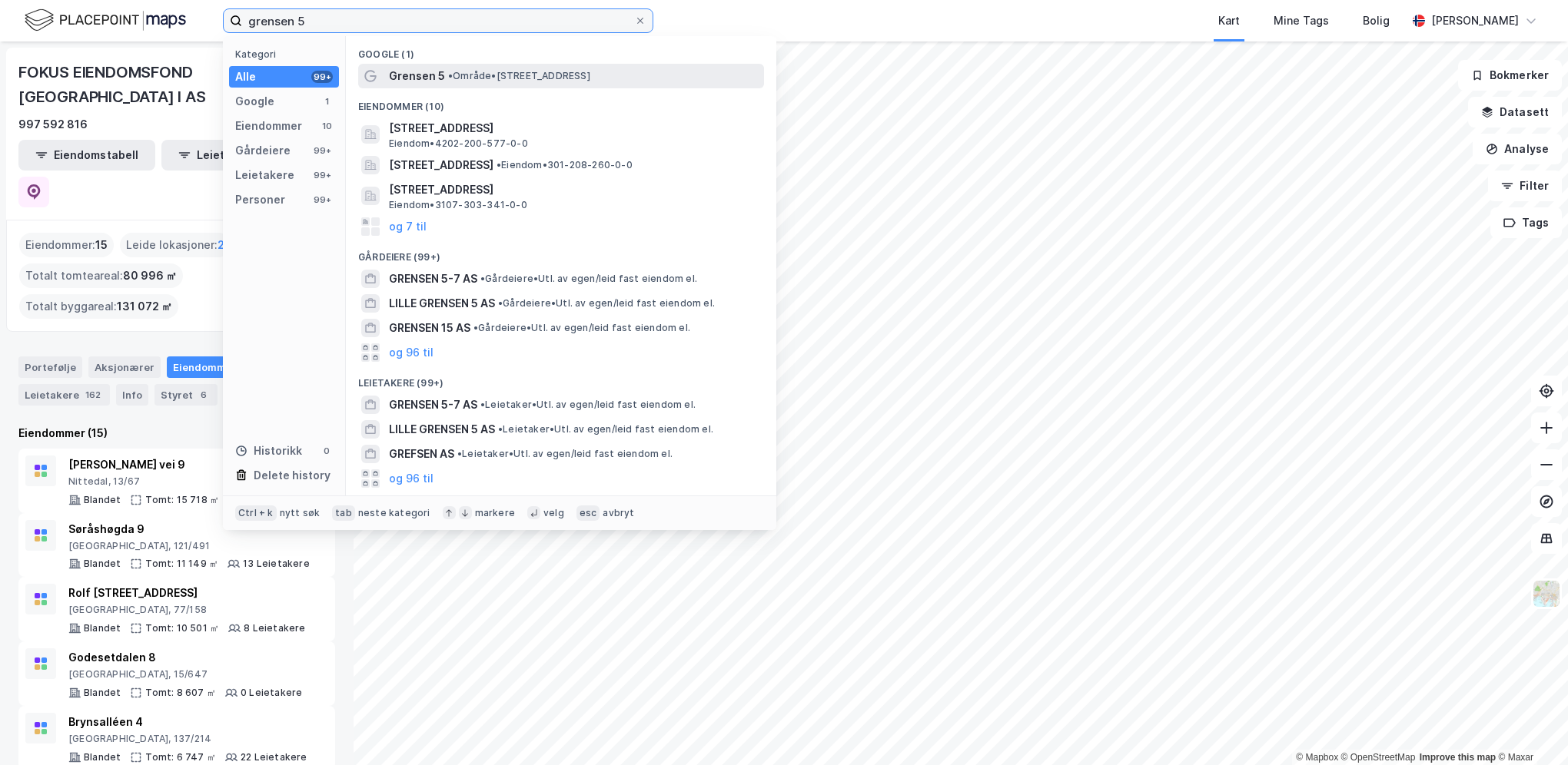
type input "grensen 5"
click at [421, 78] on span "Grensen 5" at bounding box center [417, 75] width 56 height 18
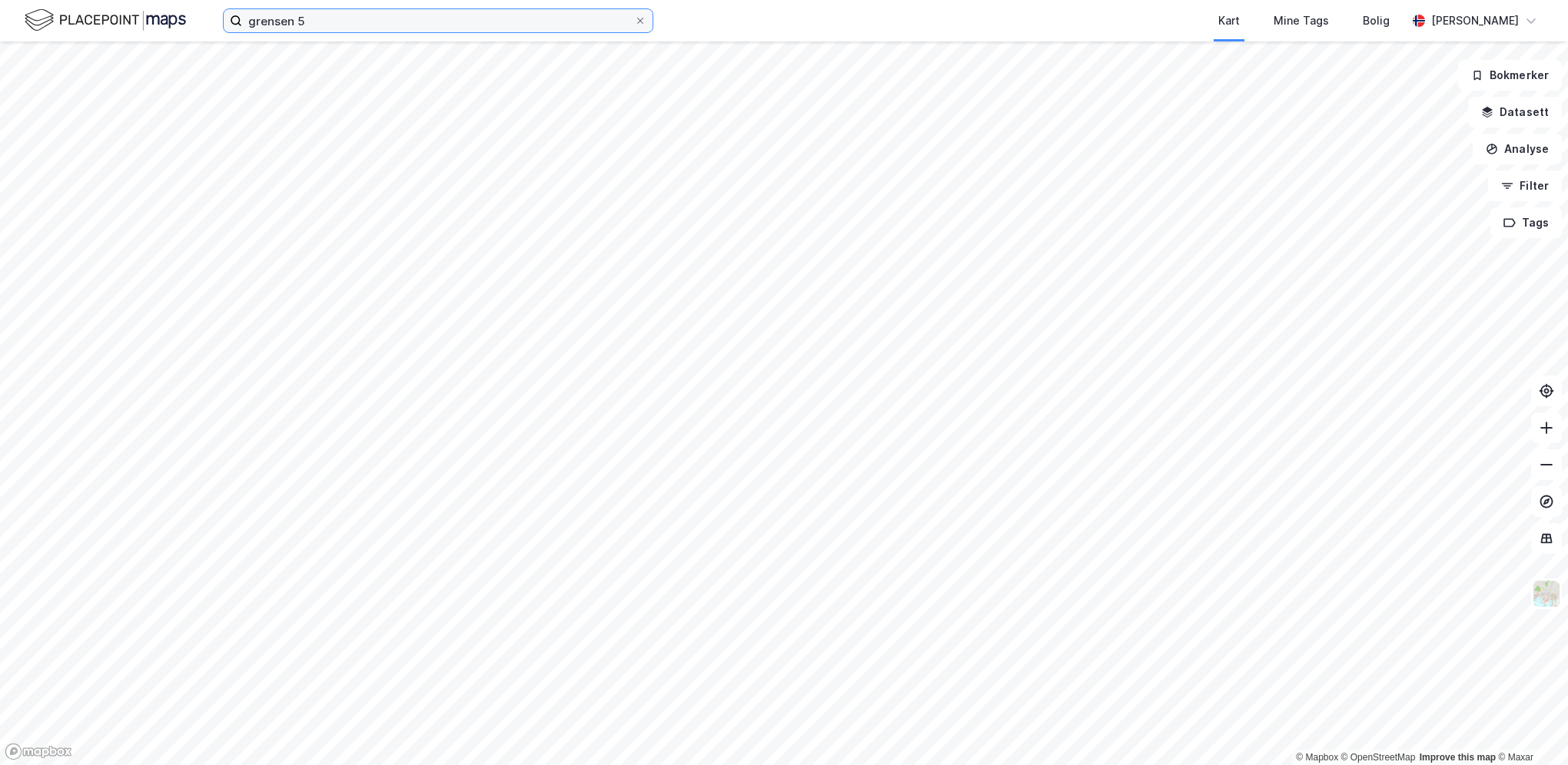
click at [516, 22] on input "grensen 5" at bounding box center [438, 21] width 392 height 23
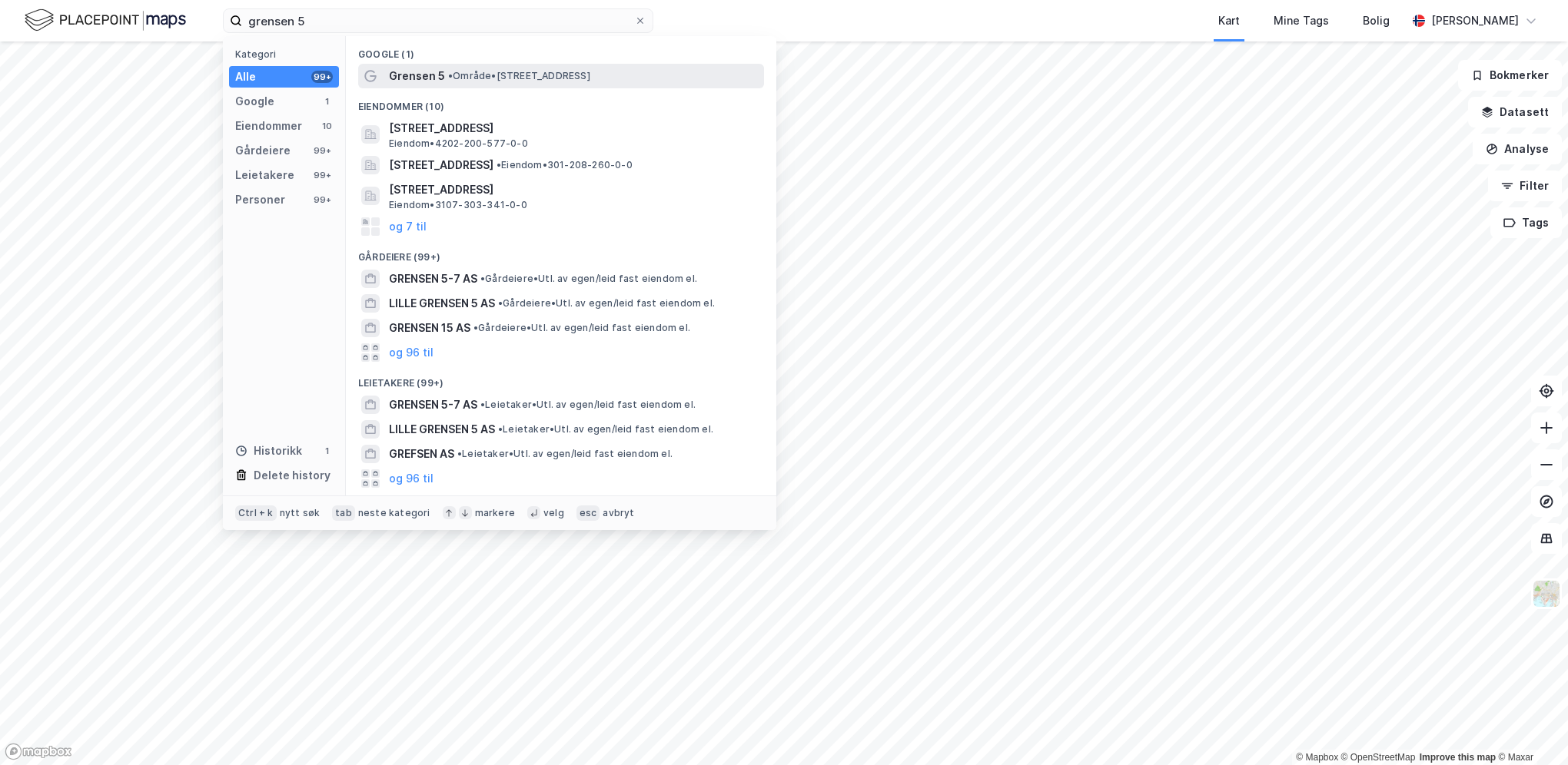
click at [449, 73] on span "•" at bounding box center [450, 75] width 5 height 11
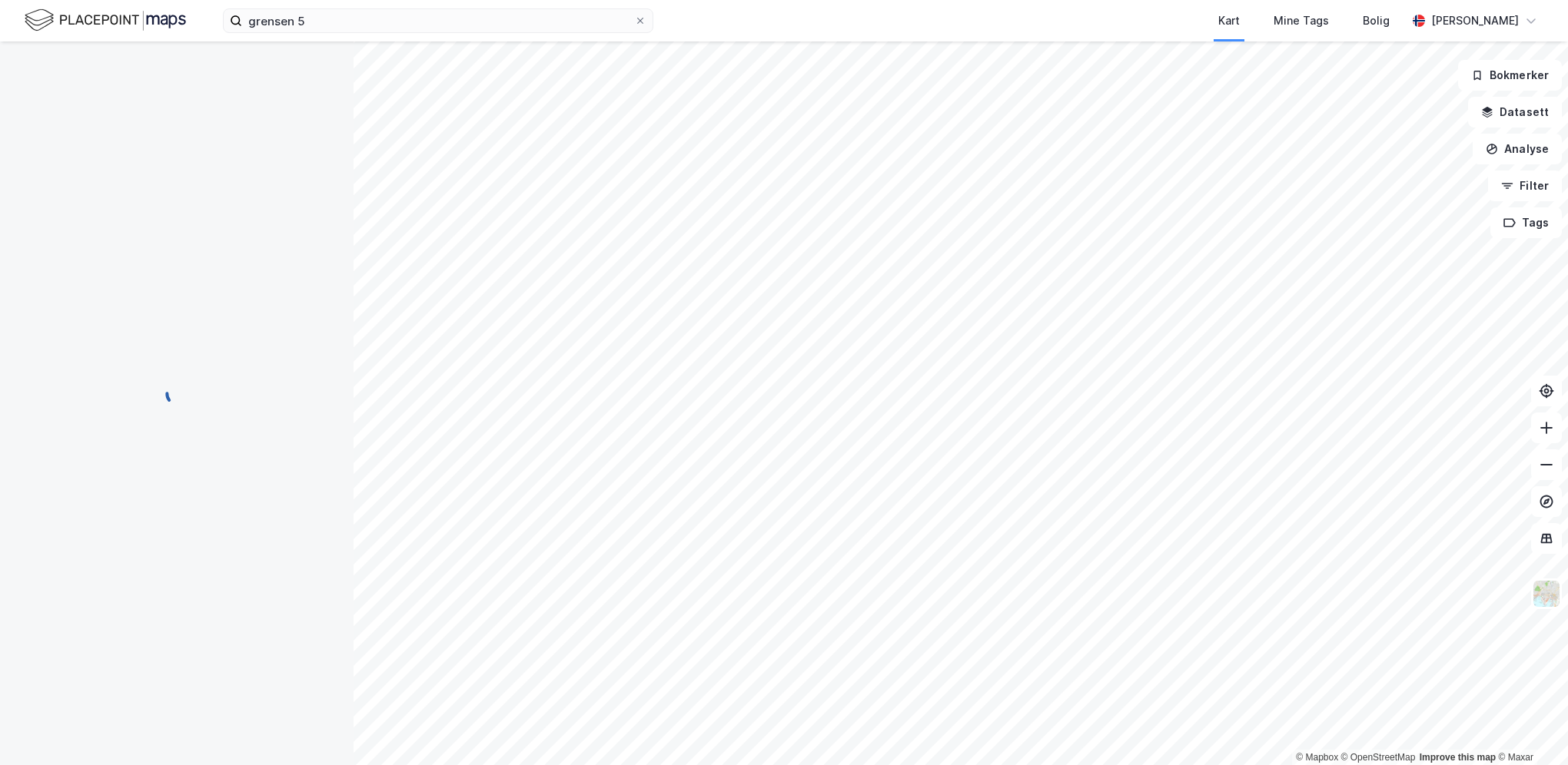
scroll to position [3, 0]
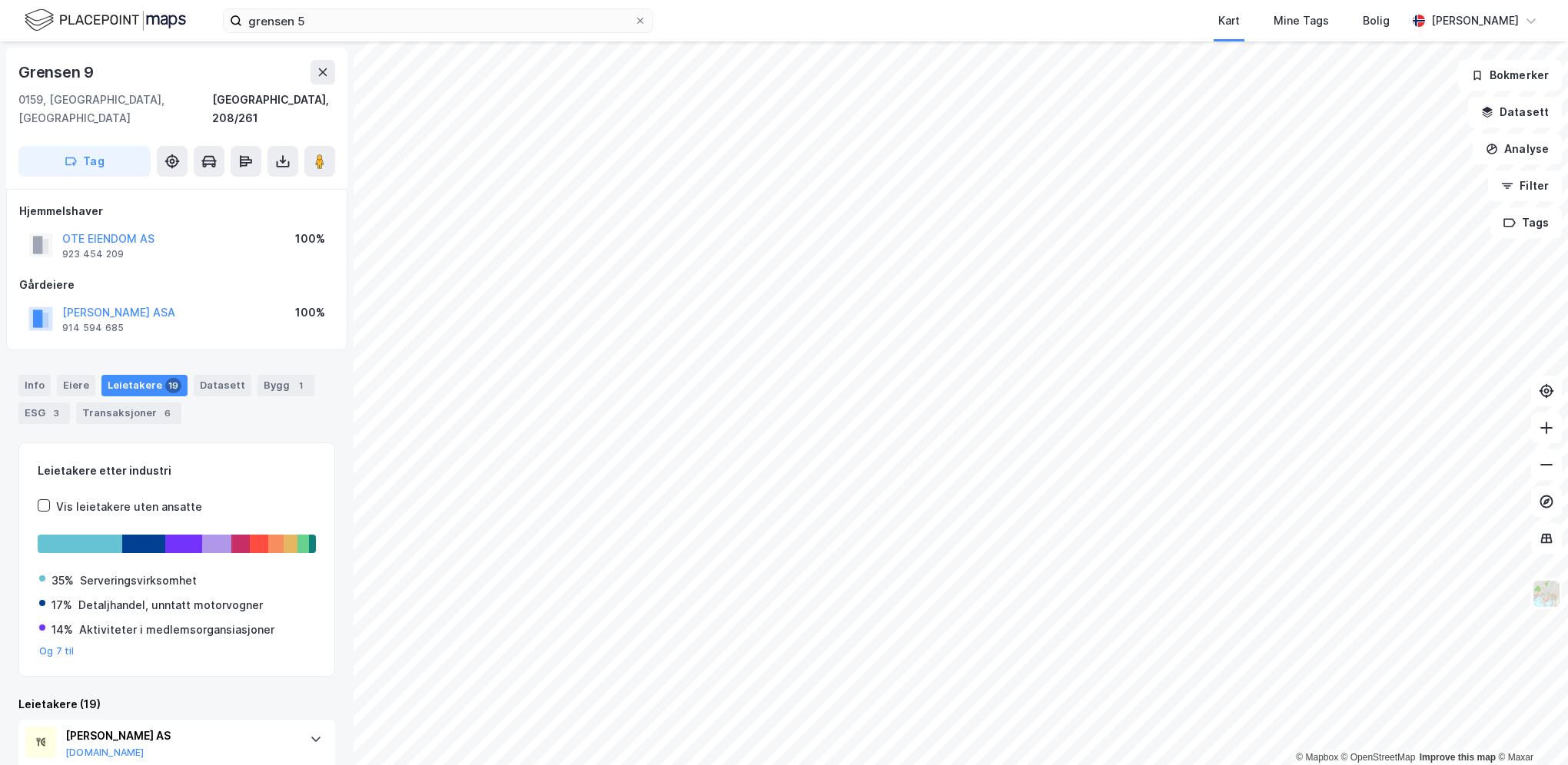
scroll to position [3, 0]
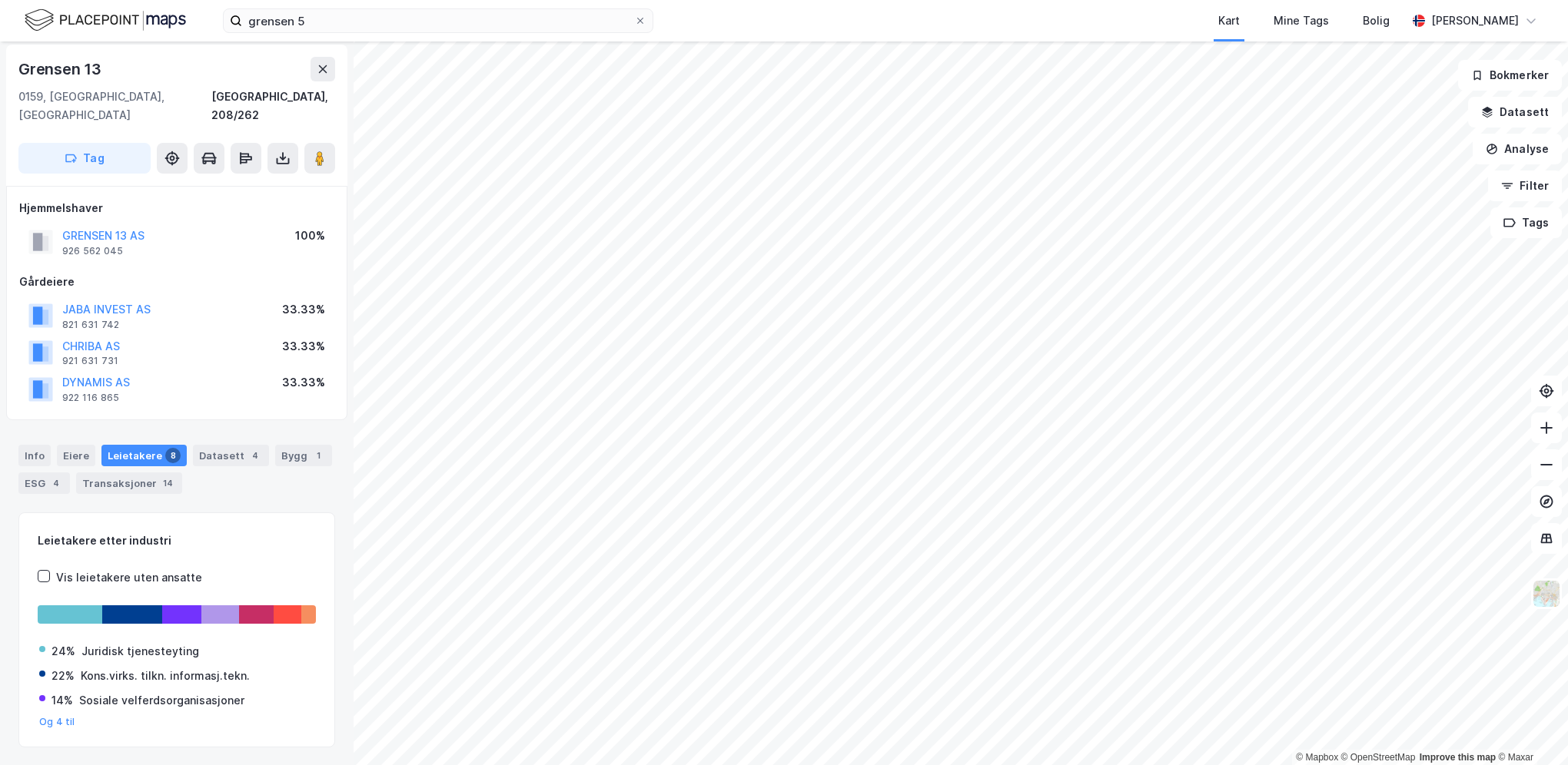
scroll to position [3, 0]
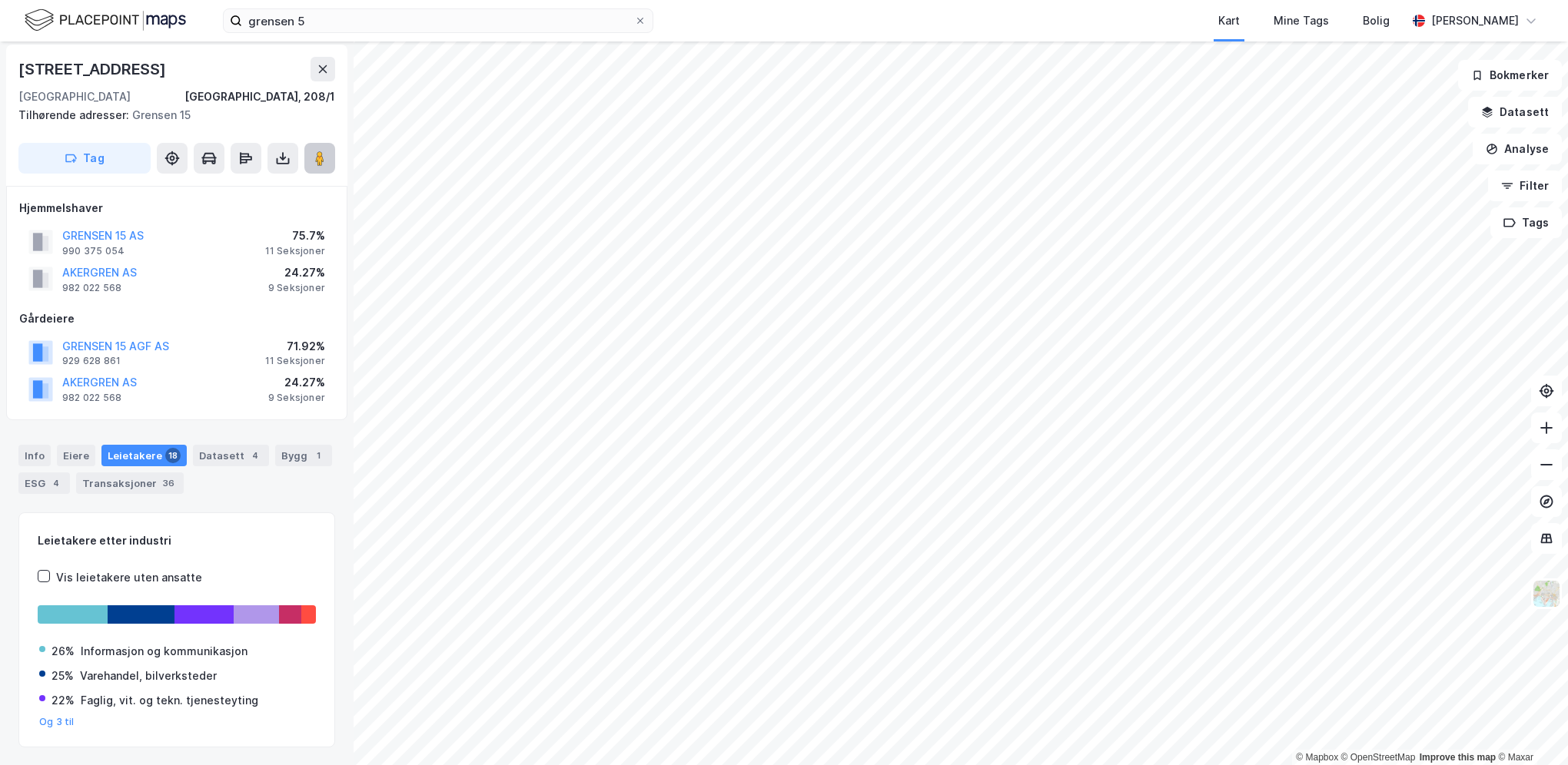
click at [312, 163] on icon at bounding box center [320, 158] width 15 height 15
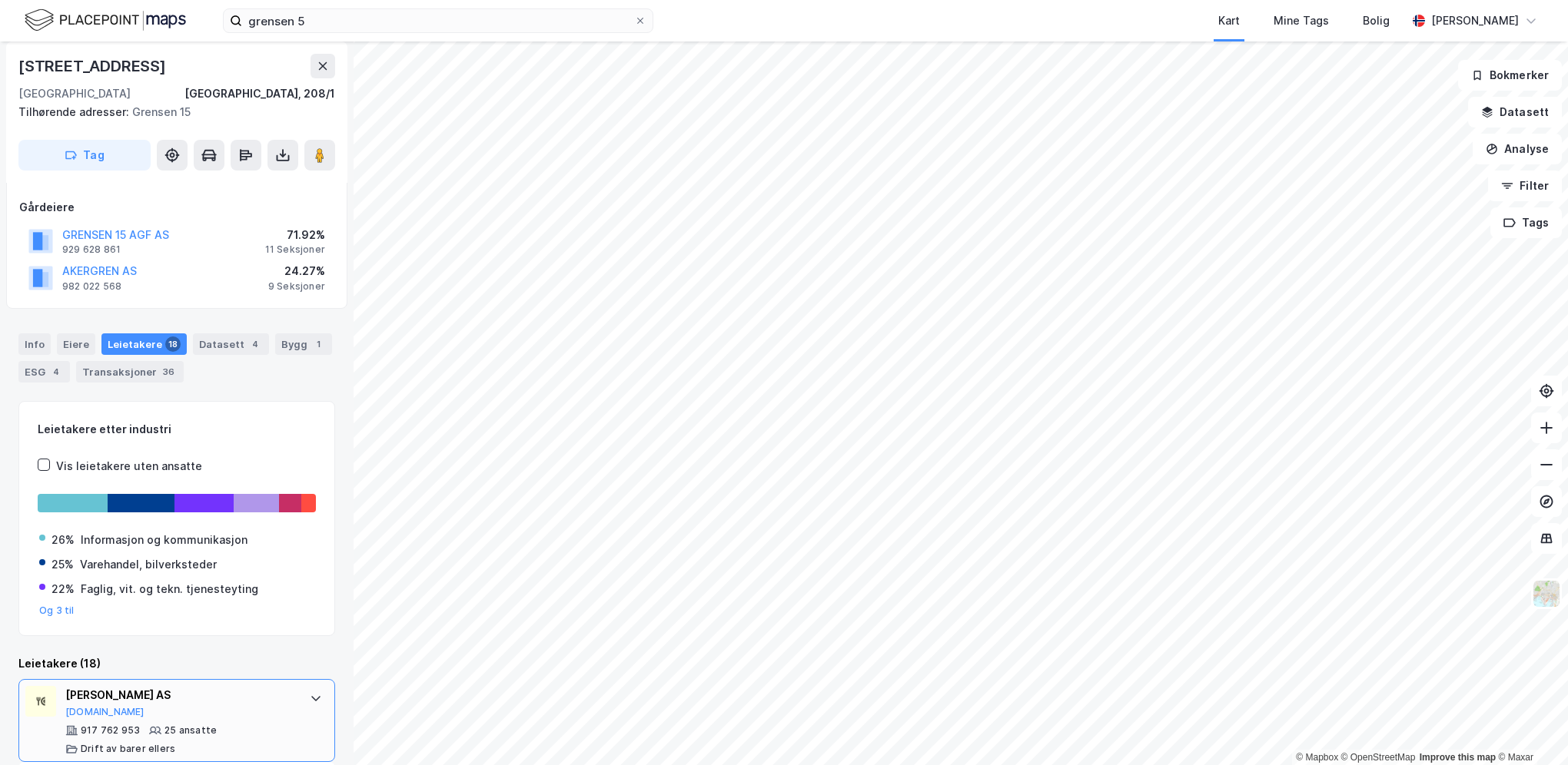
scroll to position [0, 0]
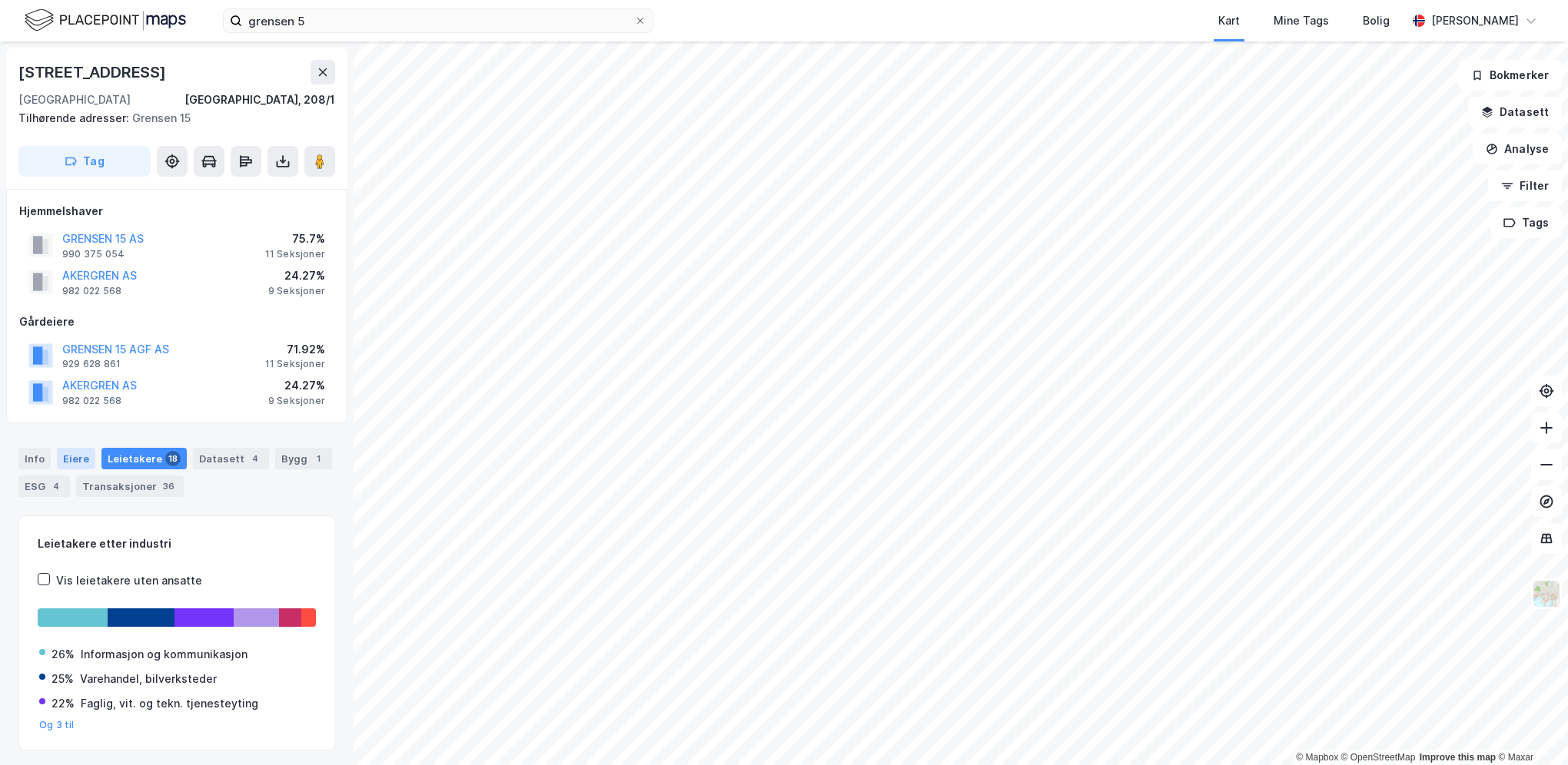
click at [72, 452] on div "Eiere" at bounding box center [76, 459] width 38 height 22
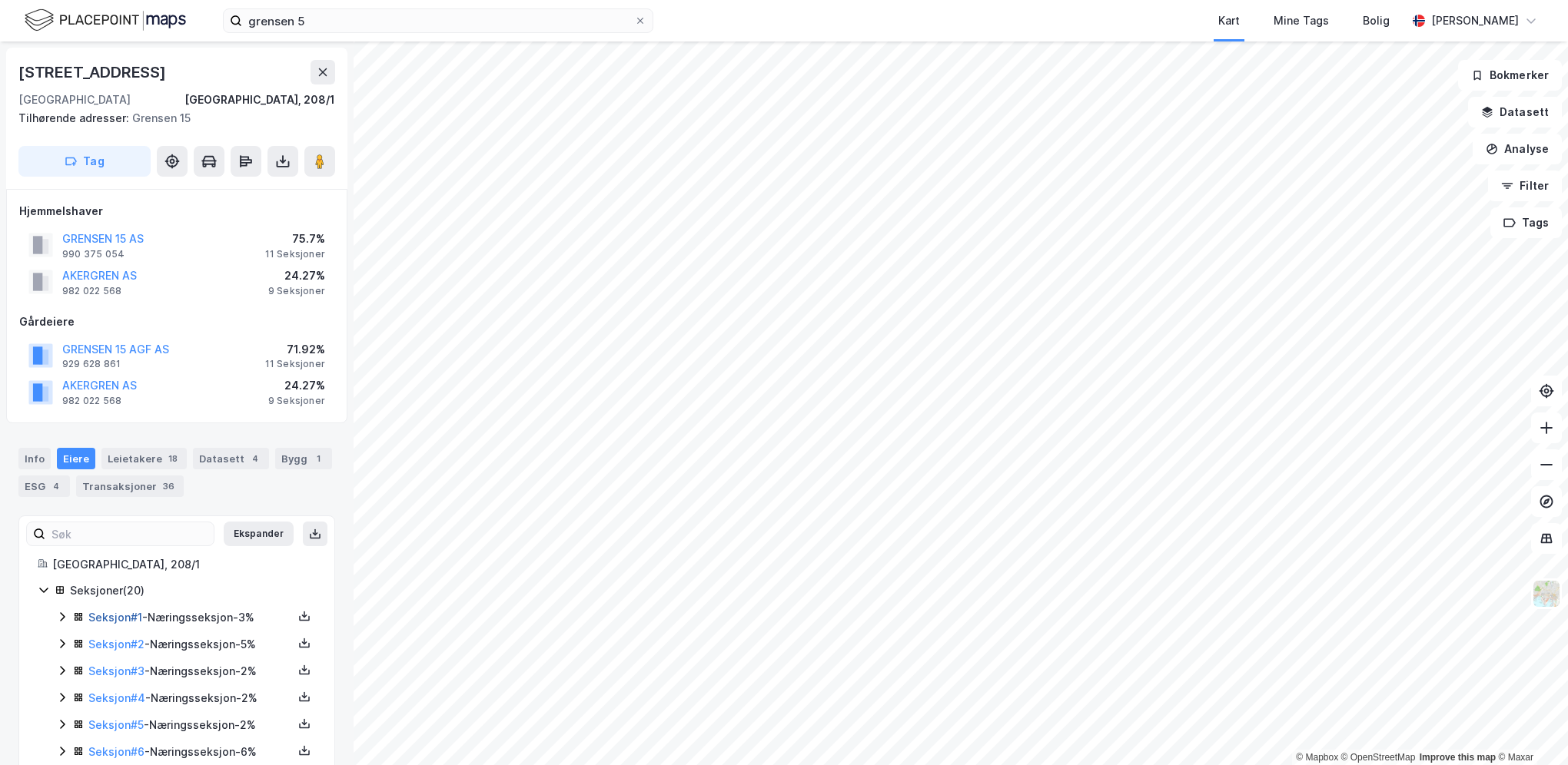
click at [120, 614] on link "Seksjon # 1" at bounding box center [115, 617] width 53 height 13
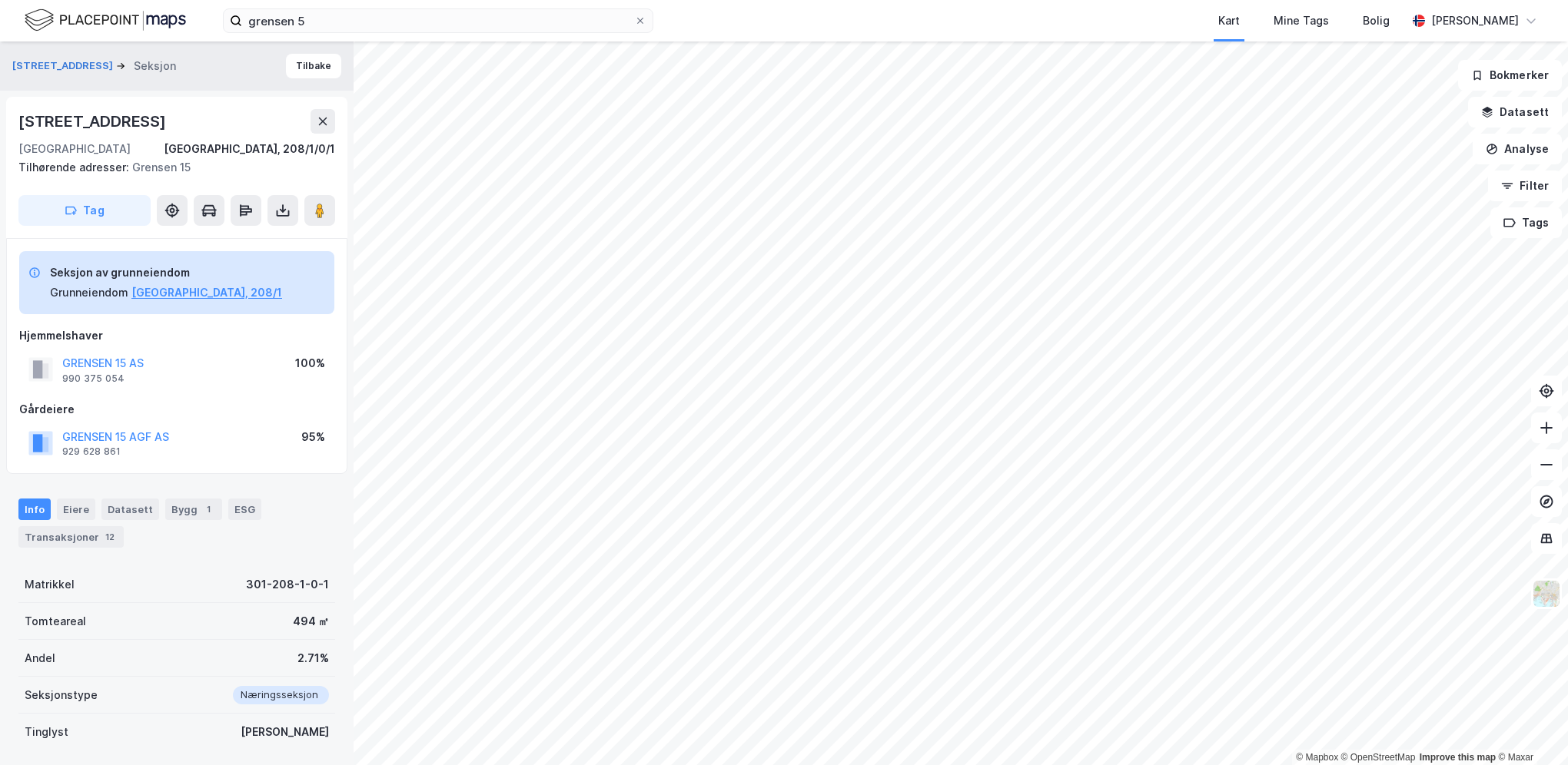
scroll to position [3, 0]
click at [68, 498] on div "Eiere" at bounding box center [76, 507] width 38 height 22
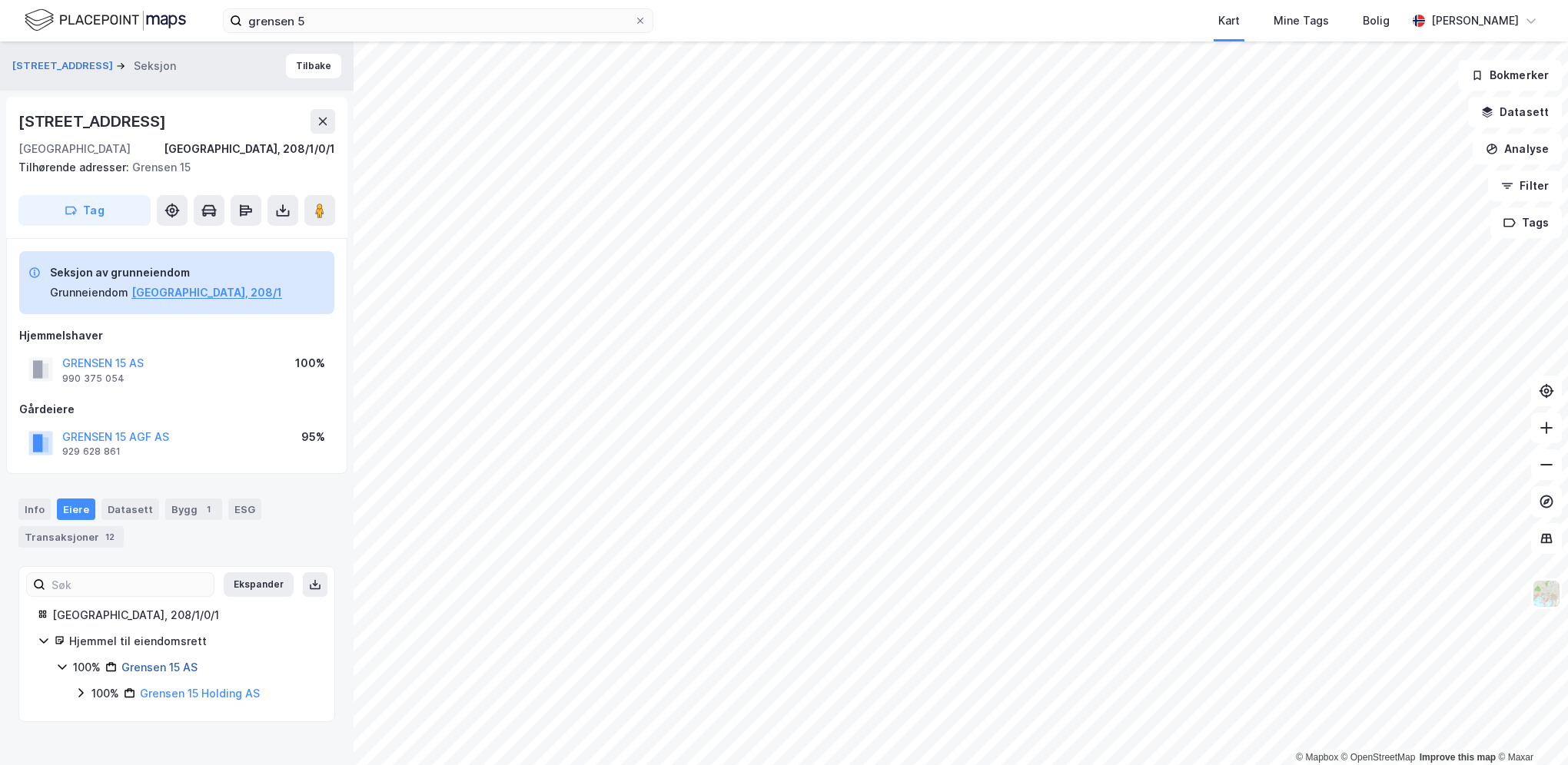
click at [157, 667] on link "Grensen 15 AS" at bounding box center [159, 668] width 76 height 13
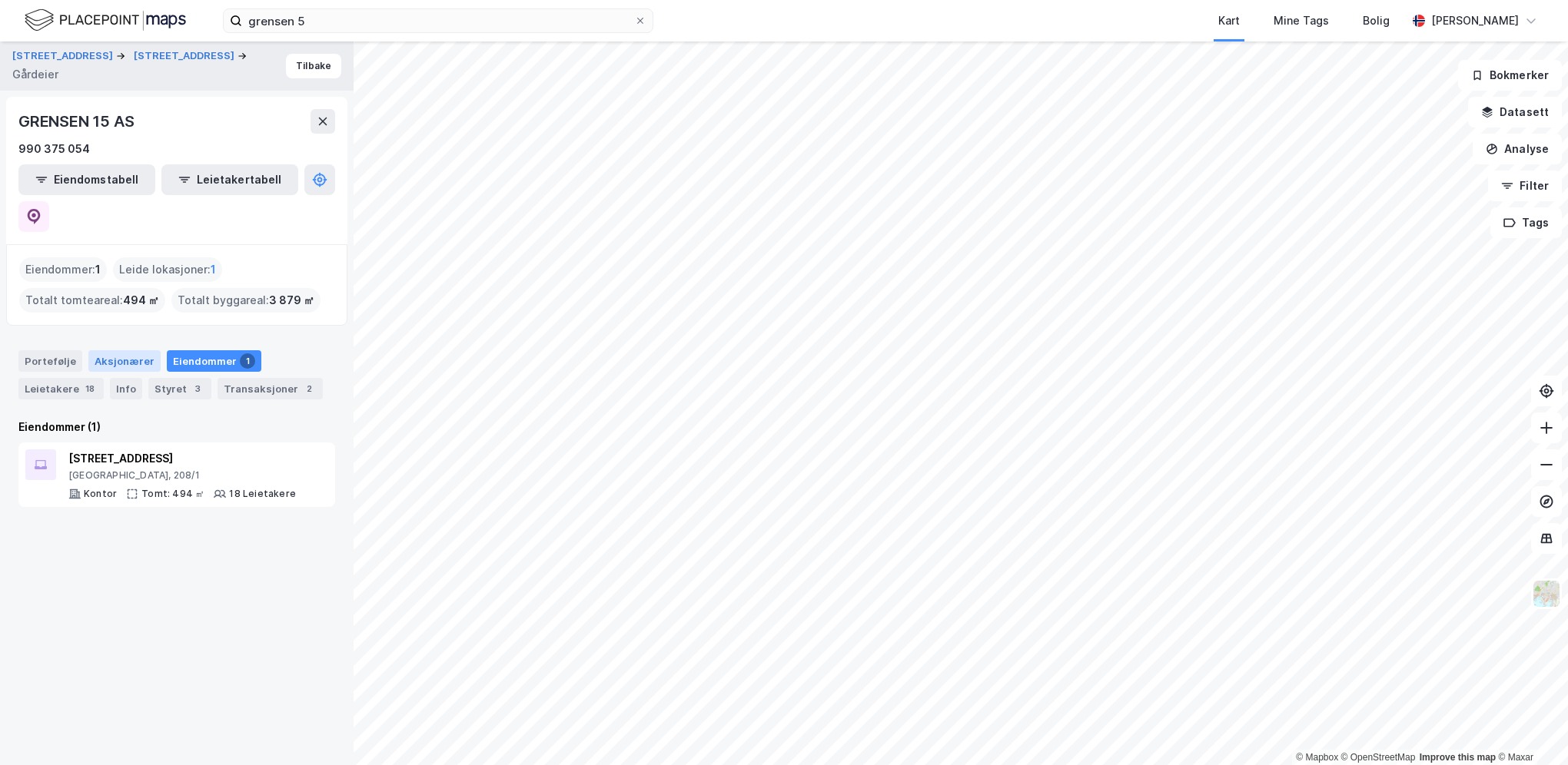
click at [129, 350] on div "Aksjonærer" at bounding box center [125, 361] width 73 height 22
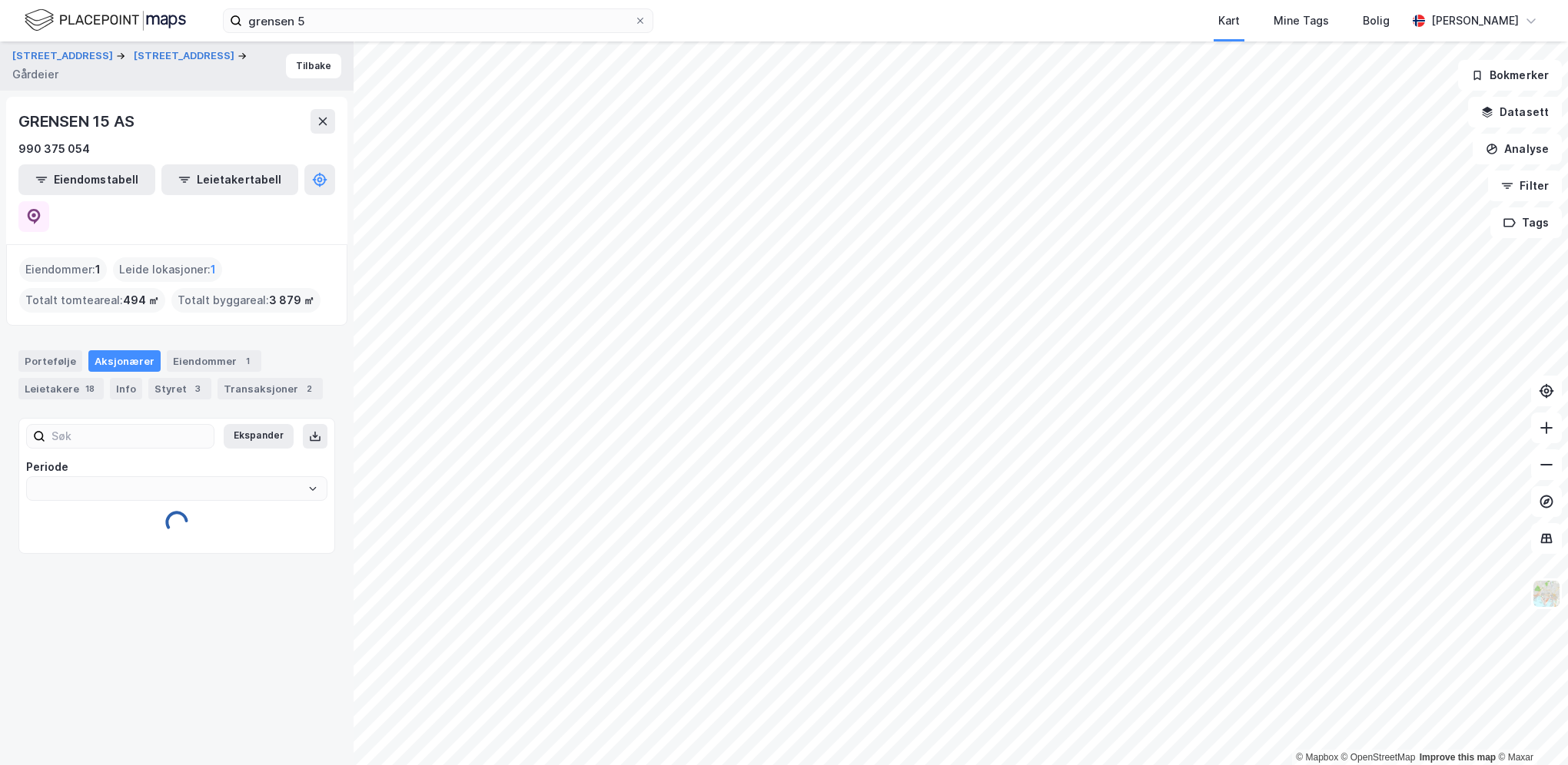
type input "Siste"
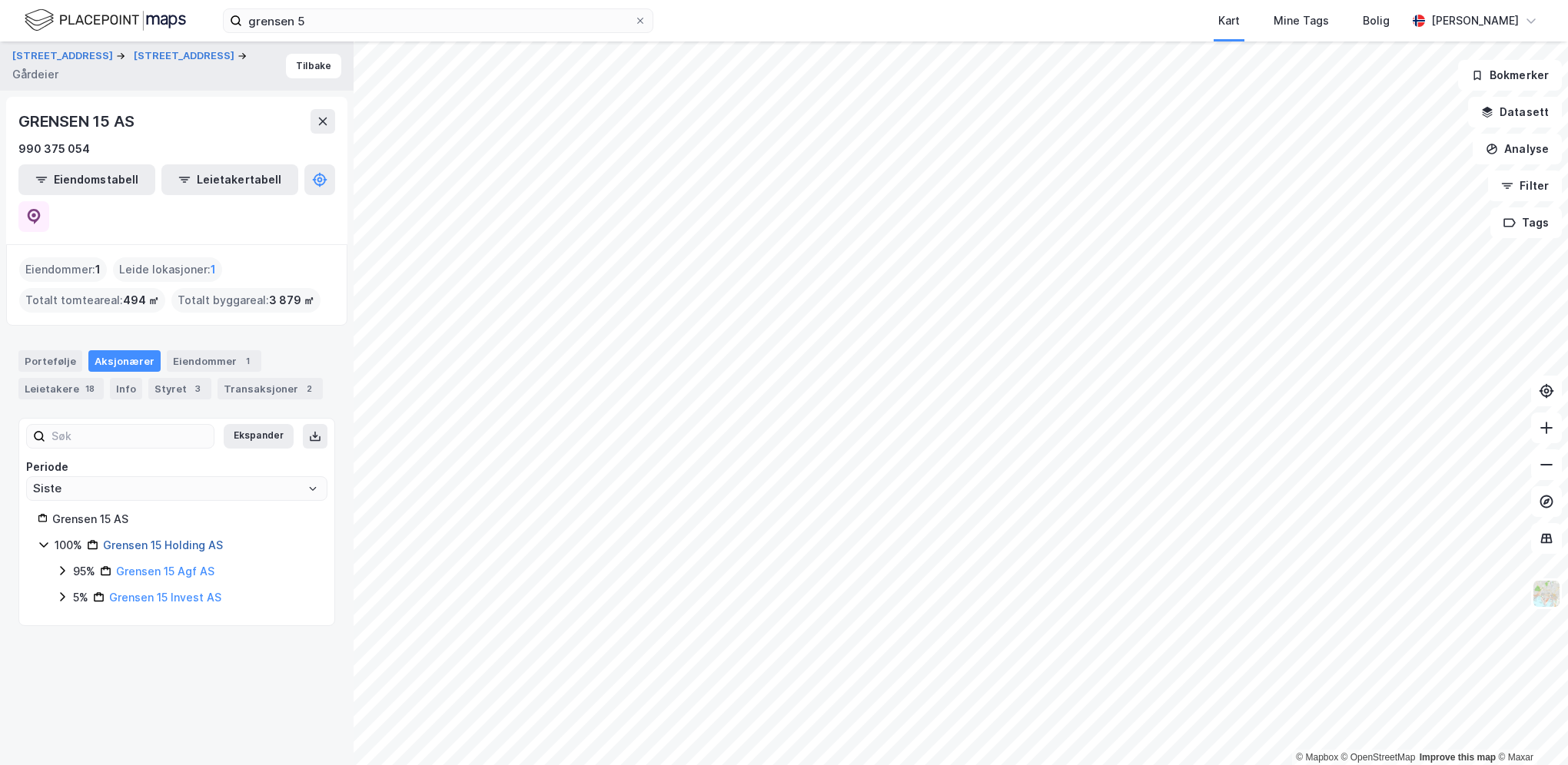
click at [160, 539] on link "Grensen 15 Holding AS" at bounding box center [163, 546] width 120 height 13
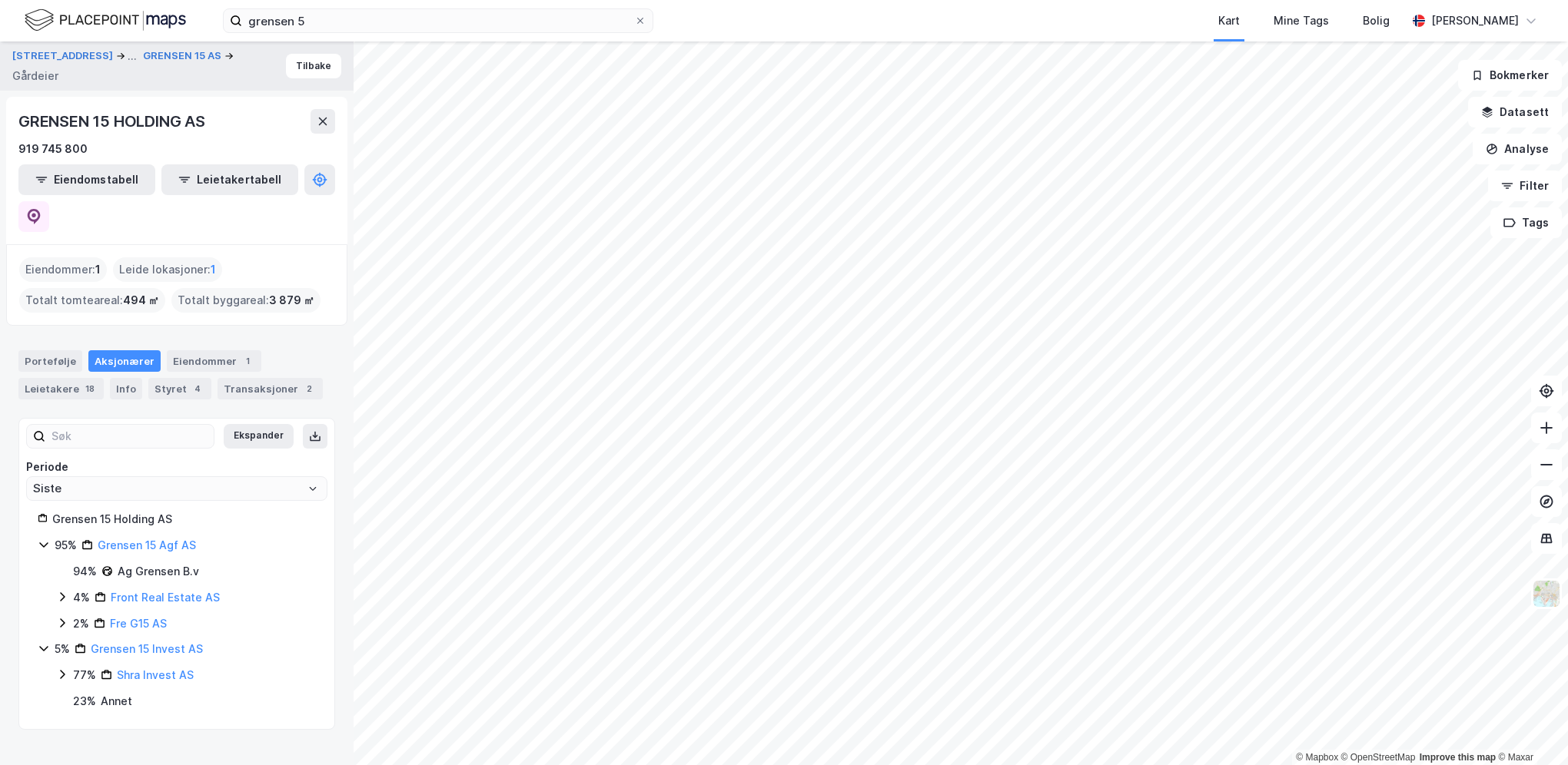
click at [151, 563] on div "Ag Grensen B.v" at bounding box center [157, 571] width 81 height 18
click at [154, 669] on link "Shra Invest AS" at bounding box center [155, 675] width 77 height 13
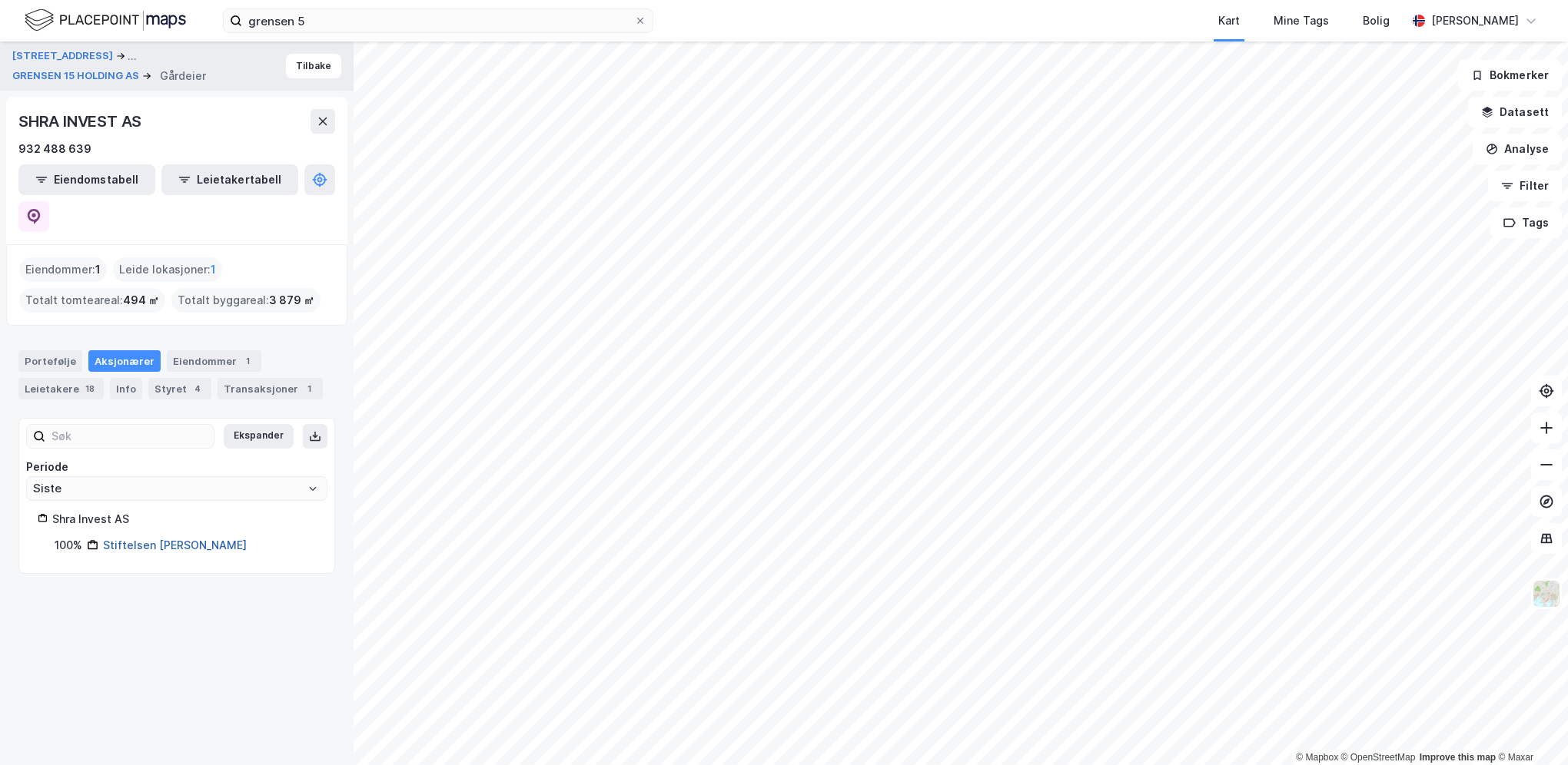
click at [165, 539] on link "Stiftelsen [PERSON_NAME]" at bounding box center [175, 546] width 144 height 13
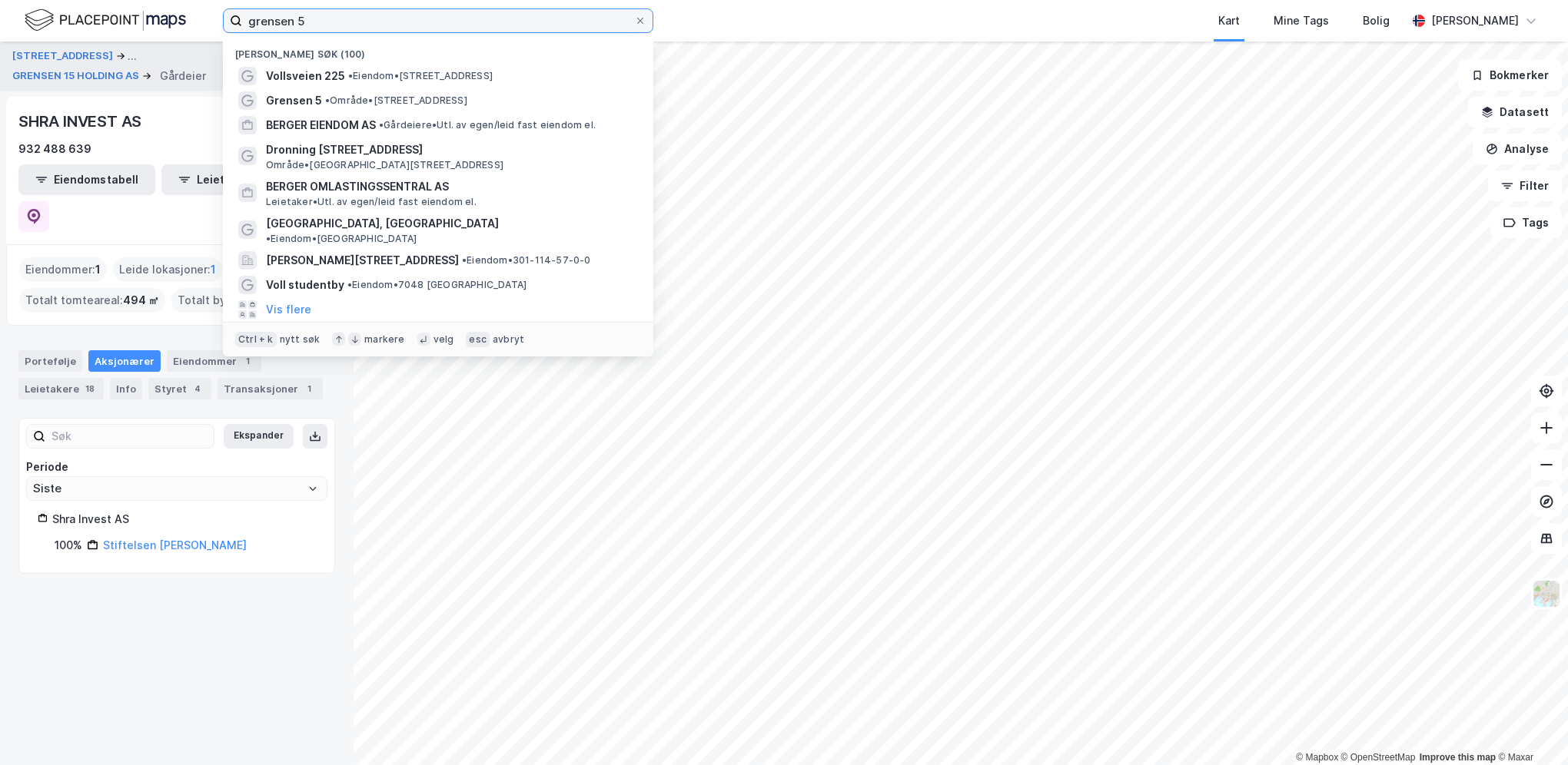
drag, startPoint x: 408, startPoint y: 24, endPoint x: 173, endPoint y: 10, distance: 235.4
click at [173, 10] on div "grensen 5 Nylige søk (100) Vollsveien 225 • Eiendom • [STREET_ADDRESS], [STREET…" at bounding box center [784, 20] width 1568 height 41
paste input "Dronning Mauds Gate 3"
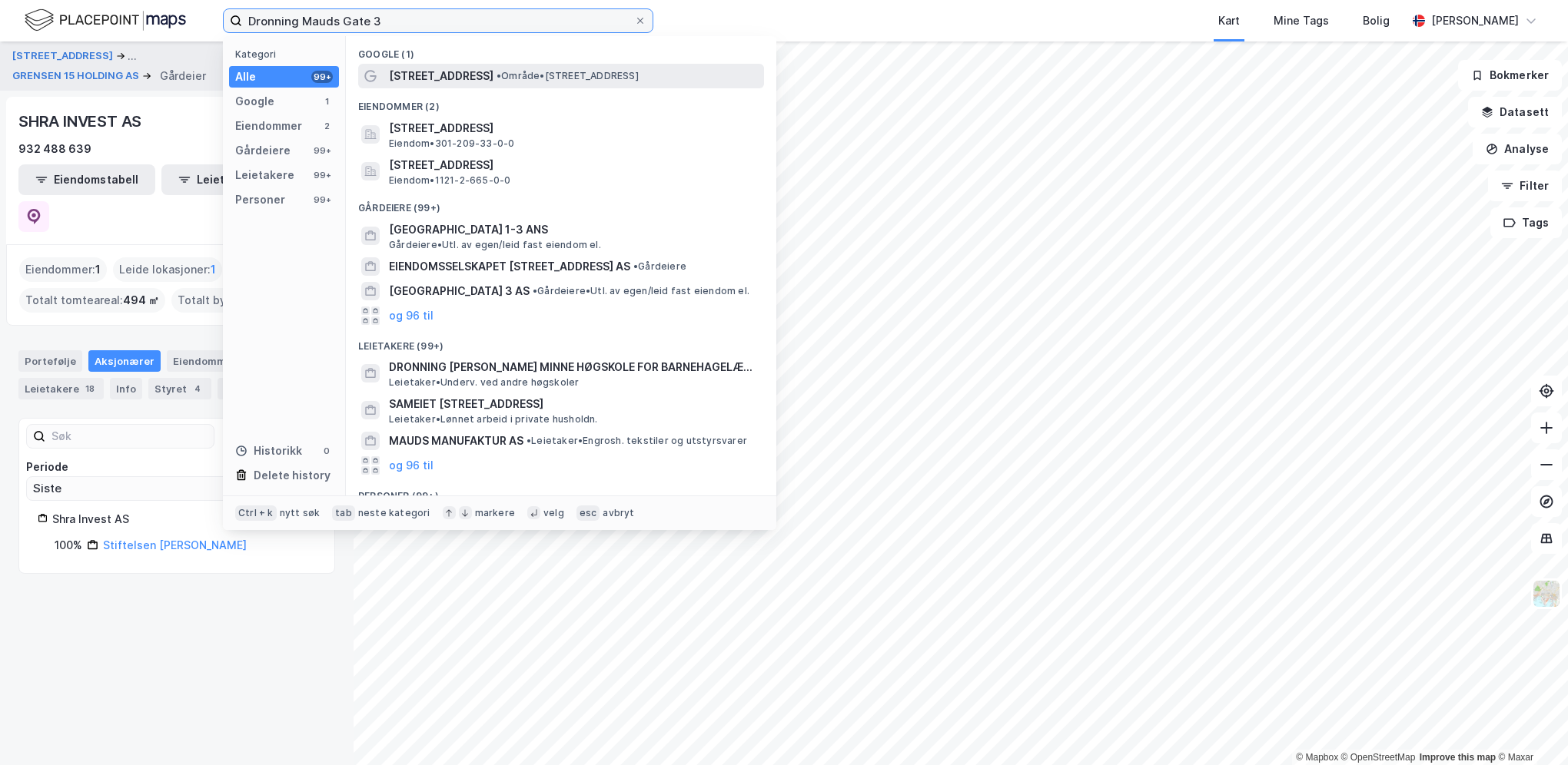
type input "Dronning Mauds Gate 3"
click at [406, 81] on span "[STREET_ADDRESS]" at bounding box center [442, 75] width 105 height 18
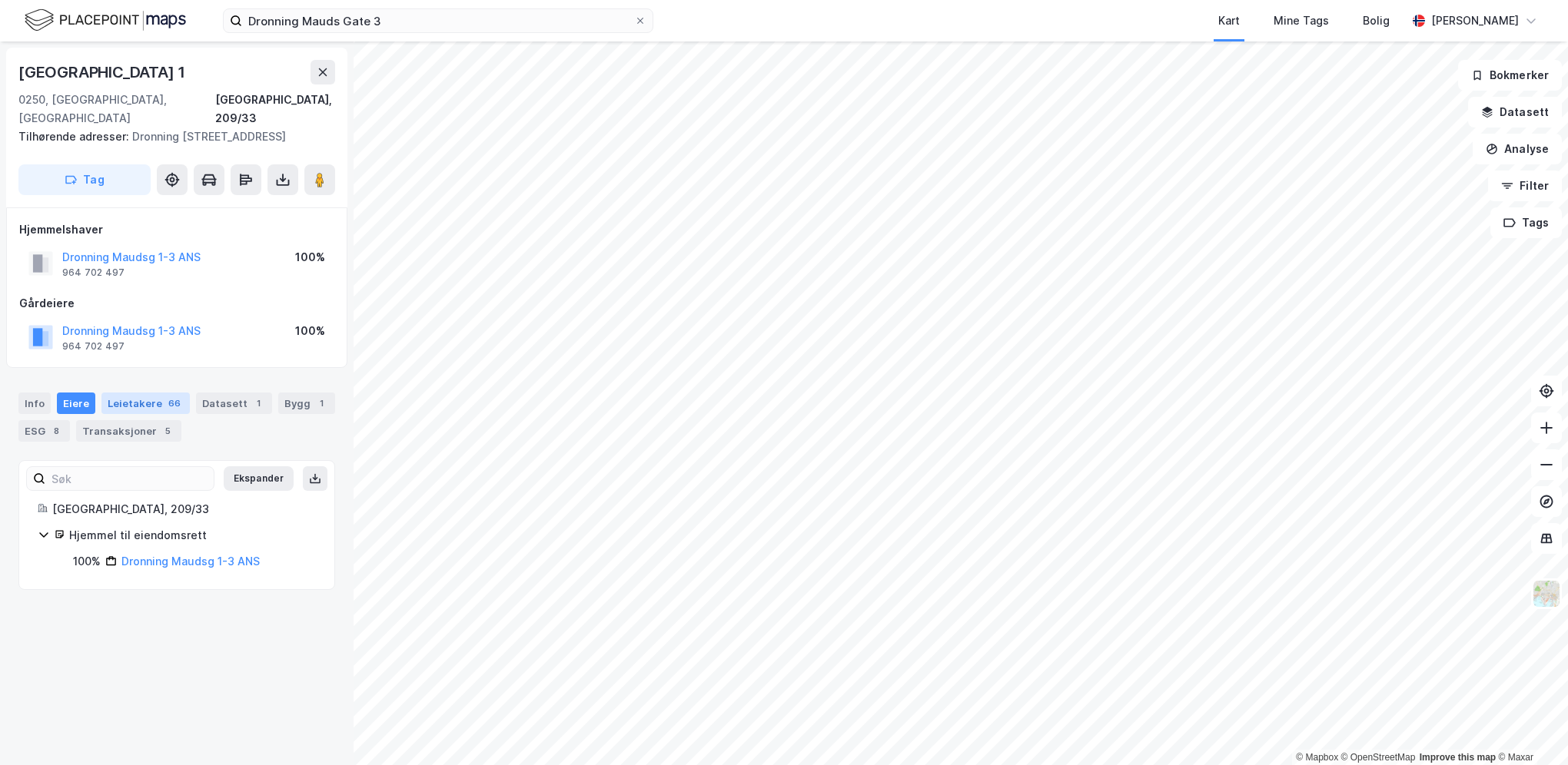
click at [141, 405] on div "Leietakere 66" at bounding box center [145, 403] width 89 height 22
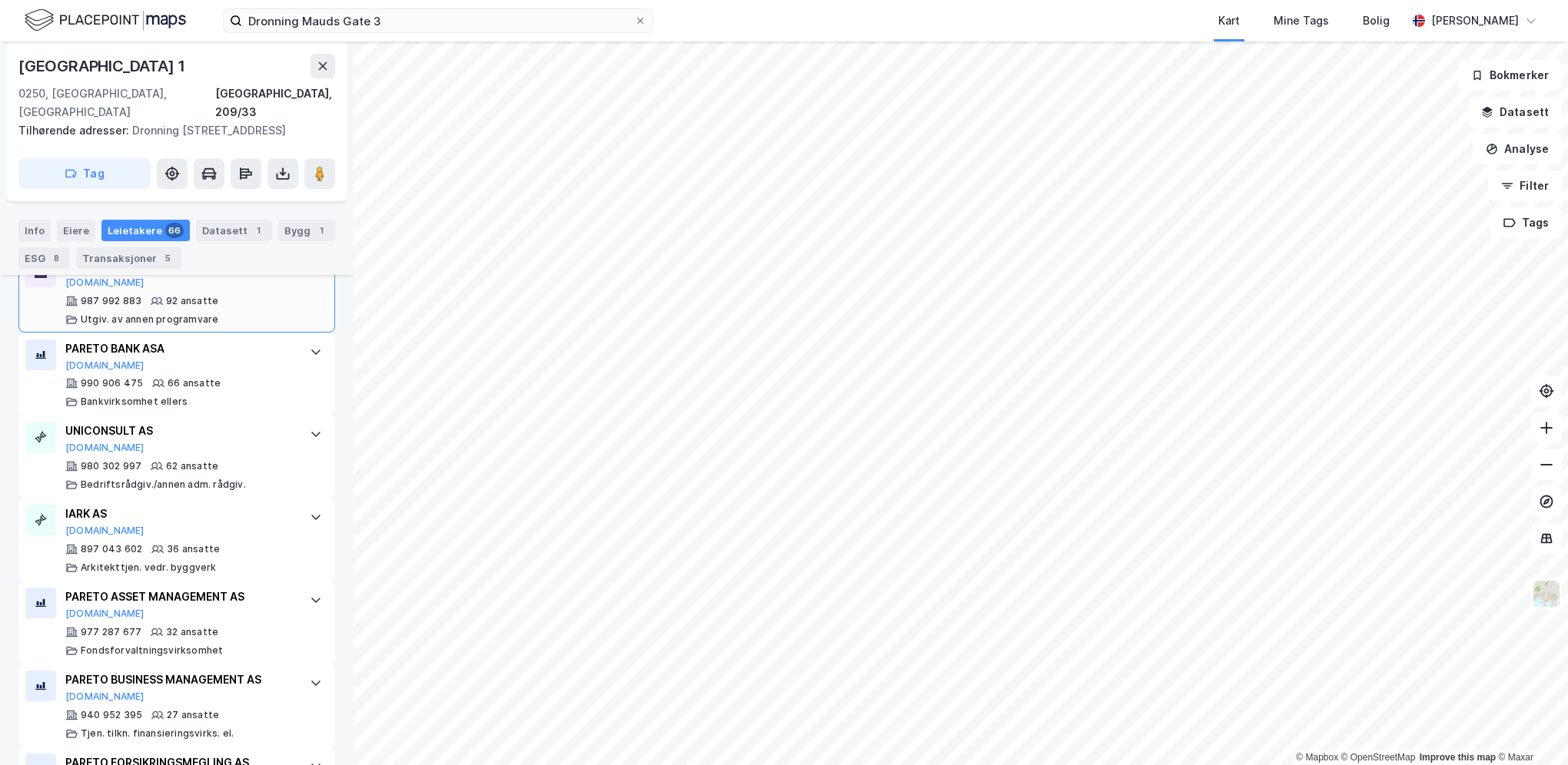
scroll to position [769, 0]
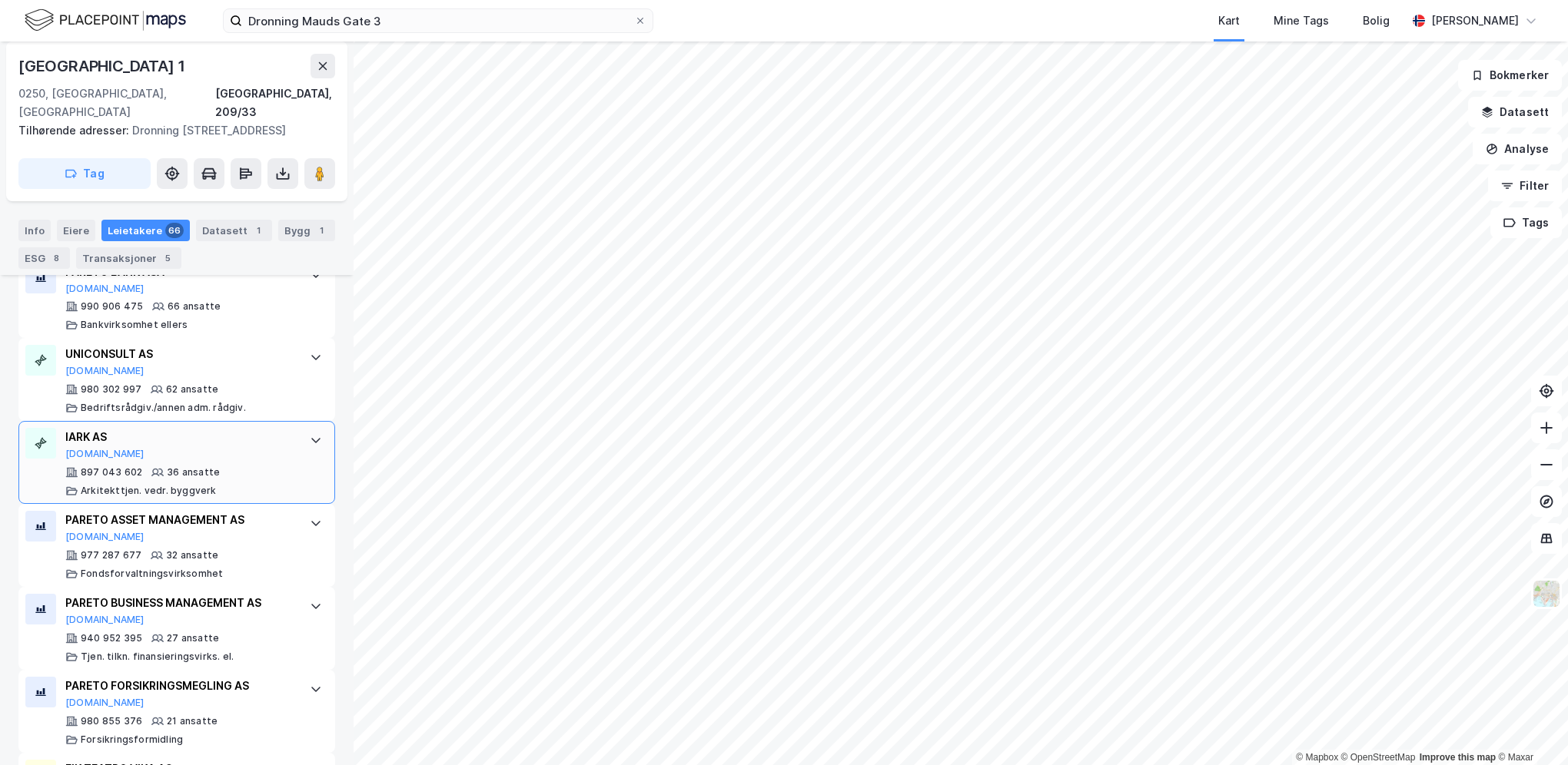
click at [158, 442] on div "IARK AS [DOMAIN_NAME] 897 043 602 36 ansatte Arkitekttjen. vedr. byggverk" at bounding box center [179, 463] width 229 height 69
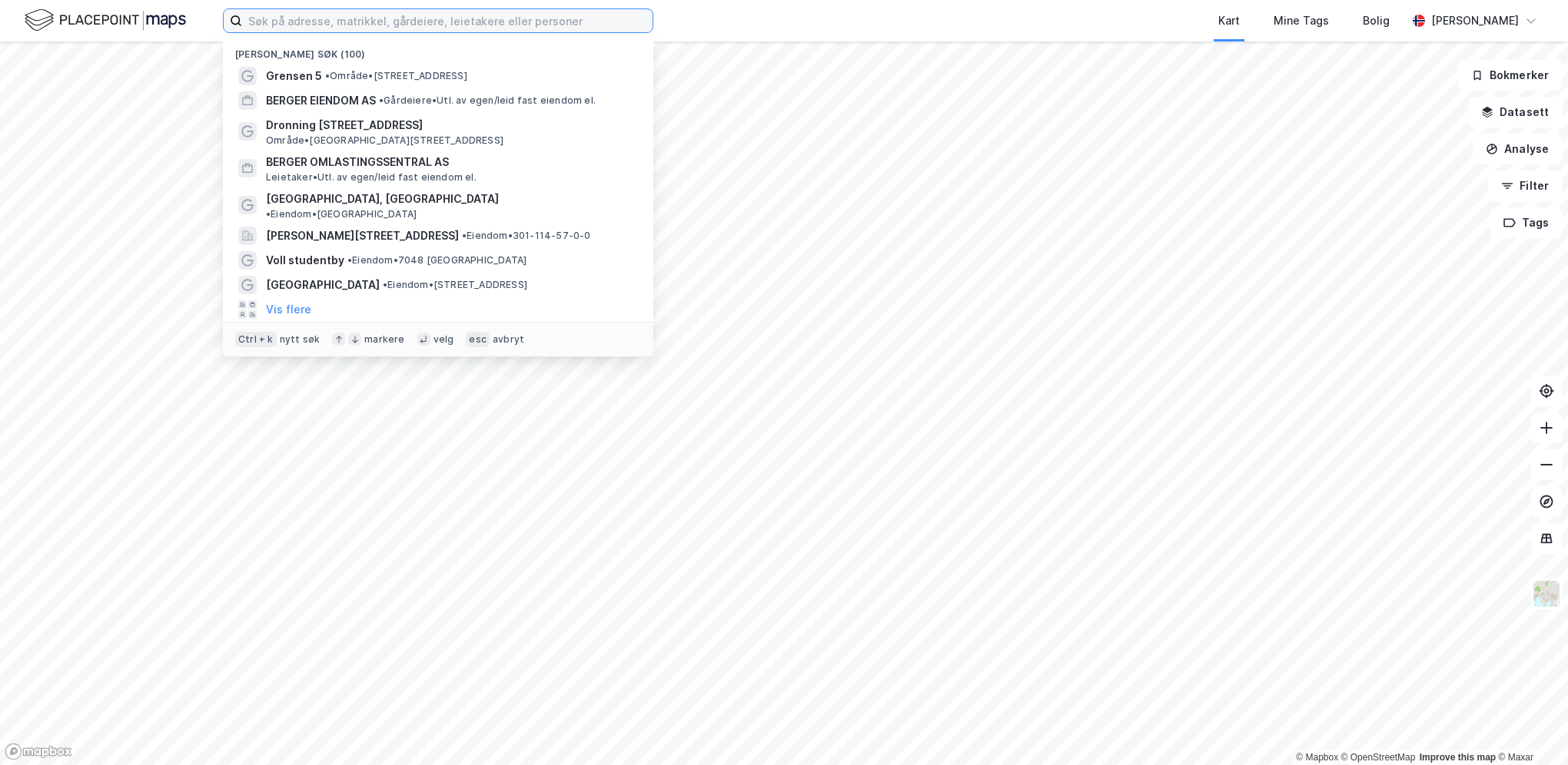
click at [400, 18] on input at bounding box center [448, 21] width 410 height 23
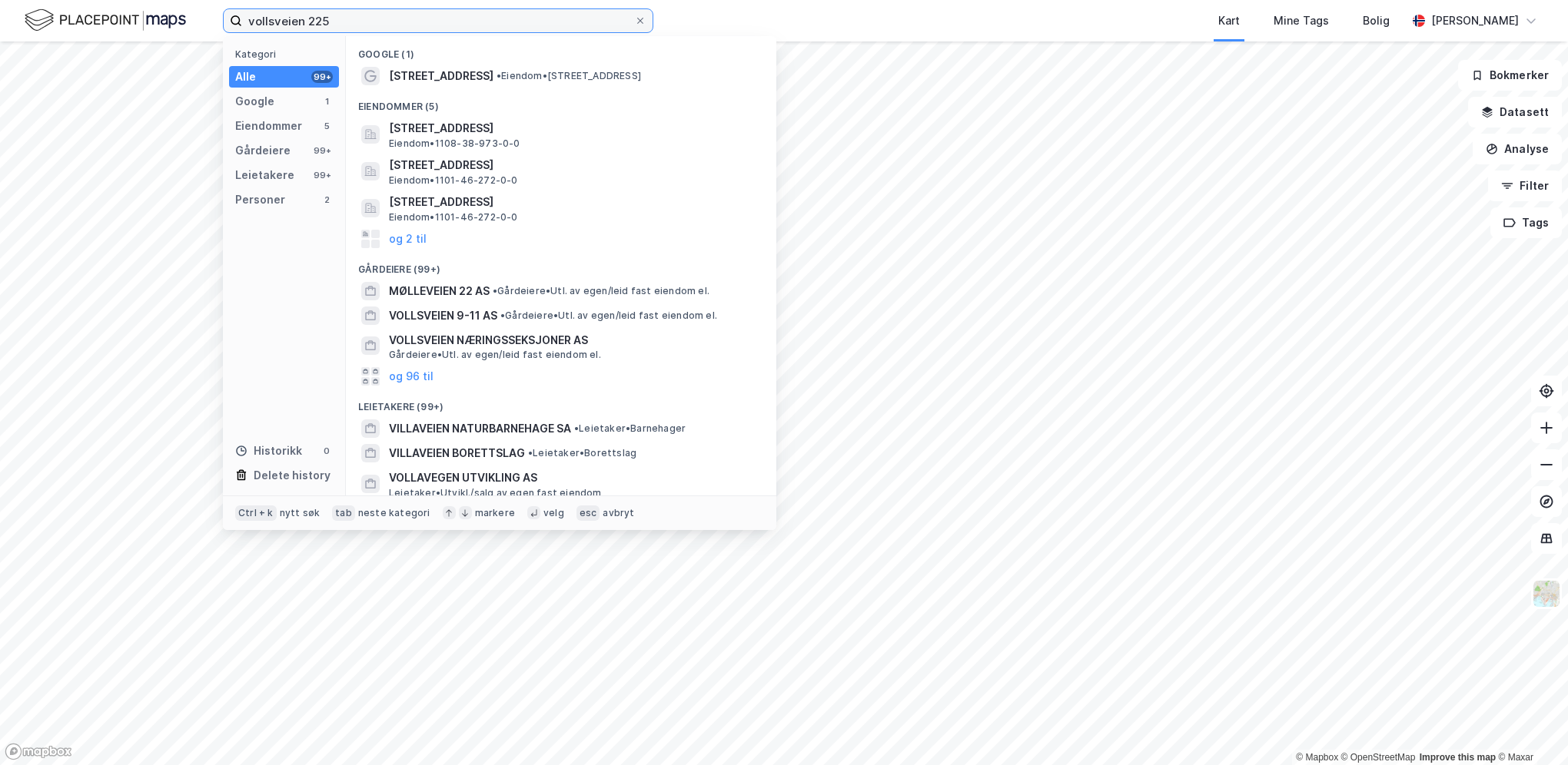
type input "vollsveien 225"
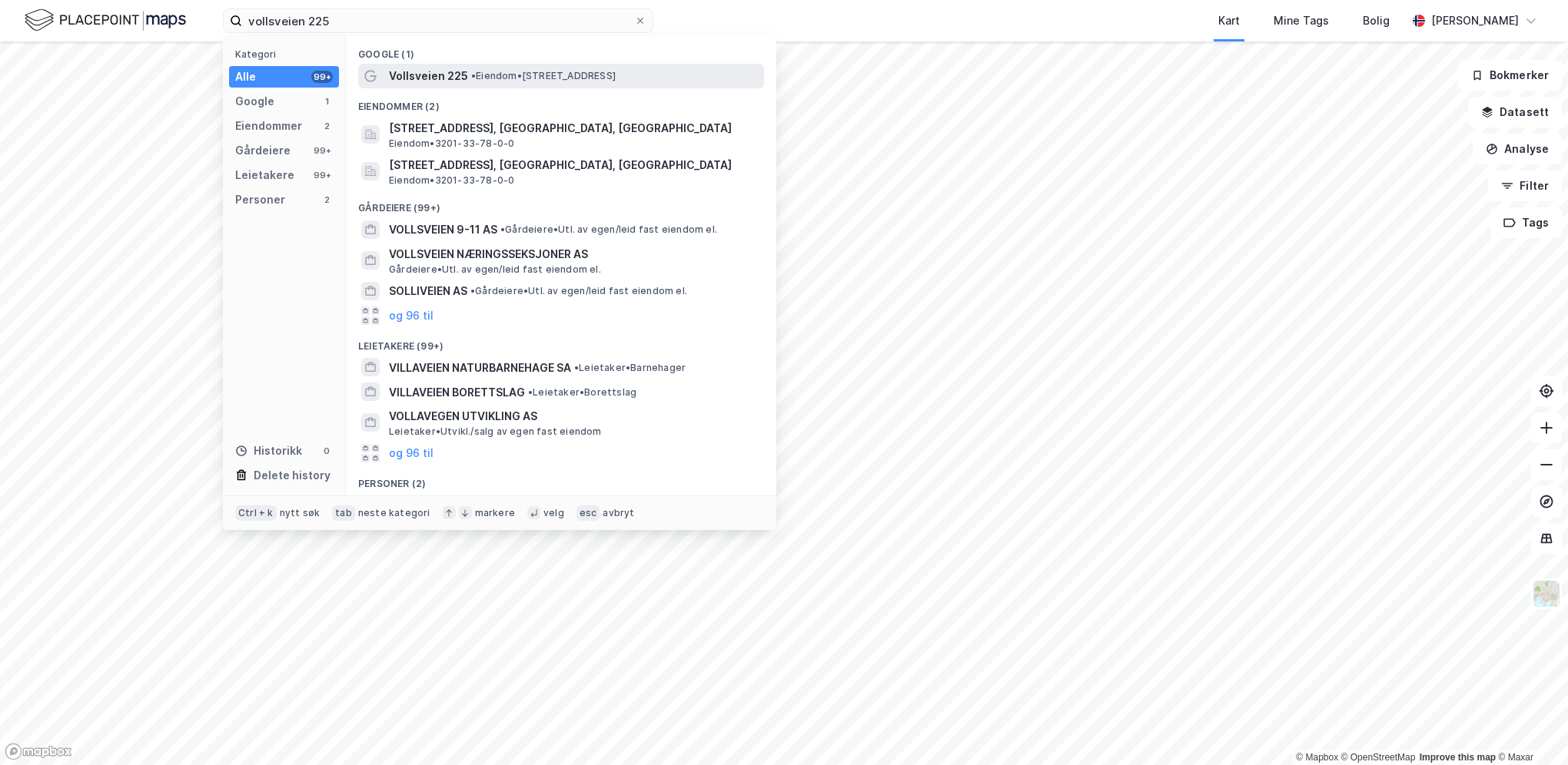
click at [409, 75] on span "Vollsveien 225" at bounding box center [429, 75] width 79 height 18
